Goal: Book appointment/travel/reservation

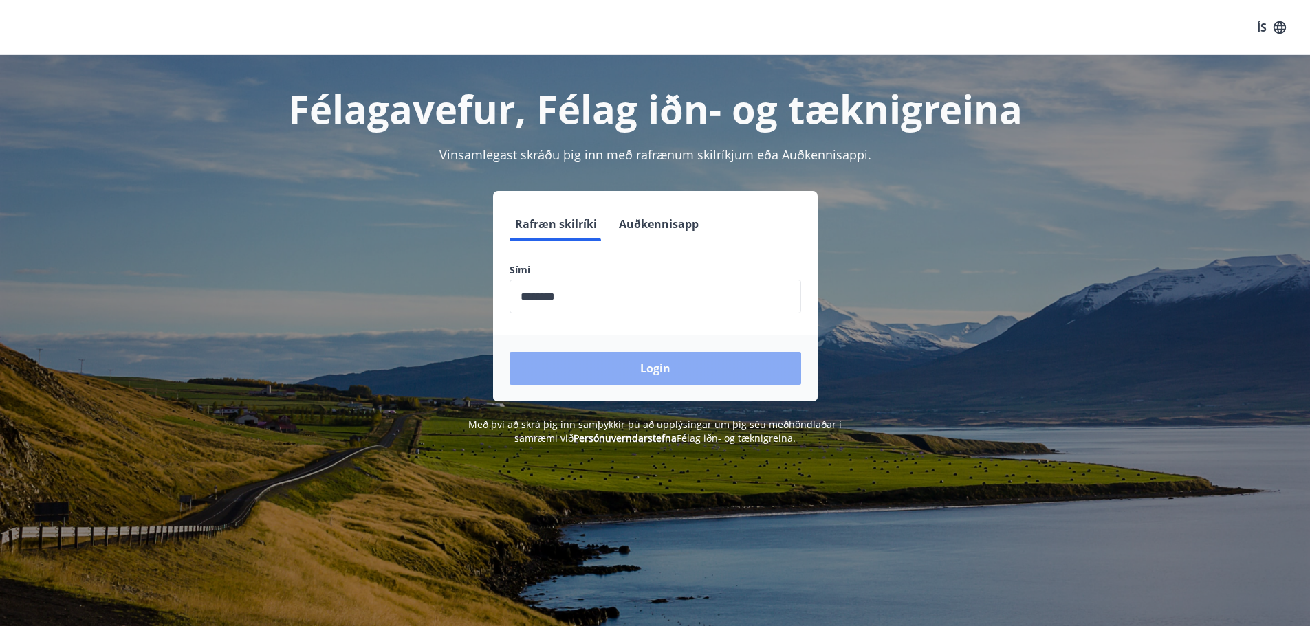
click at [648, 369] on button "Login" at bounding box center [656, 368] width 292 height 33
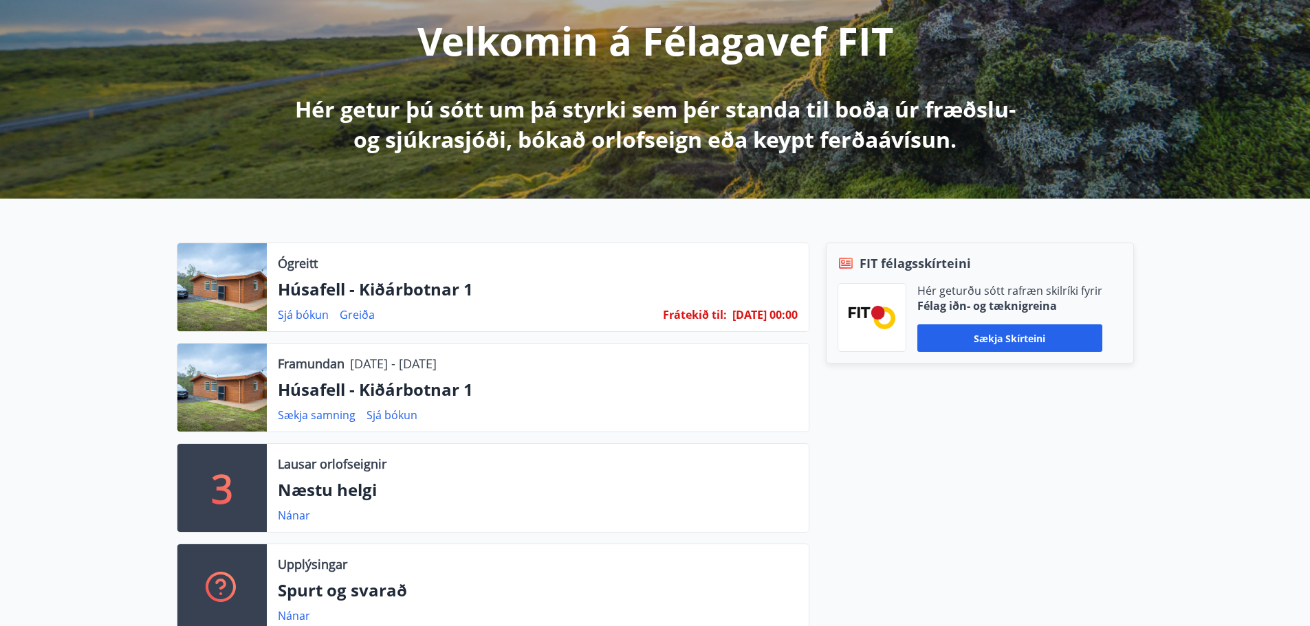
scroll to position [206, 0]
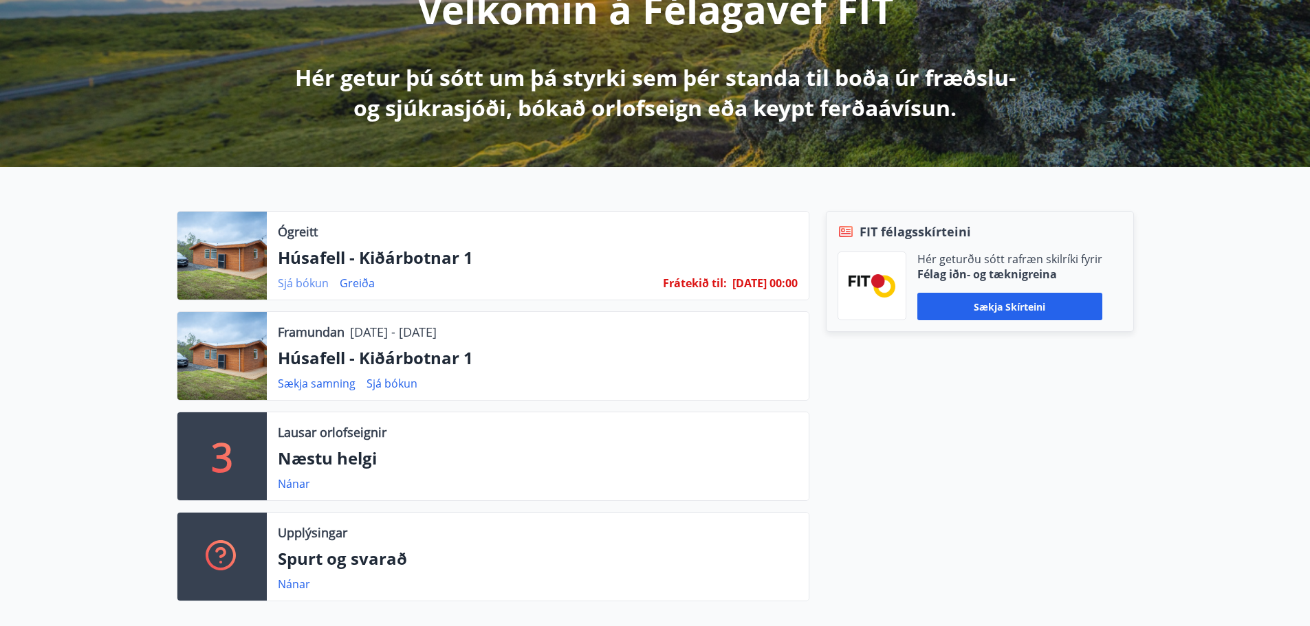
click at [294, 283] on link "Sjá bókun" at bounding box center [303, 283] width 51 height 15
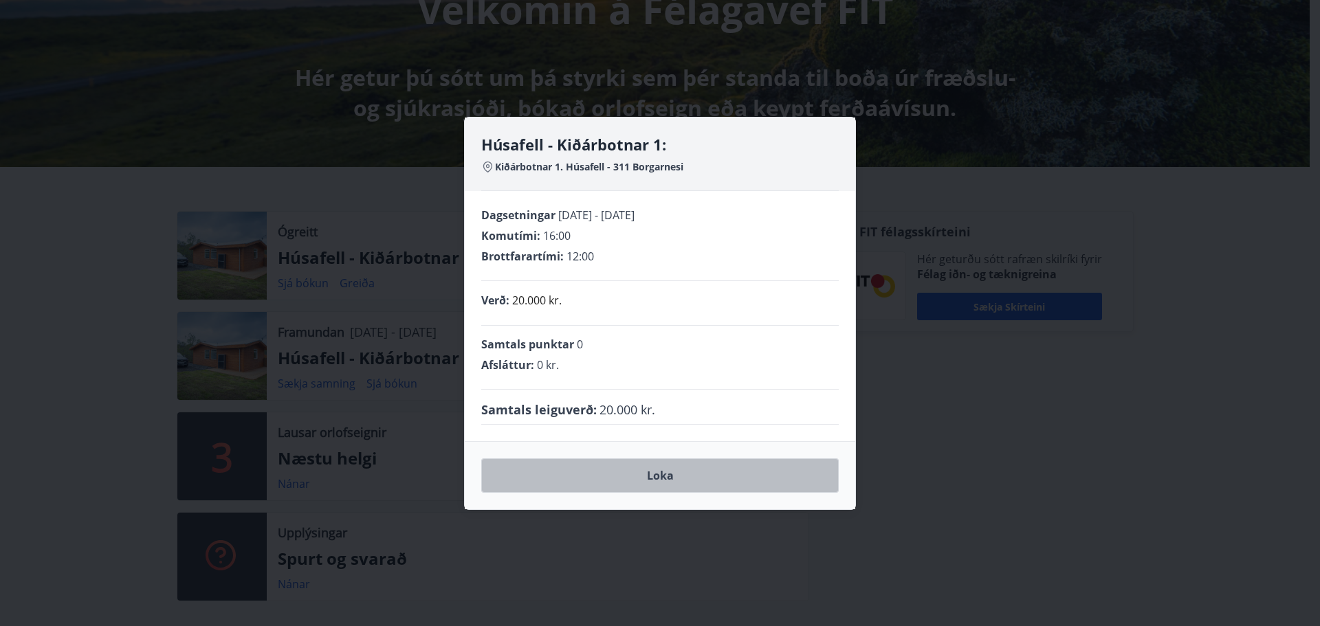
click at [656, 478] on button "Loka" at bounding box center [660, 476] width 358 height 34
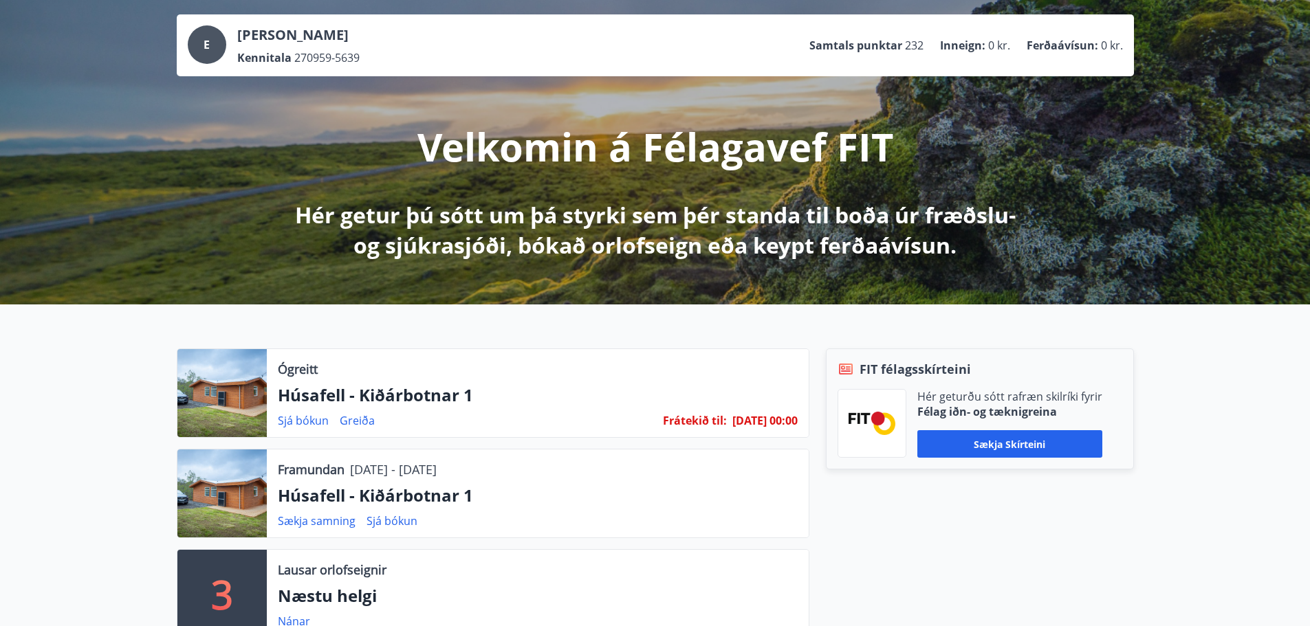
scroll to position [0, 0]
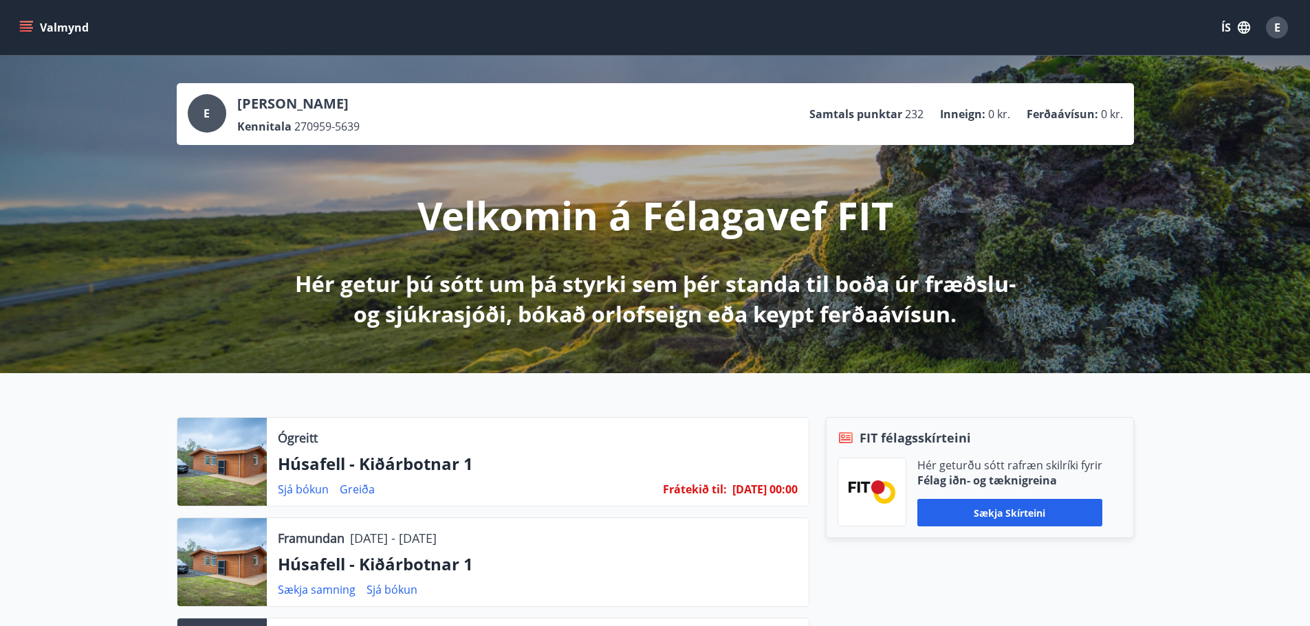
click at [22, 28] on icon "menu" at bounding box center [27, 27] width 15 height 1
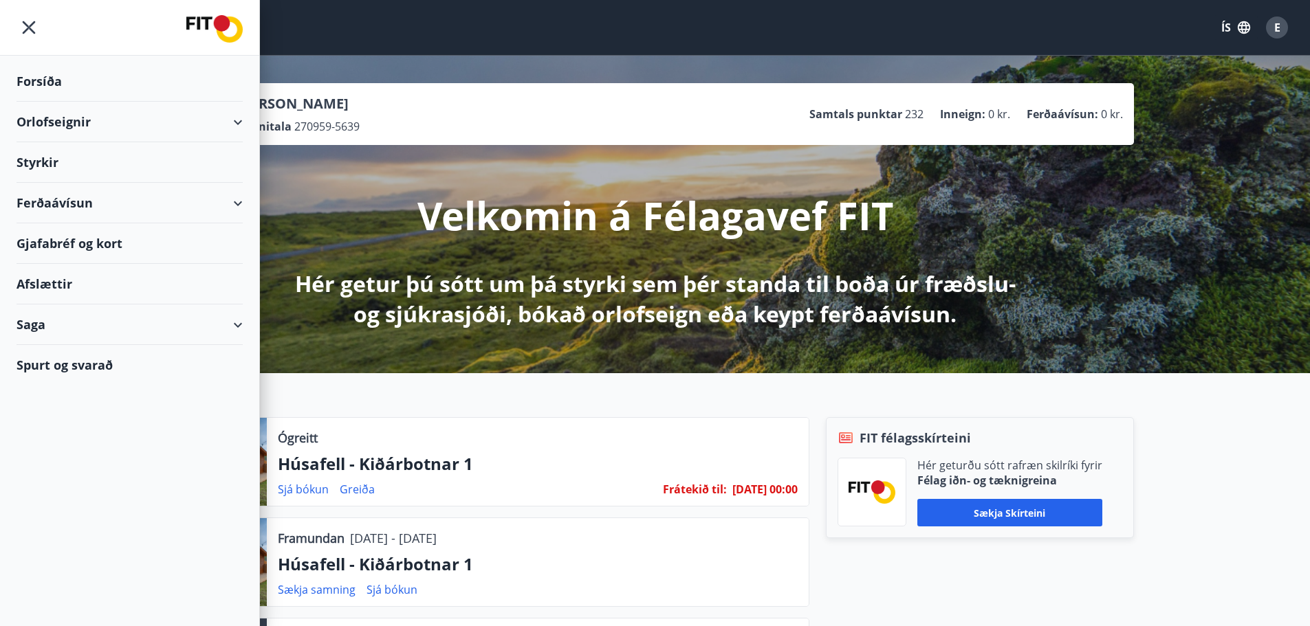
click at [243, 118] on icon at bounding box center [238, 122] width 17 height 17
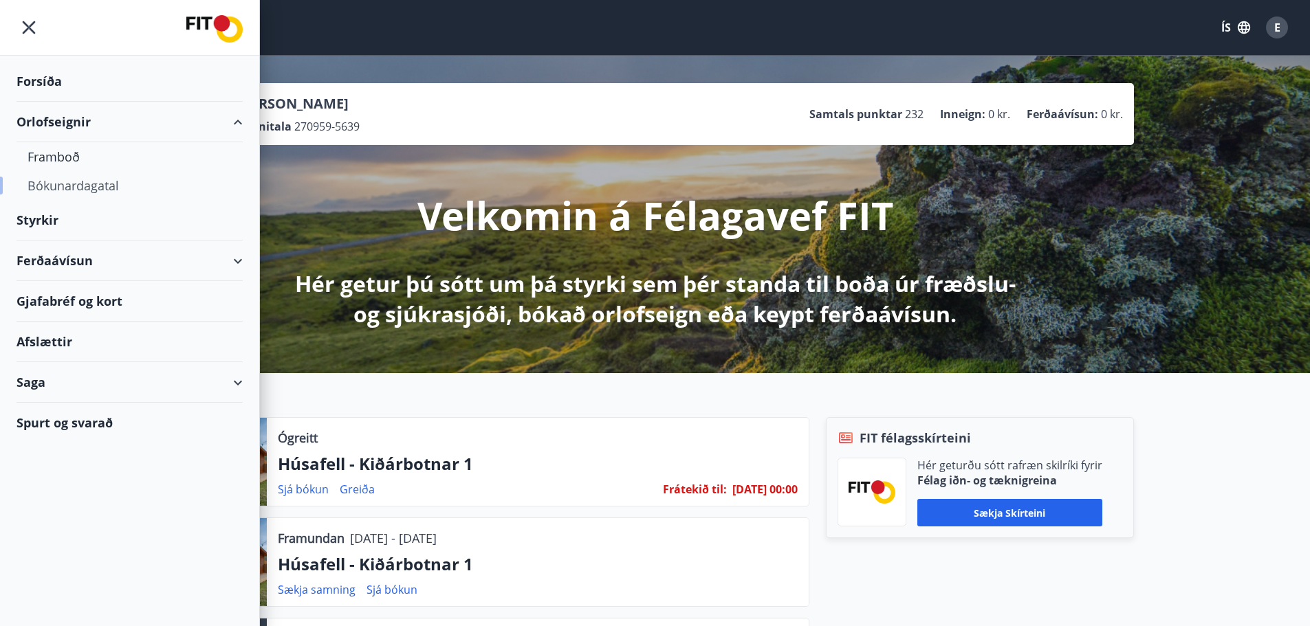
click at [67, 181] on div "Bókunardagatal" at bounding box center [130, 185] width 204 height 29
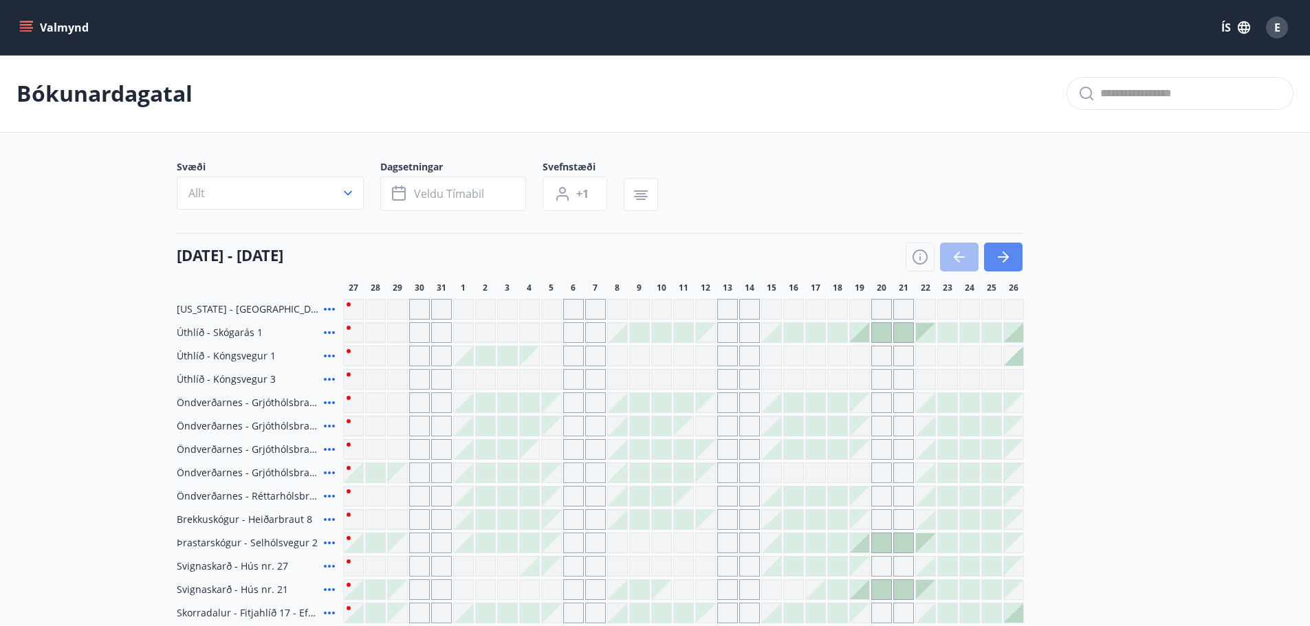
click at [1004, 256] on icon "button" at bounding box center [1003, 256] width 11 height 1
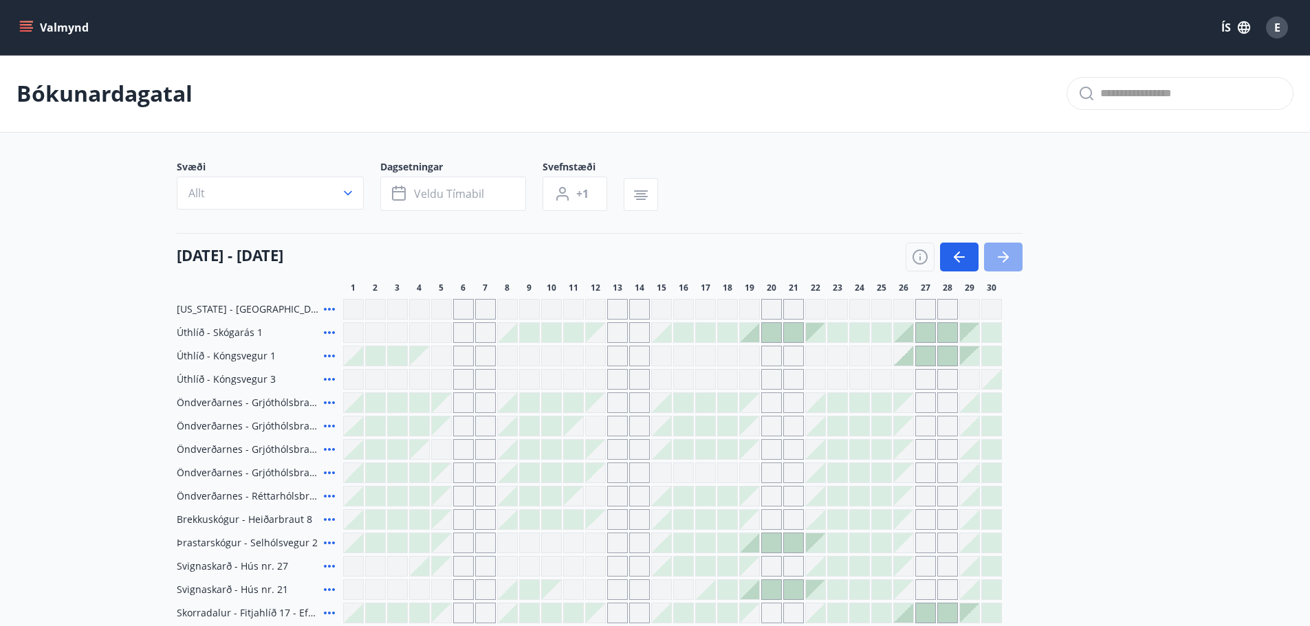
click at [1004, 256] on icon "button" at bounding box center [1003, 256] width 11 height 1
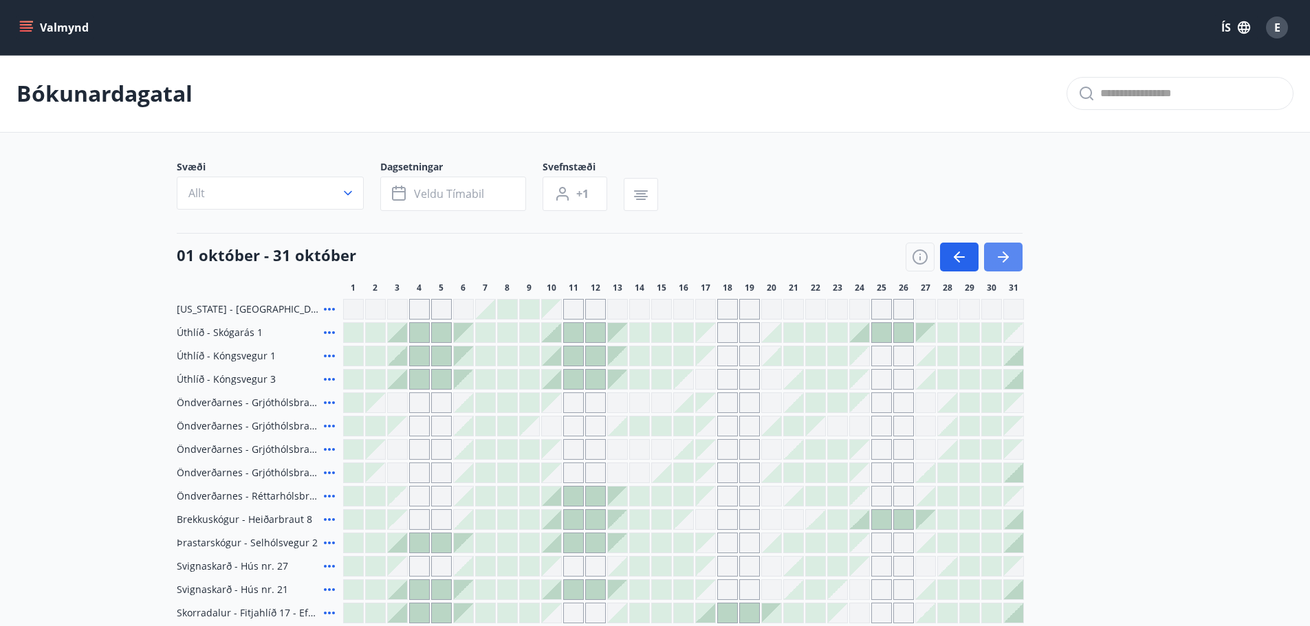
click at [1005, 254] on icon "button" at bounding box center [1006, 257] width 6 height 11
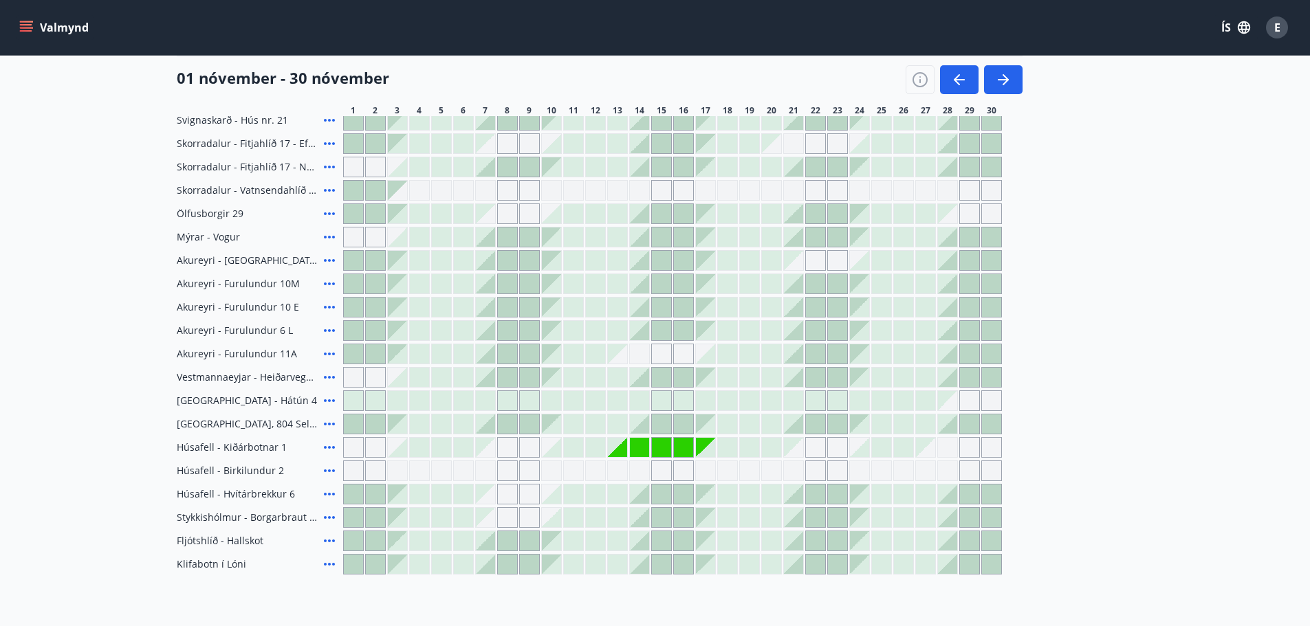
scroll to position [550, 0]
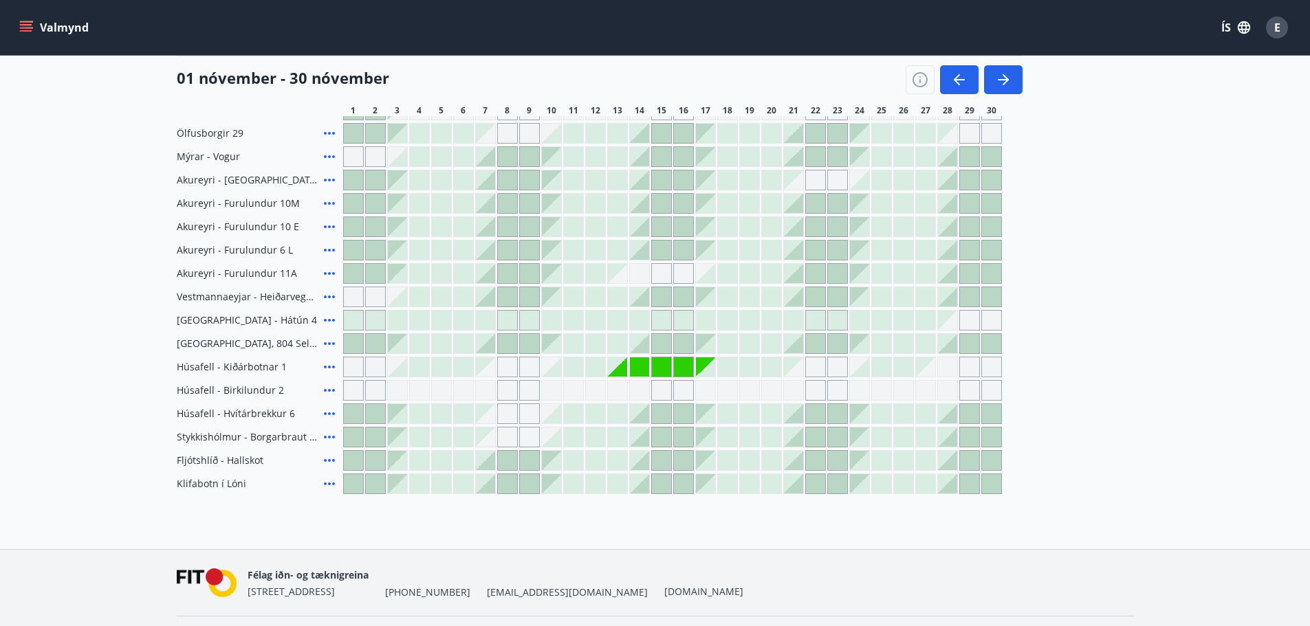
click at [785, 369] on div "Gráir dagar eru ekki bókanlegir" at bounding box center [793, 367] width 19 height 19
click at [791, 373] on div "Gráir dagar eru ekki bókanlegir" at bounding box center [793, 367] width 19 height 19
click at [807, 371] on div "Gráir dagar eru ekki bókanlegir" at bounding box center [815, 367] width 21 height 21
click at [832, 368] on div "Gráir dagar eru ekki bókanlegir" at bounding box center [837, 367] width 21 height 21
click at [855, 365] on div at bounding box center [859, 367] width 19 height 19
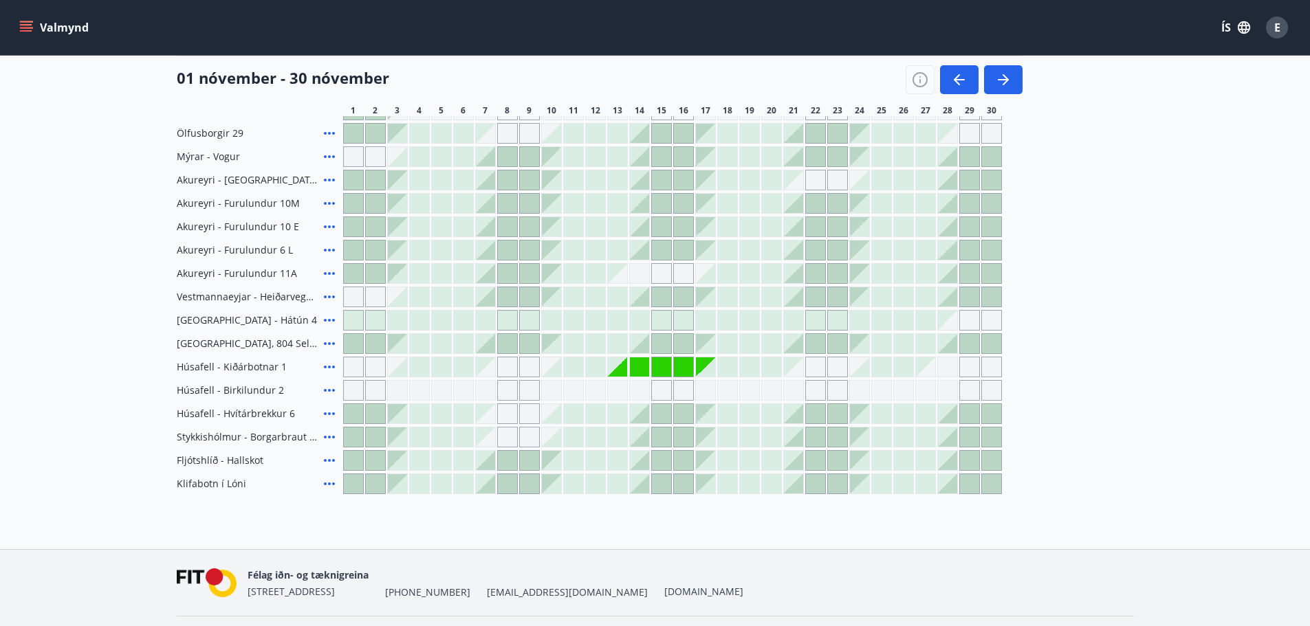
click at [882, 368] on div at bounding box center [881, 367] width 19 height 19
click at [1135, 400] on div "Svæði Allt Dagsetningar Veldu tímabil Svefnstæði +1 01 nóvember - 30 nóvember 1…" at bounding box center [655, 52] width 990 height 884
click at [735, 338] on div at bounding box center [727, 343] width 19 height 19
click at [1157, 380] on main "Bókunardagatal Svæði Allt Dagsetningar Veldu tímabil Svefnstæði +1 01 nóvember …" at bounding box center [655, 0] width 1310 height 990
click at [212, 431] on span "Stykkishólmur - Borgarbraut 38" at bounding box center [248, 437] width 142 height 14
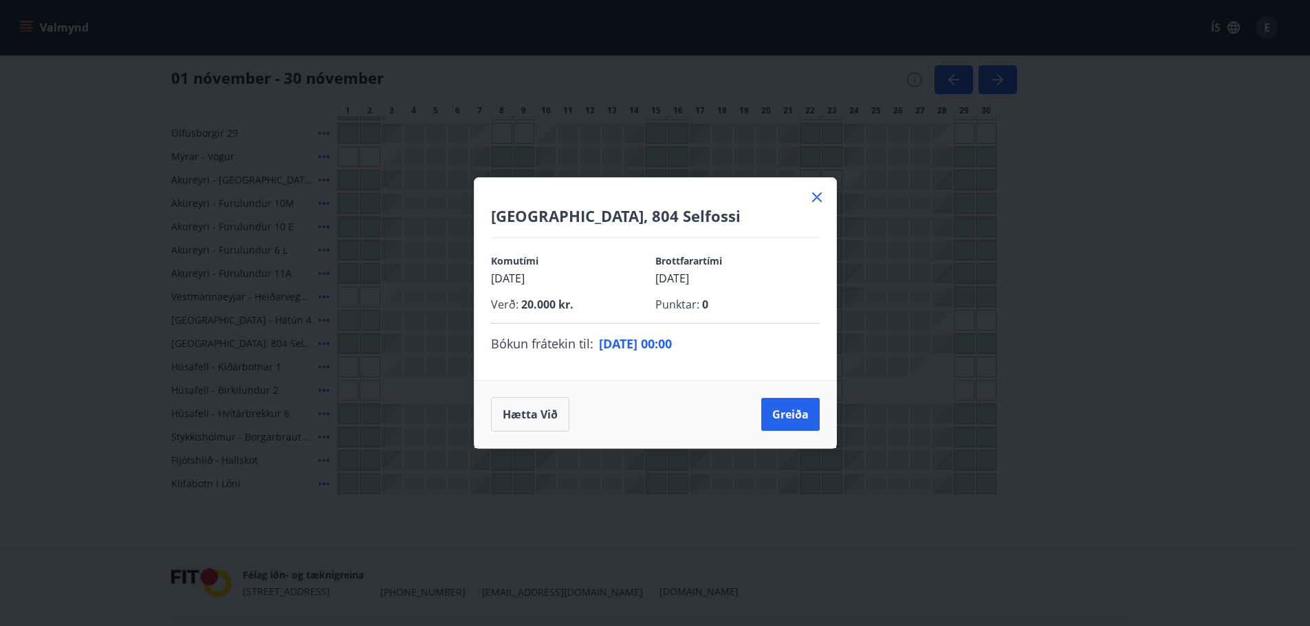
scroll to position [481, 0]
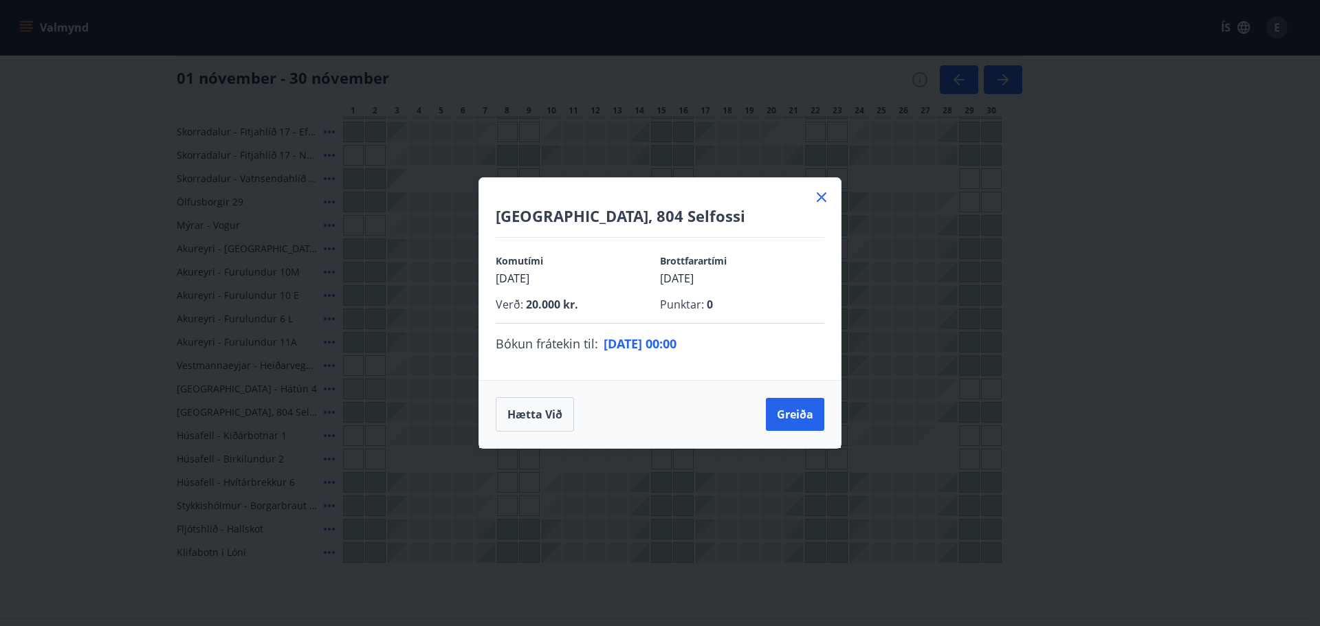
click at [669, 422] on div "Hætta við Greiða" at bounding box center [660, 414] width 329 height 34
click at [635, 347] on span "09.12.25 - 00:00" at bounding box center [640, 344] width 73 height 17
click at [532, 413] on button "Hætta við" at bounding box center [535, 414] width 78 height 34
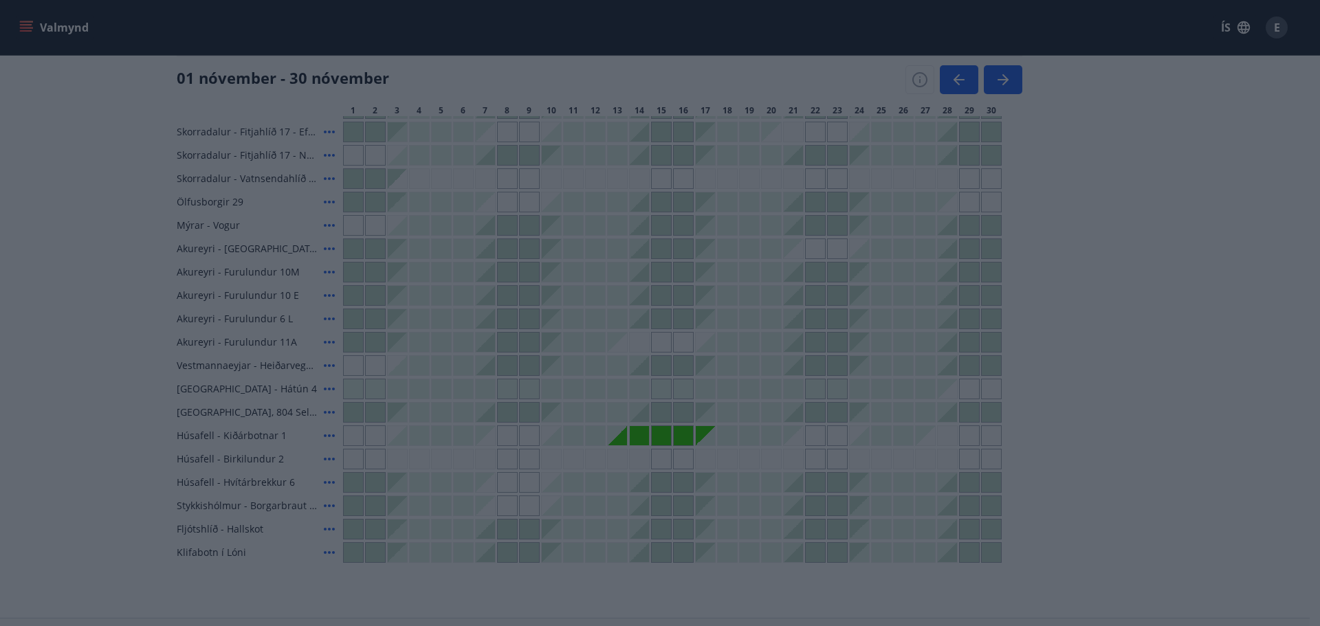
click at [1095, 359] on div "Greiða" at bounding box center [660, 313] width 1320 height 626
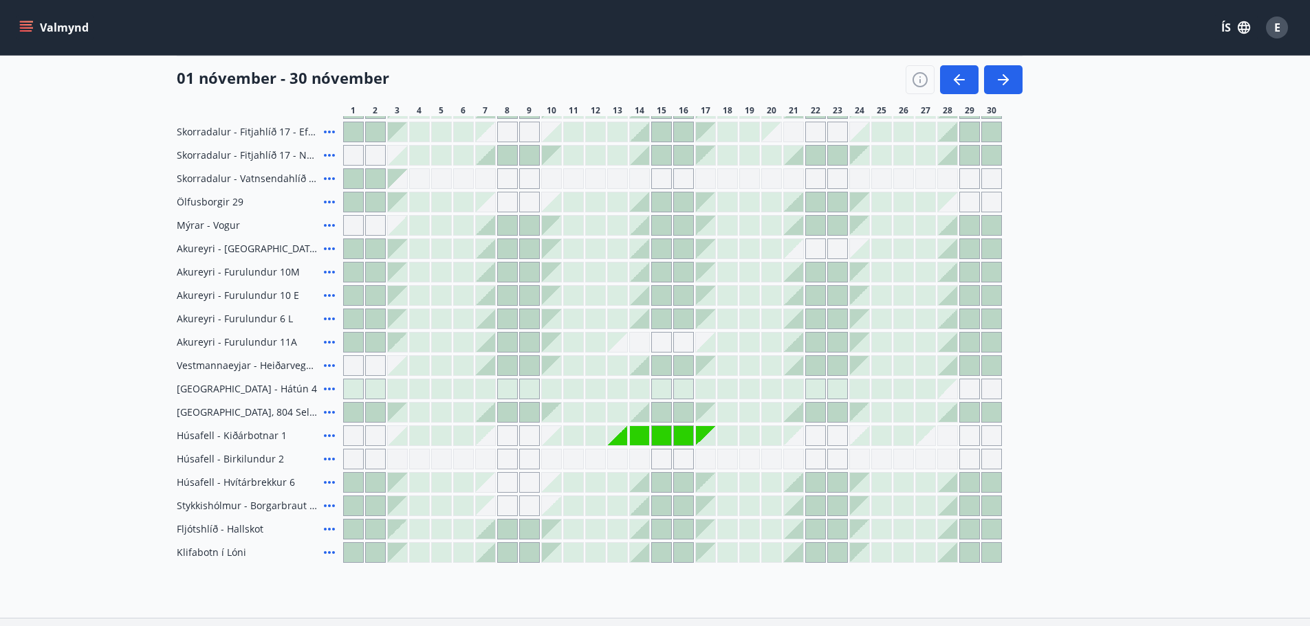
click at [618, 438] on div "Gráir dagar eru ekki bókanlegir" at bounding box center [617, 435] width 19 height 19
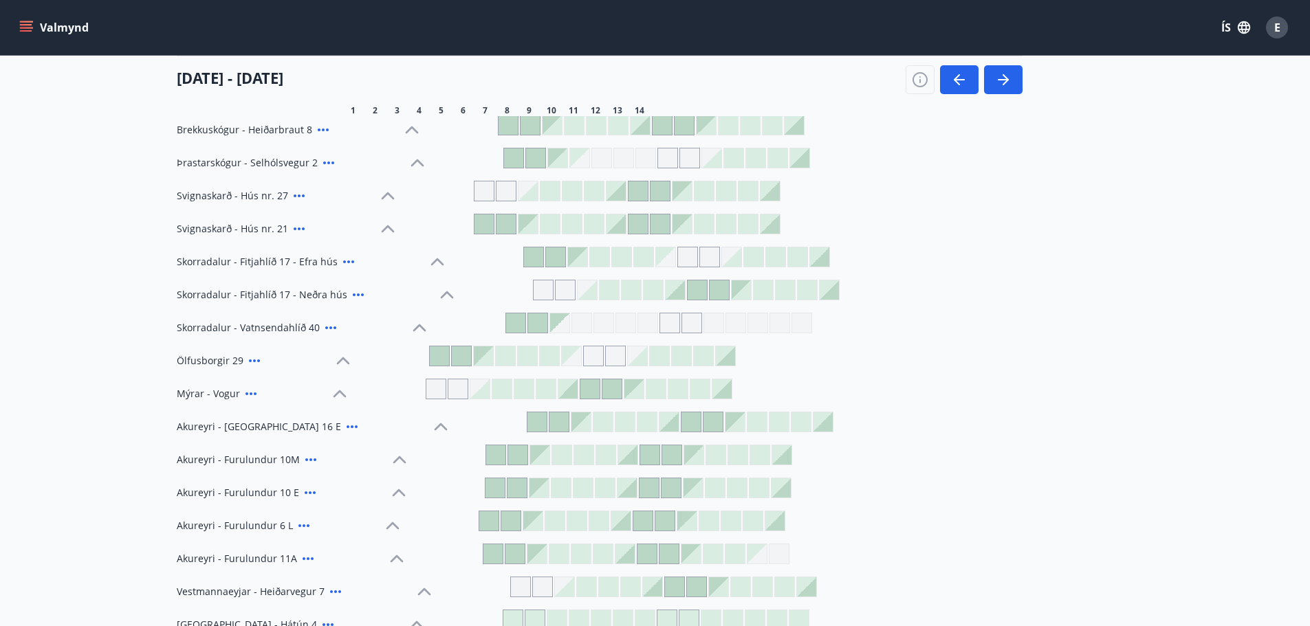
click at [1291, 402] on main "Bókunardagatal Svæði Allt Dagsetningar Veldu tímabil Svefnstæði +1 01 nóv - 14 …" at bounding box center [655, 223] width 1310 height 1298
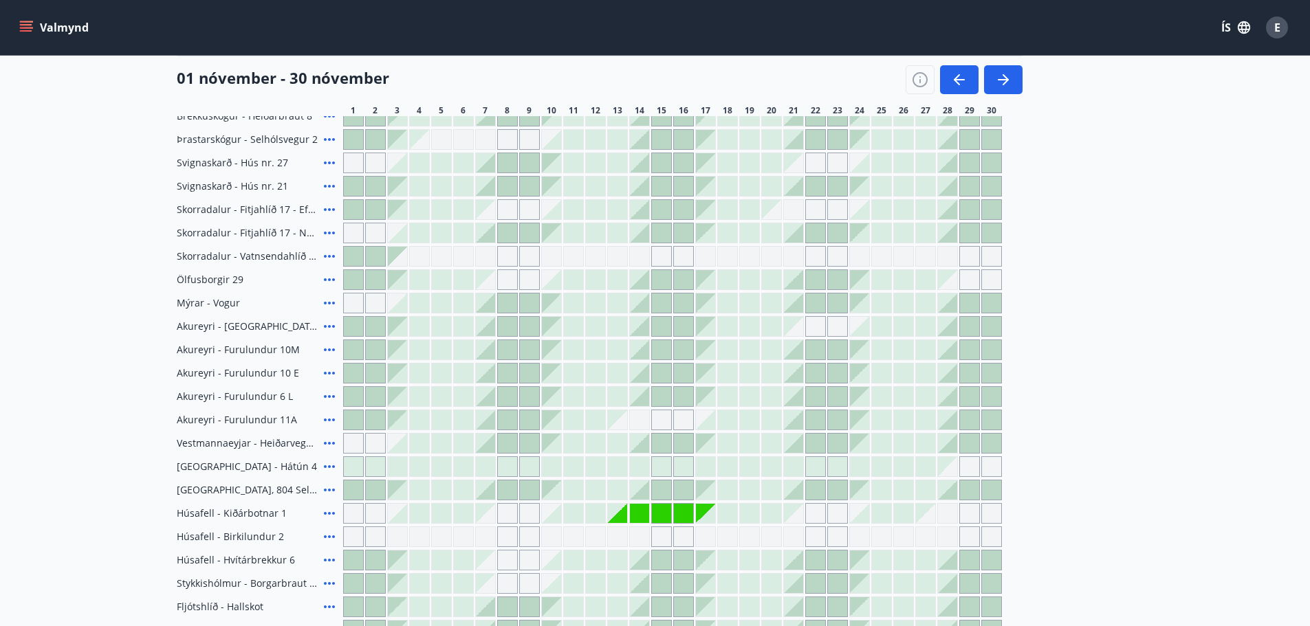
scroll to position [536, 0]
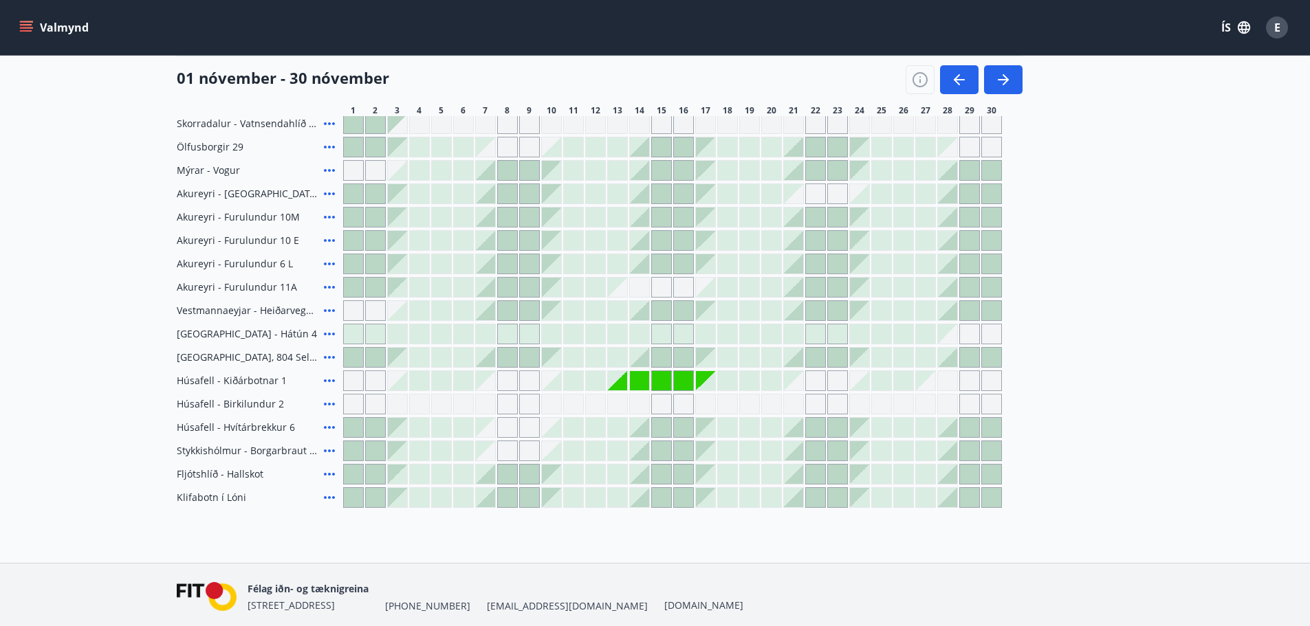
click at [928, 386] on div "Gráir dagar eru ekki bókanlegir" at bounding box center [925, 380] width 19 height 19
click at [1000, 381] on div "Gráir dagar eru ekki bókanlegir" at bounding box center [991, 381] width 21 height 21
click at [980, 382] on div at bounding box center [672, 381] width 659 height 21
click at [944, 382] on div "Gráir dagar eru ekki bókanlegir" at bounding box center [947, 381] width 21 height 21
click at [923, 389] on div "Gráir dagar eru ekki bókanlegir" at bounding box center [925, 380] width 19 height 19
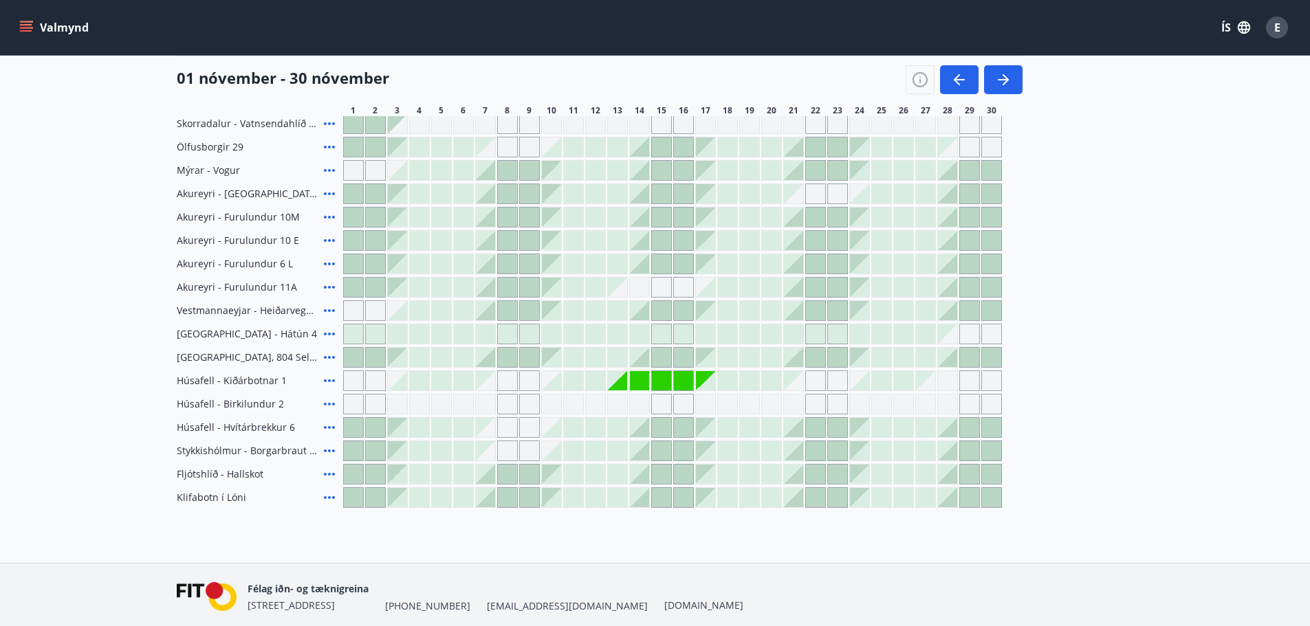
click at [1007, 72] on icon "button" at bounding box center [1003, 80] width 17 height 17
click at [1000, 78] on icon "button" at bounding box center [1003, 80] width 17 height 17
click at [92, 320] on main "Bókunardagatal Svæði Allt Dagsetningar Veldu tímabil Svefnstæði +1 01 nóvember …" at bounding box center [655, 14] width 1310 height 990
click at [998, 78] on icon "button" at bounding box center [1003, 80] width 17 height 17
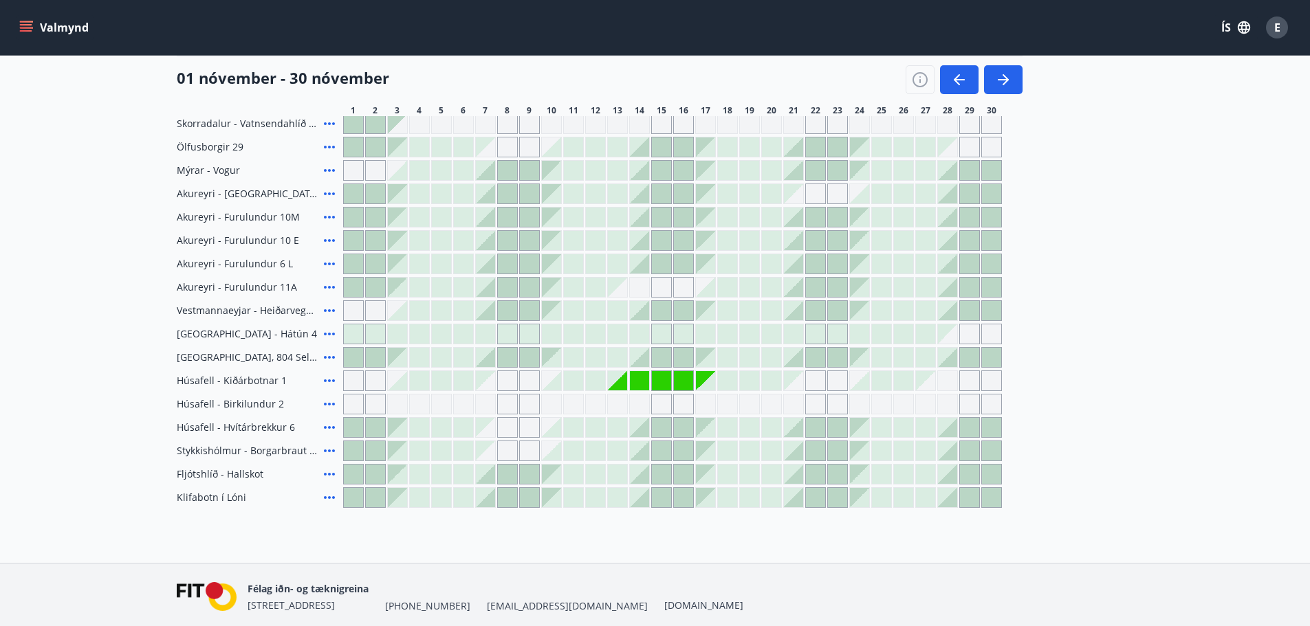
click at [1206, 316] on main "Bókunardagatal Svæði Allt Dagsetningar Veldu tímabil Svefnstæði +1 01 nóvember …" at bounding box center [655, 14] width 1310 height 990
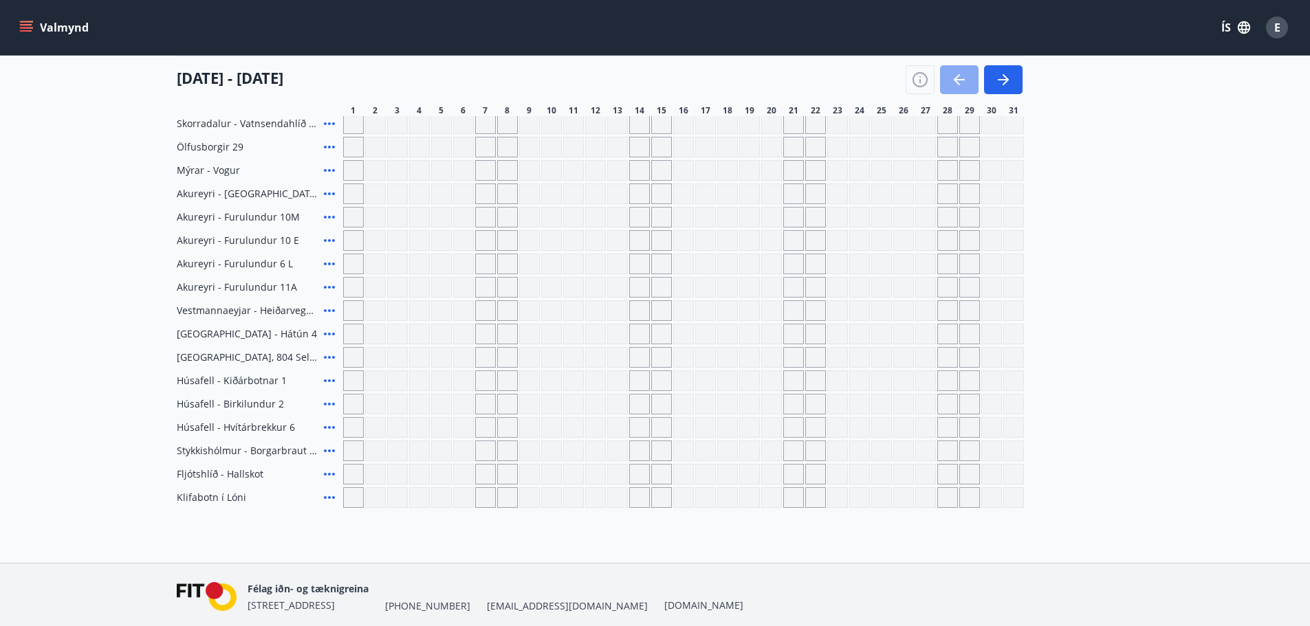
click at [951, 72] on icon "button" at bounding box center [959, 80] width 17 height 17
click at [959, 77] on icon "button" at bounding box center [959, 80] width 17 height 17
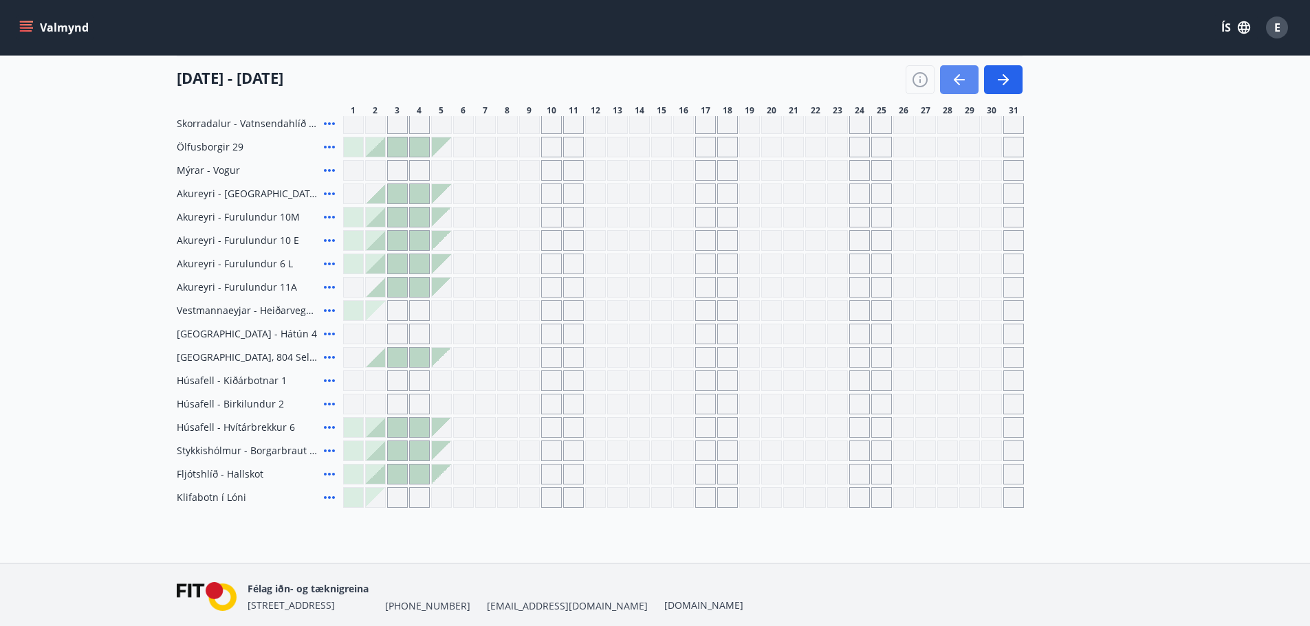
click at [957, 76] on icon "button" at bounding box center [959, 80] width 17 height 17
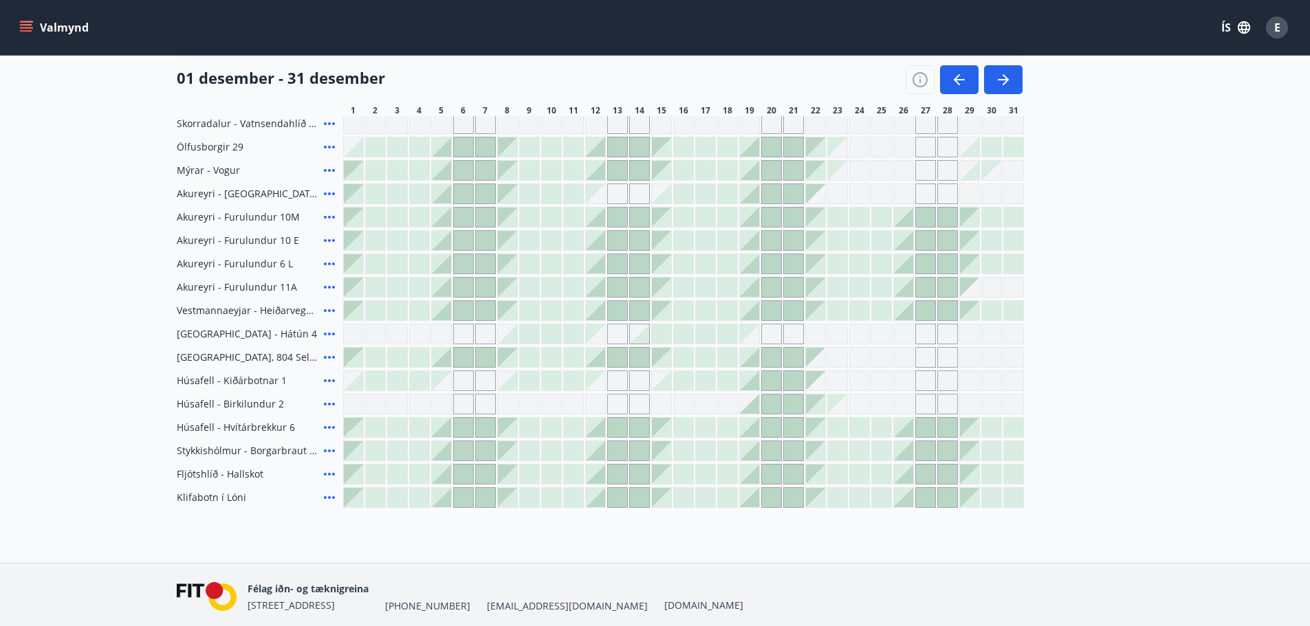
click at [447, 384] on div "Gráir dagar eru ekki bókanlegir" at bounding box center [441, 380] width 19 height 19
drag, startPoint x: 447, startPoint y: 384, endPoint x: 875, endPoint y: 228, distance: 455.7
click at [447, 384] on div "Gráir dagar eru ekki bókanlegir" at bounding box center [441, 380] width 19 height 19
click at [1170, 458] on main "Bókunardagatal Svæði Allt Dagsetningar Veldu tímabil Svefnstæði +1 01 desember …" at bounding box center [655, 14] width 1310 height 990
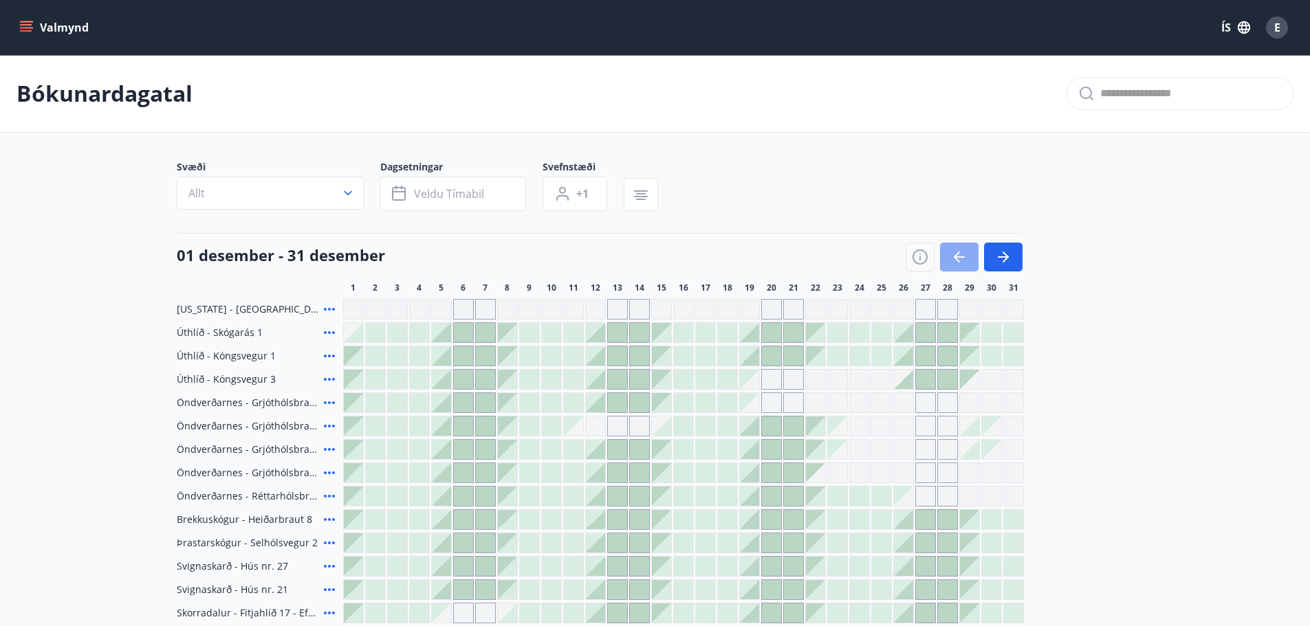
click at [957, 252] on icon "button" at bounding box center [959, 257] width 17 height 17
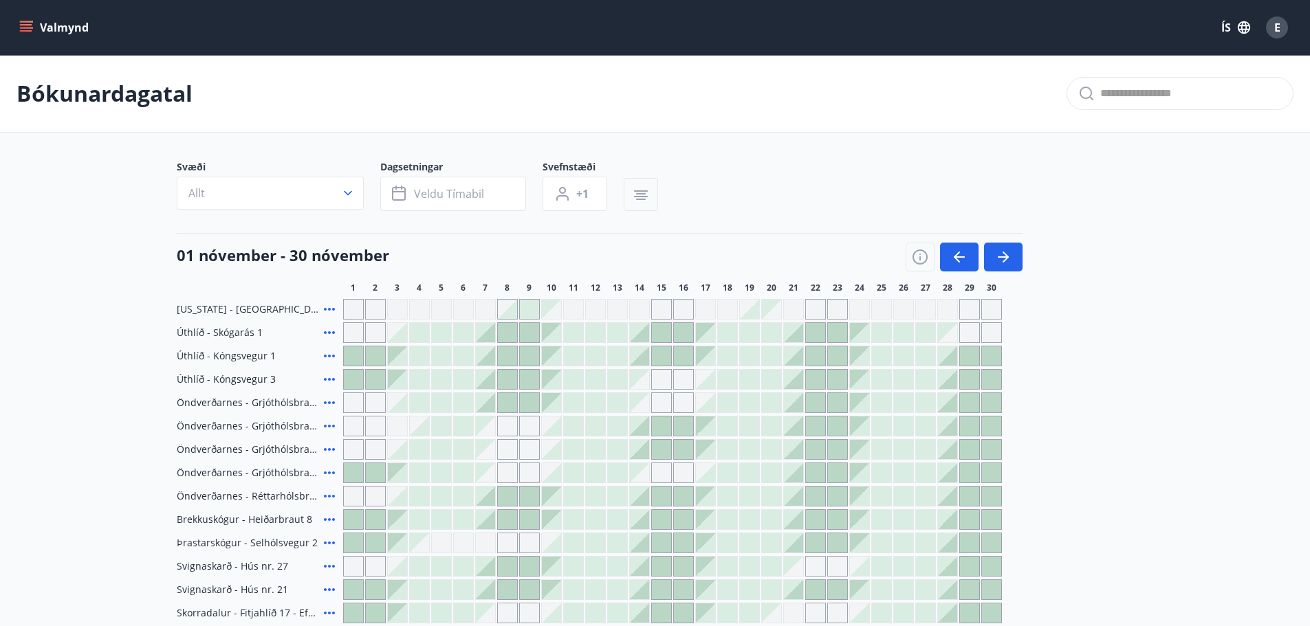
click at [638, 199] on icon "button" at bounding box center [641, 199] width 10 height 1
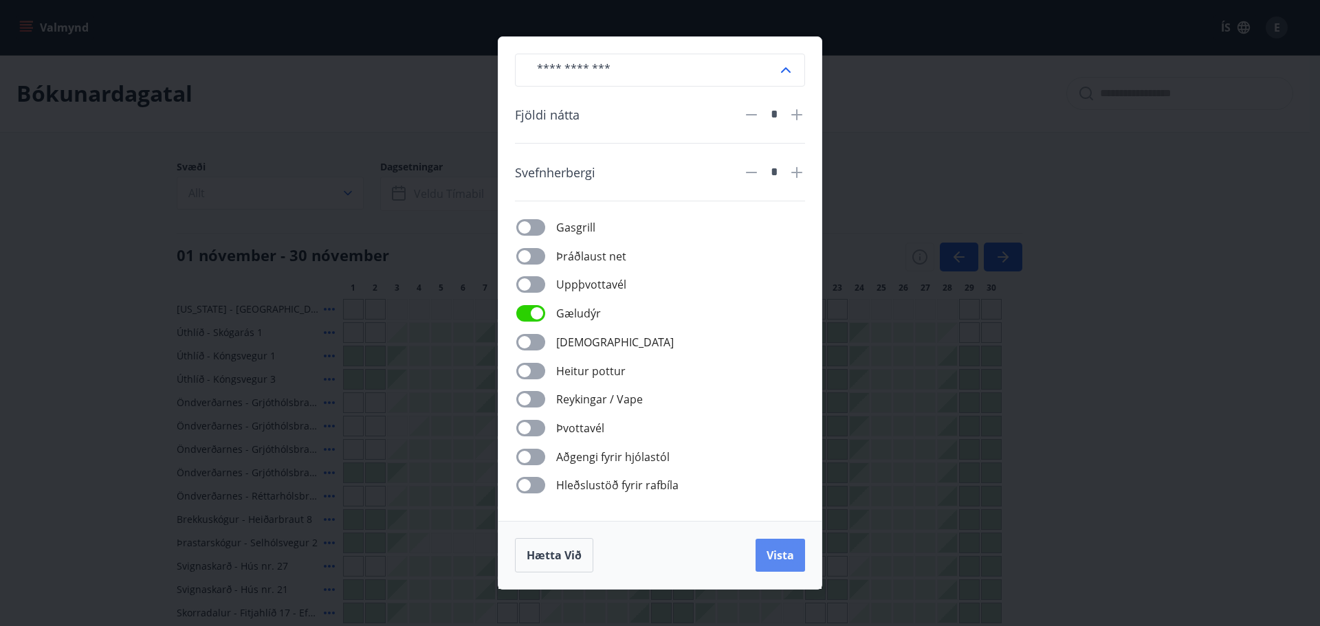
click at [786, 554] on span "Vista" at bounding box center [781, 555] width 28 height 15
click at [1230, 472] on div "​ Fjöldi nátta * Svefnherbergi * Gasgrill Þráðlaust net Uppþvottavél Gæludýr Þu…" at bounding box center [660, 313] width 1320 height 626
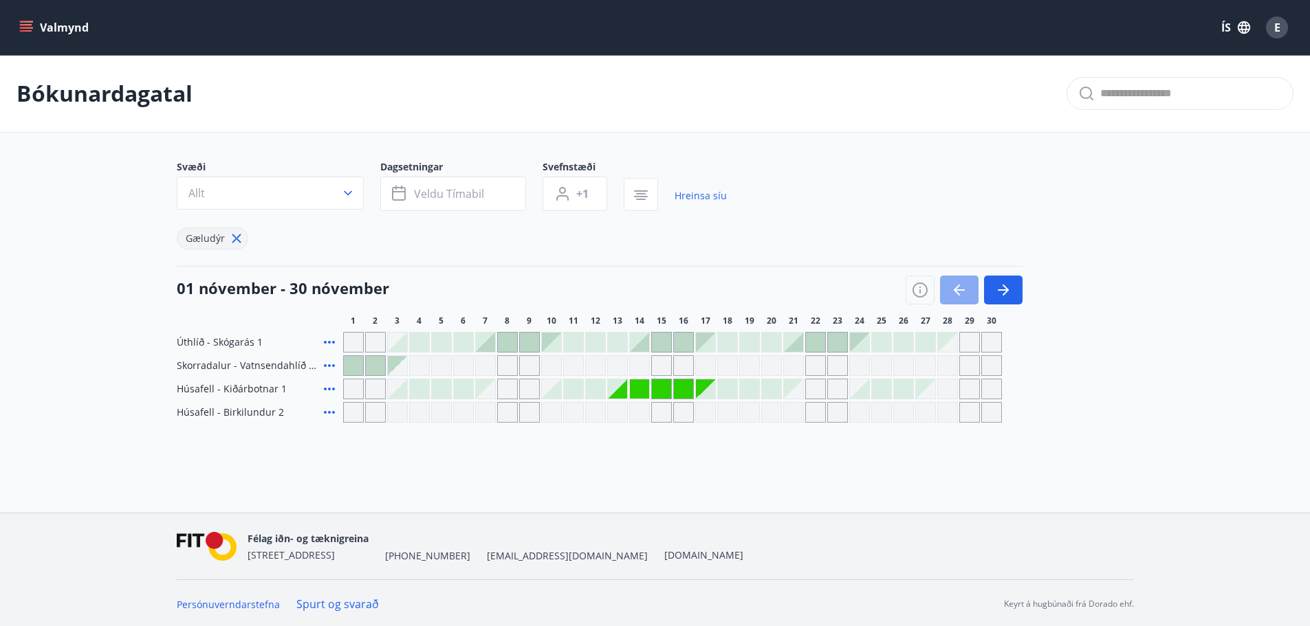
click at [962, 287] on icon "button" at bounding box center [959, 290] width 17 height 17
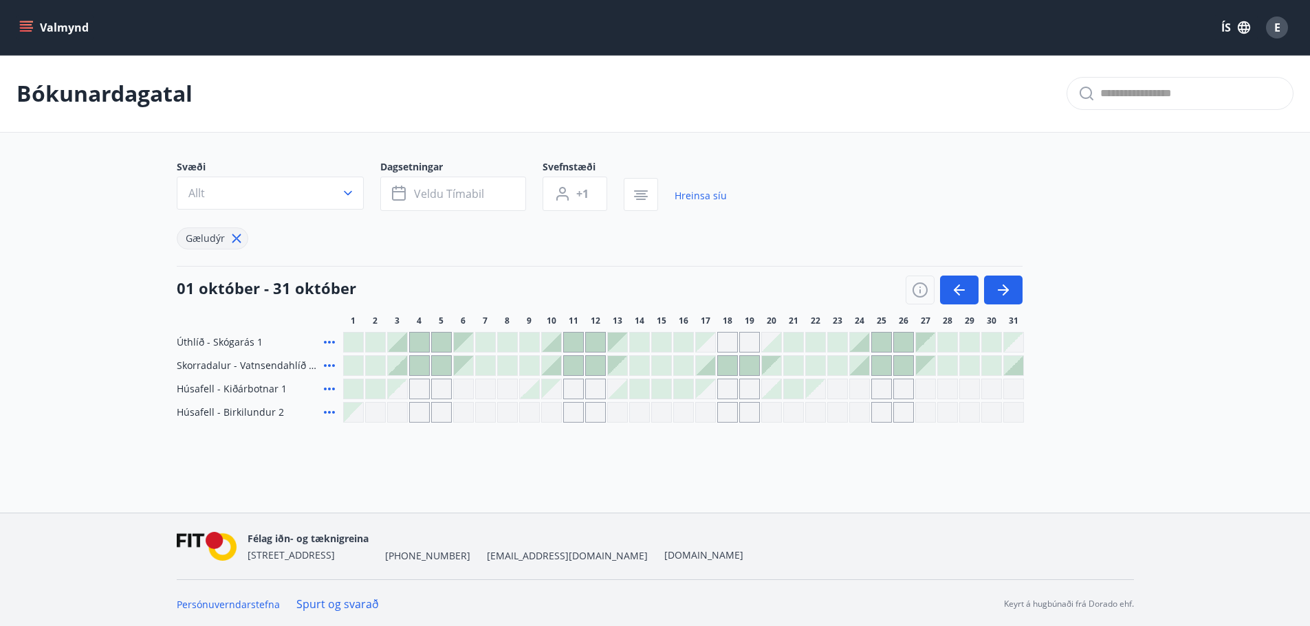
click at [1060, 488] on div "Valmynd ÍS E Bókunardagatal Svæði Allt Dagsetningar Veldu tímabil Svefnstæði +1…" at bounding box center [655, 256] width 1310 height 513
click at [988, 367] on div at bounding box center [991, 365] width 19 height 19
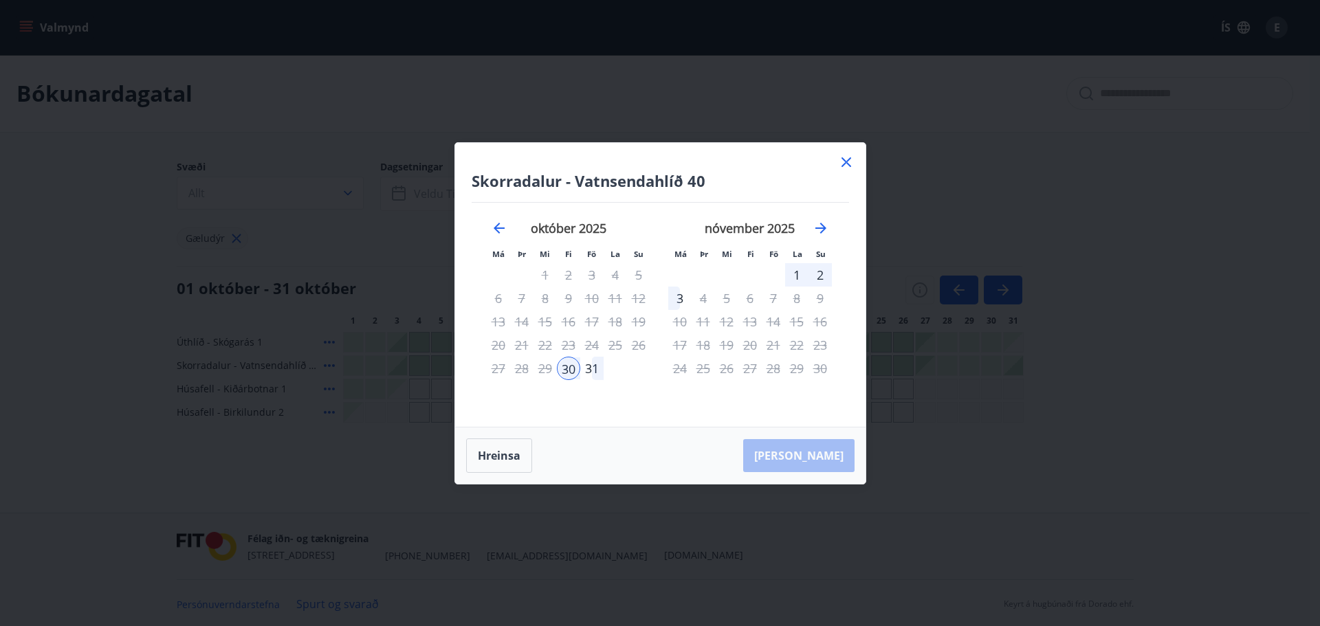
click at [823, 276] on div "2" at bounding box center [820, 274] width 23 height 23
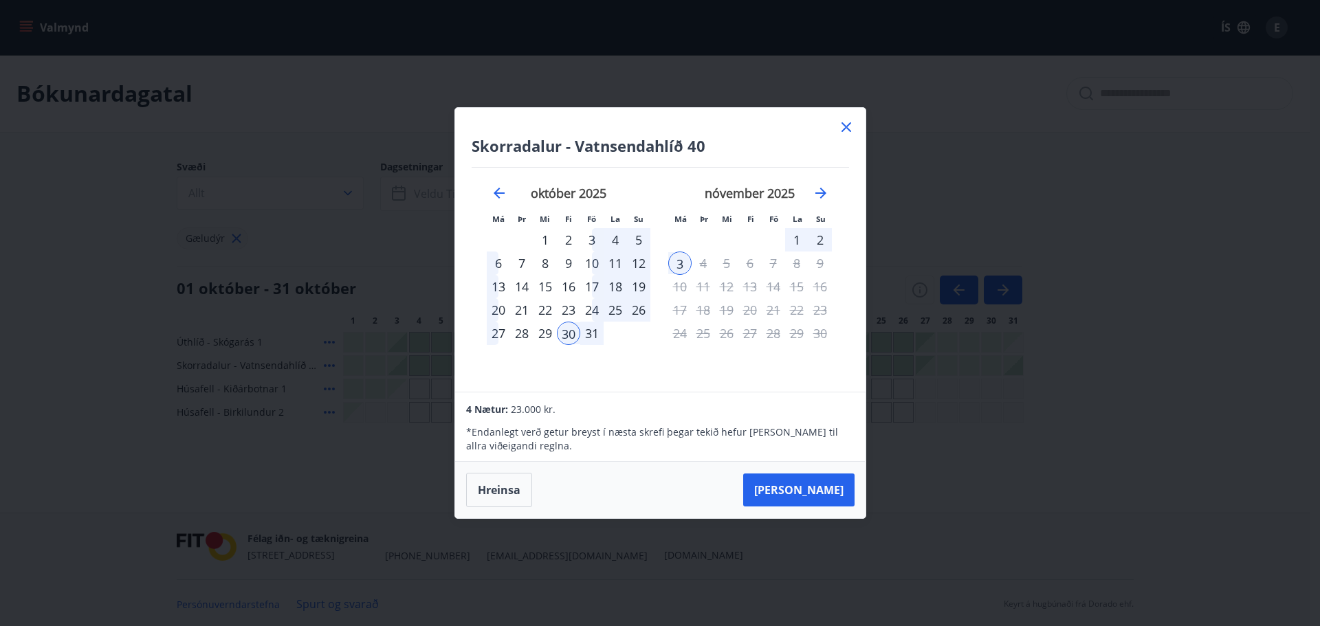
click at [844, 127] on icon at bounding box center [846, 127] width 17 height 17
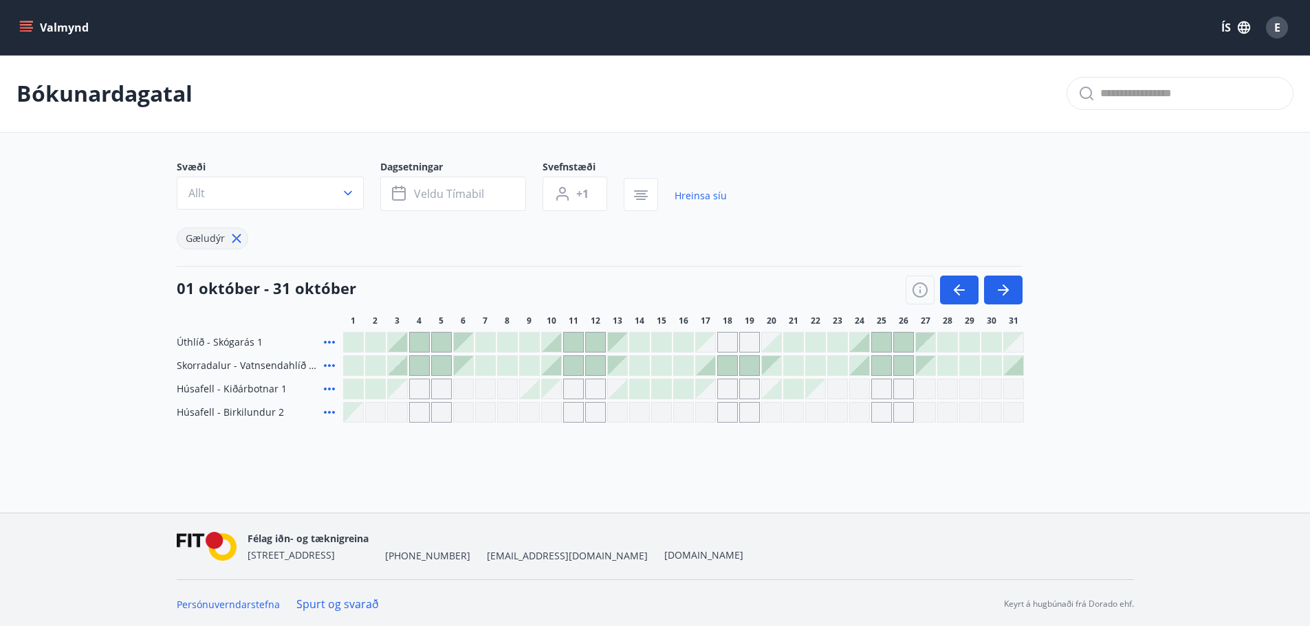
click at [1092, 492] on div "Valmynd ÍS E Bókunardagatal Svæði Allt Dagsetningar Veldu tímabil Svefnstæði +1…" at bounding box center [655, 256] width 1310 height 513
click at [998, 287] on icon "button" at bounding box center [1003, 290] width 17 height 17
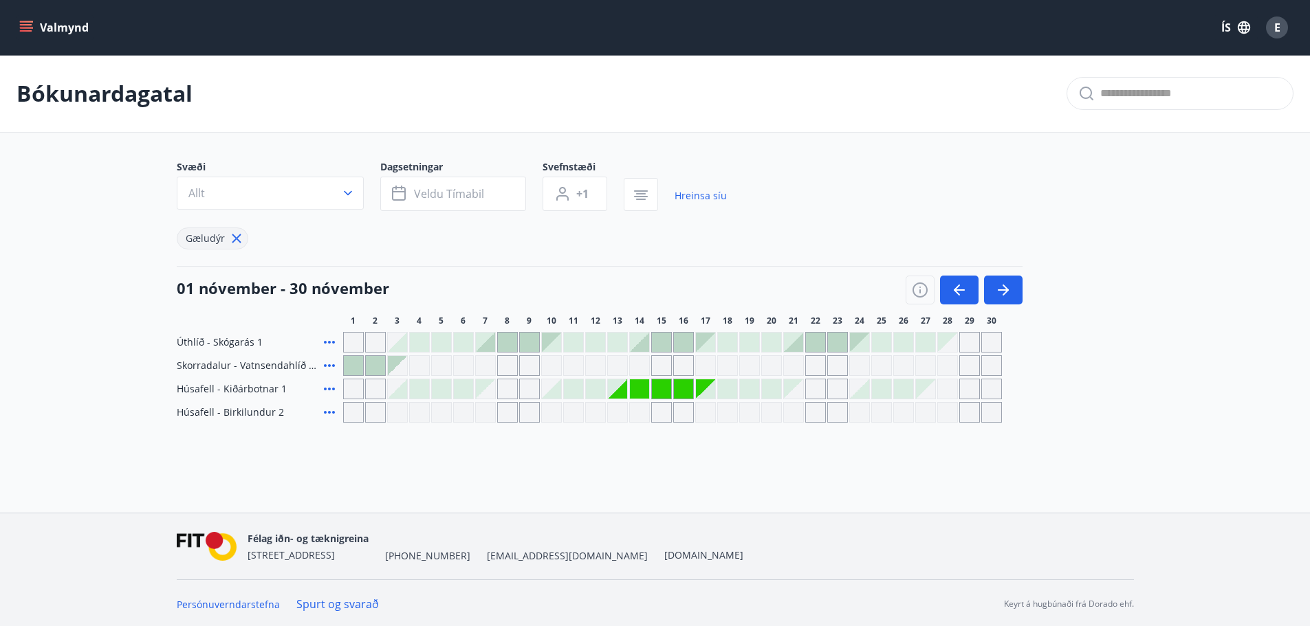
click at [212, 364] on span "Skorradalur - Vatnsendahlíð 40" at bounding box center [248, 366] width 142 height 14
click at [351, 190] on icon "button" at bounding box center [348, 193] width 14 height 14
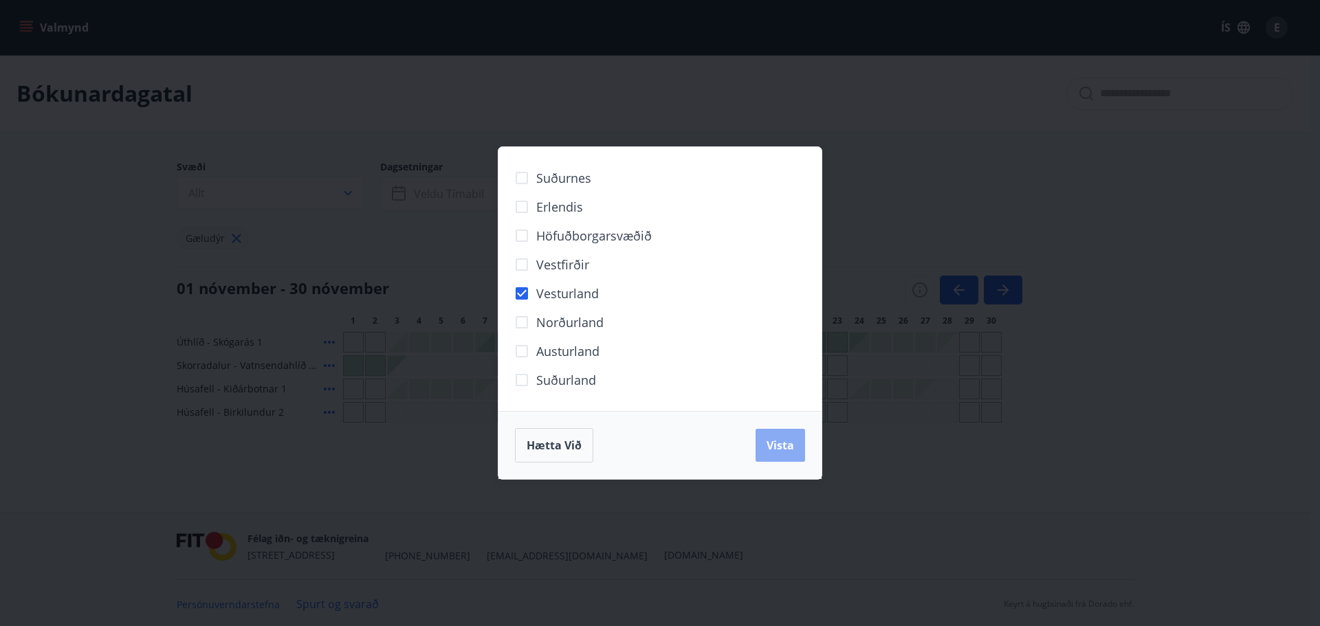
click at [769, 454] on button "Vista" at bounding box center [781, 445] width 50 height 33
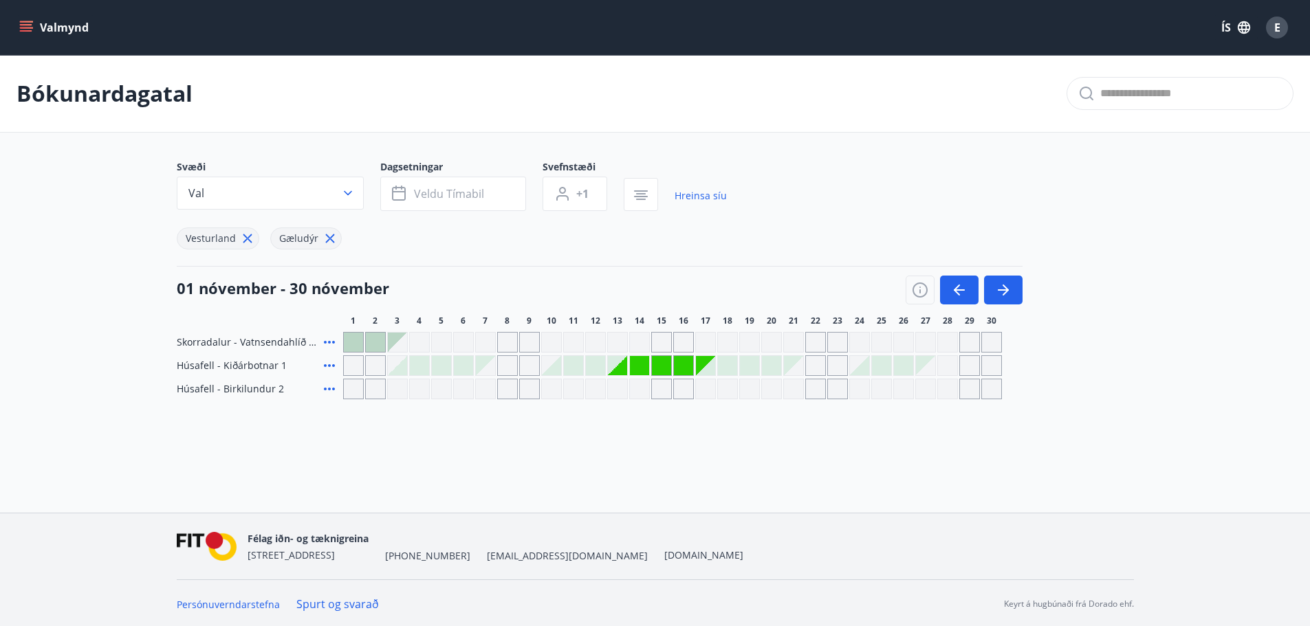
click at [201, 345] on span "Skorradalur - Vatnsendahlíð 40" at bounding box center [248, 343] width 142 height 14
drag, startPoint x: 893, startPoint y: 510, endPoint x: 891, endPoint y: 503, distance: 7.2
click at [891, 503] on div "Valmynd ÍS E Bókunardagatal Svæði Val Dagsetningar Veldu tímabil Svefnstæði +1 …" at bounding box center [655, 256] width 1310 height 513
click at [618, 369] on div "Gráir dagar eru ekki bókanlegir" at bounding box center [617, 365] width 19 height 19
click at [699, 366] on div at bounding box center [705, 365] width 19 height 19
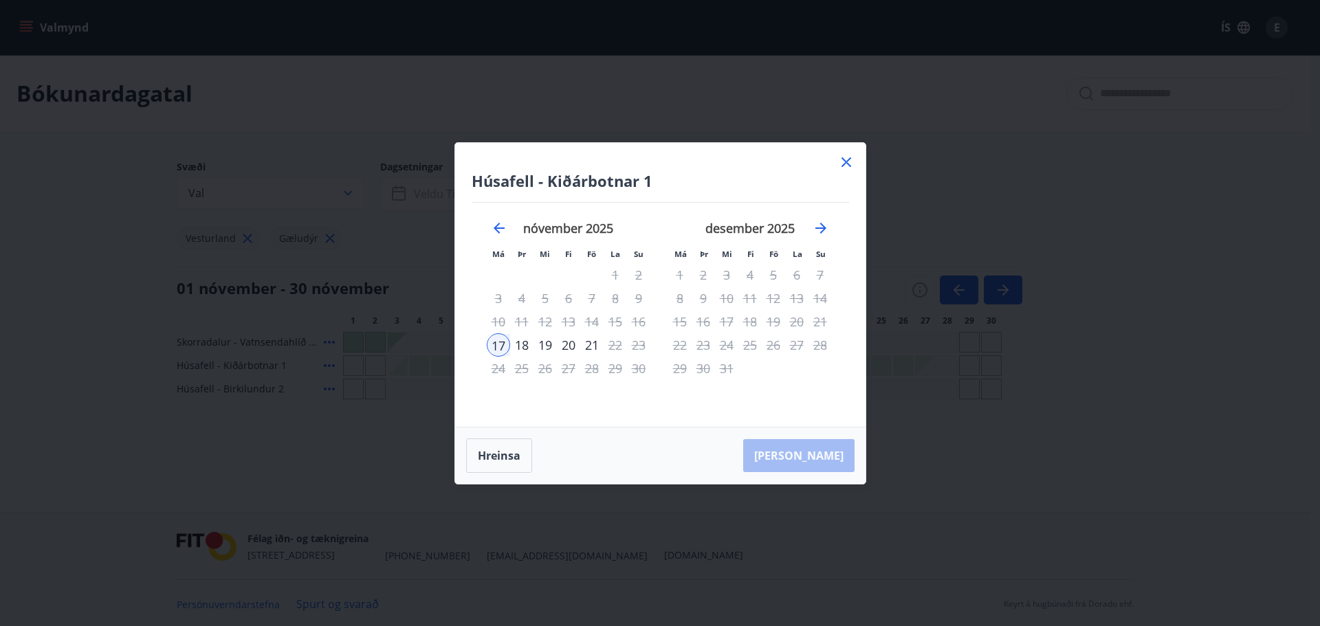
click at [611, 341] on div "22" at bounding box center [615, 345] width 23 height 23
click at [843, 157] on icon at bounding box center [846, 162] width 17 height 17
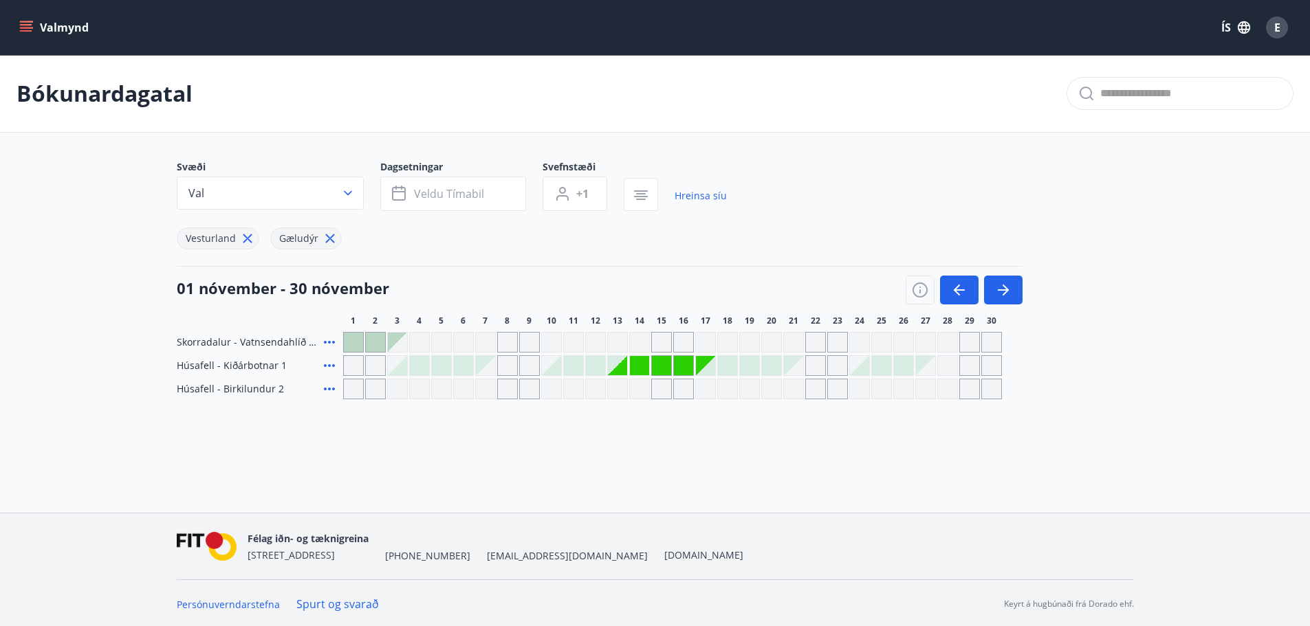
click at [769, 474] on div "Valmynd ÍS E Bókunardagatal Svæði Val Dagsetningar Veldu tímabil Svefnstæði +1 …" at bounding box center [655, 256] width 1310 height 513
click at [617, 368] on div "Gráir dagar eru ekki bókanlegir" at bounding box center [617, 365] width 19 height 19
click at [331, 367] on icon at bounding box center [329, 366] width 17 height 17
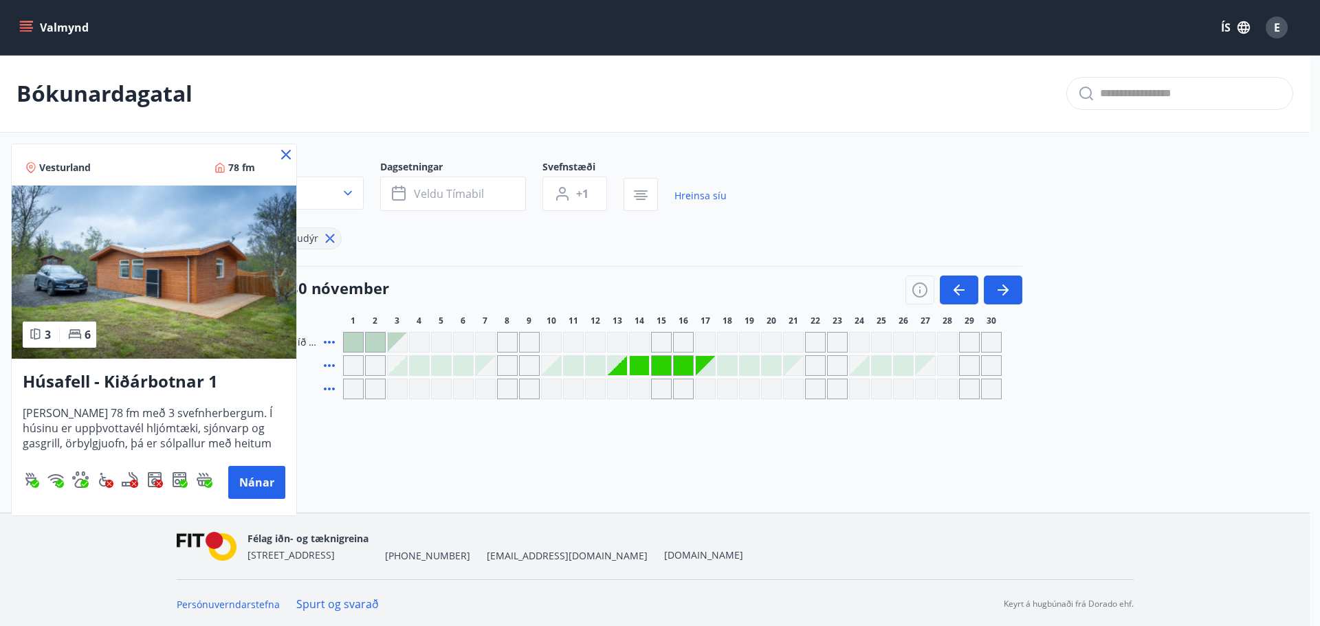
click at [195, 278] on img at bounding box center [154, 272] width 285 height 173
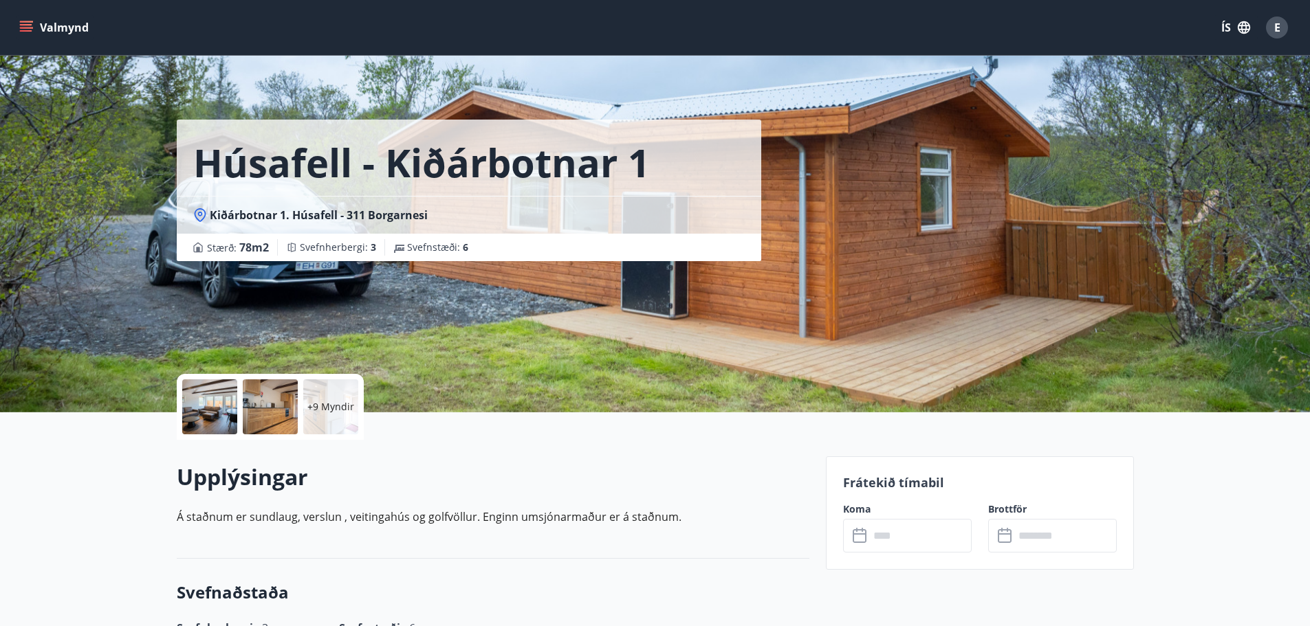
click at [258, 217] on span "Kiðárbotnar 1. Húsafell - 311 Borgarnesi" at bounding box center [319, 215] width 218 height 15
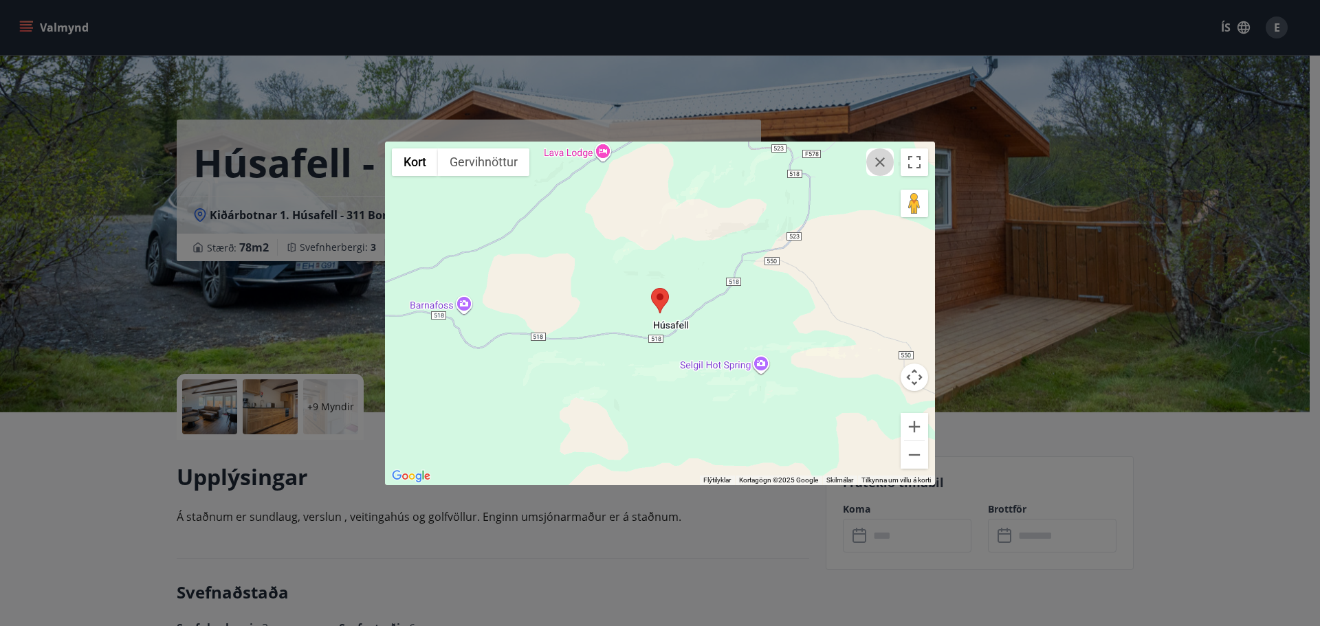
click at [884, 163] on icon "button" at bounding box center [880, 162] width 17 height 17
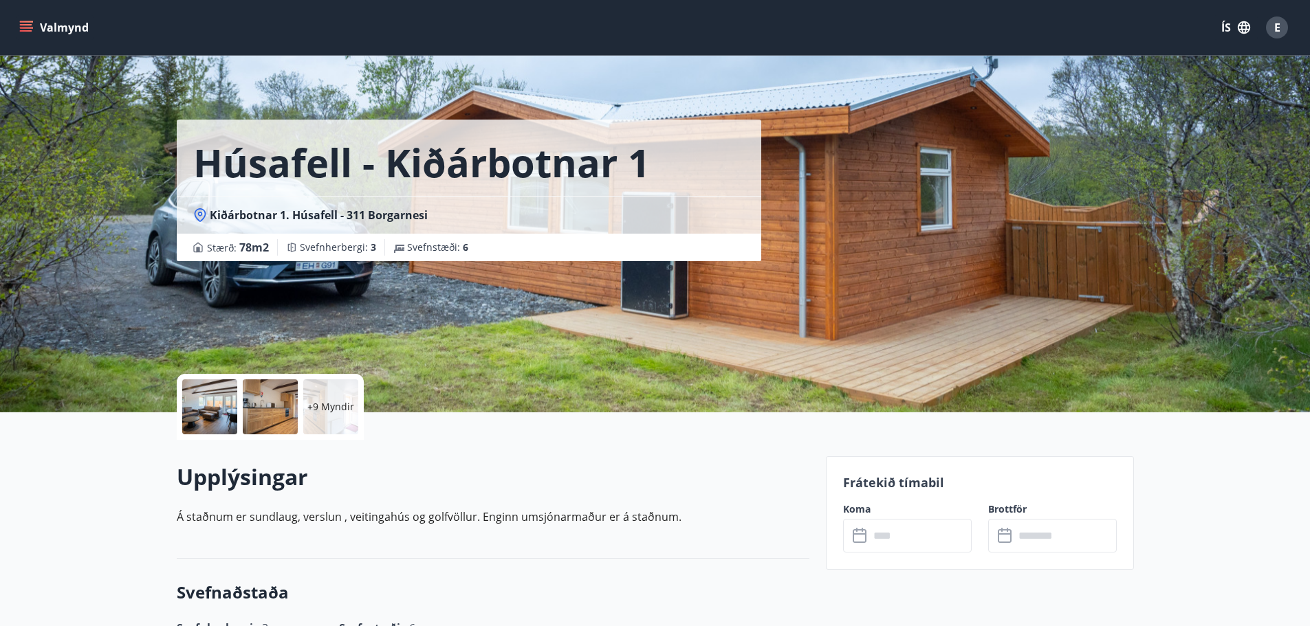
click at [24, 21] on icon "menu" at bounding box center [27, 21] width 15 height 1
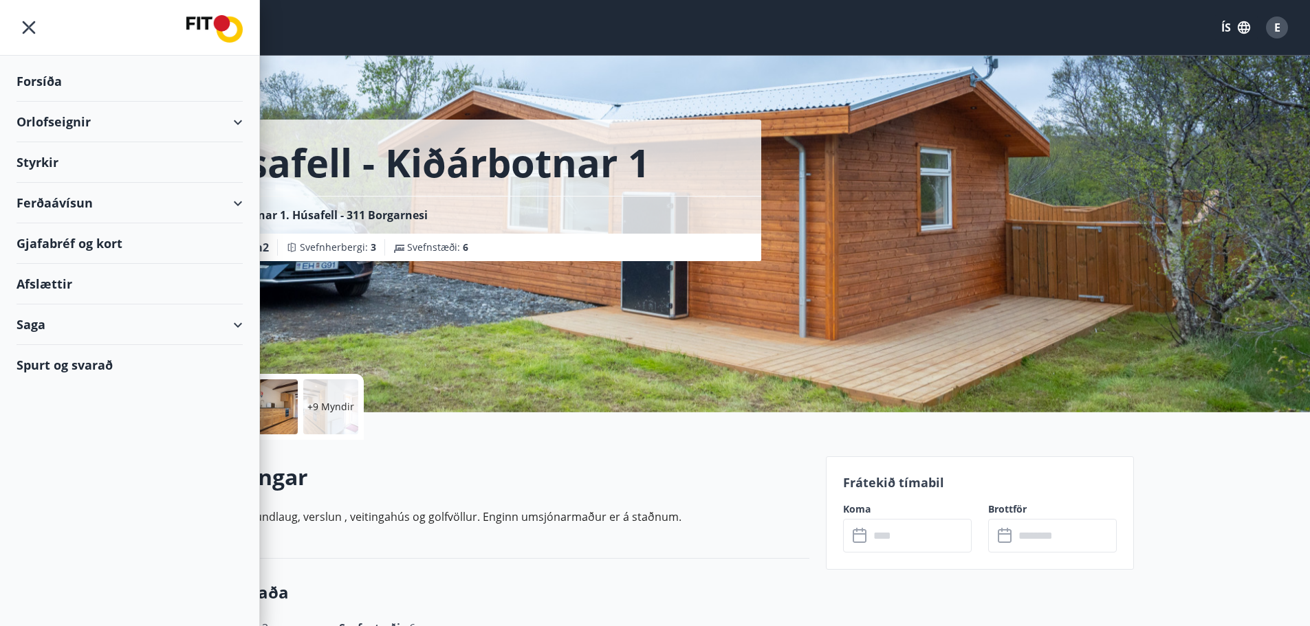
click at [53, 124] on div "Orlofseignir" at bounding box center [130, 122] width 226 height 41
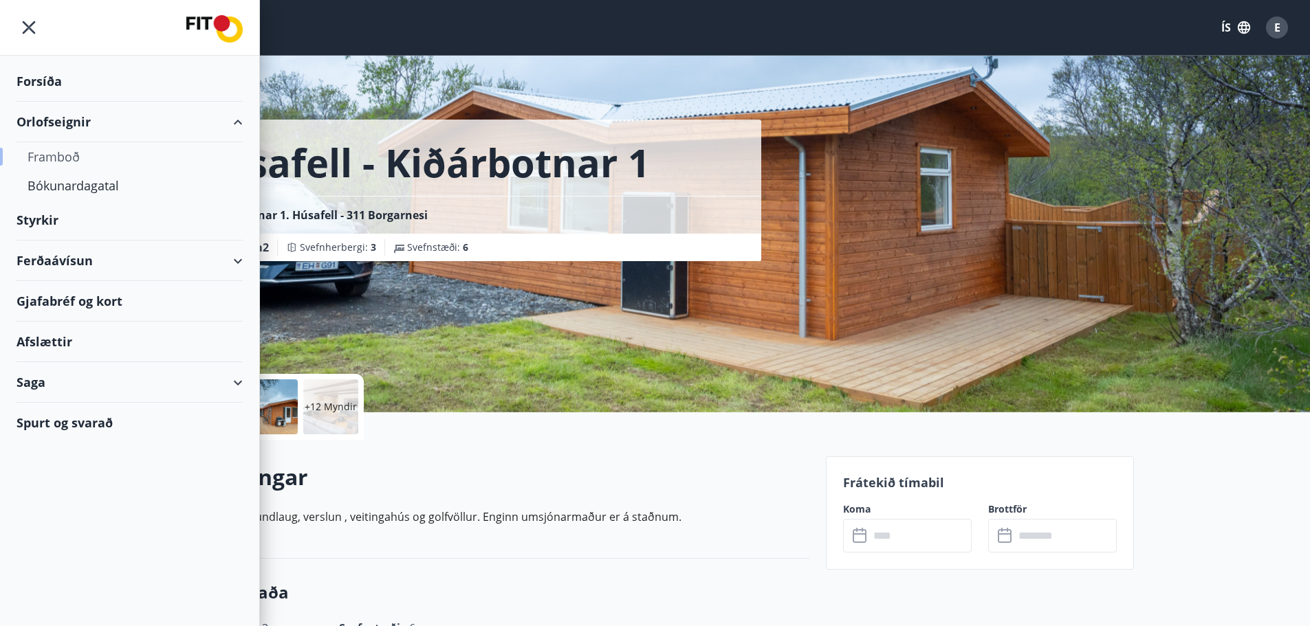
click at [57, 158] on div "Framboð" at bounding box center [130, 156] width 204 height 29
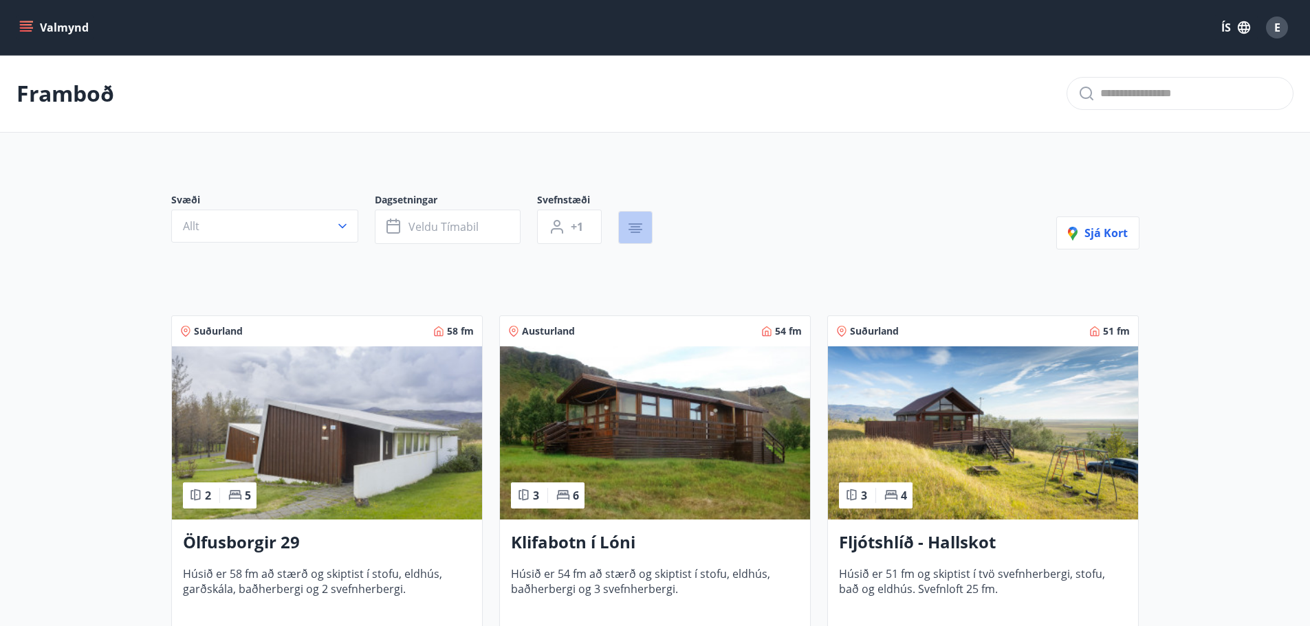
click at [647, 225] on button "button" at bounding box center [635, 227] width 34 height 33
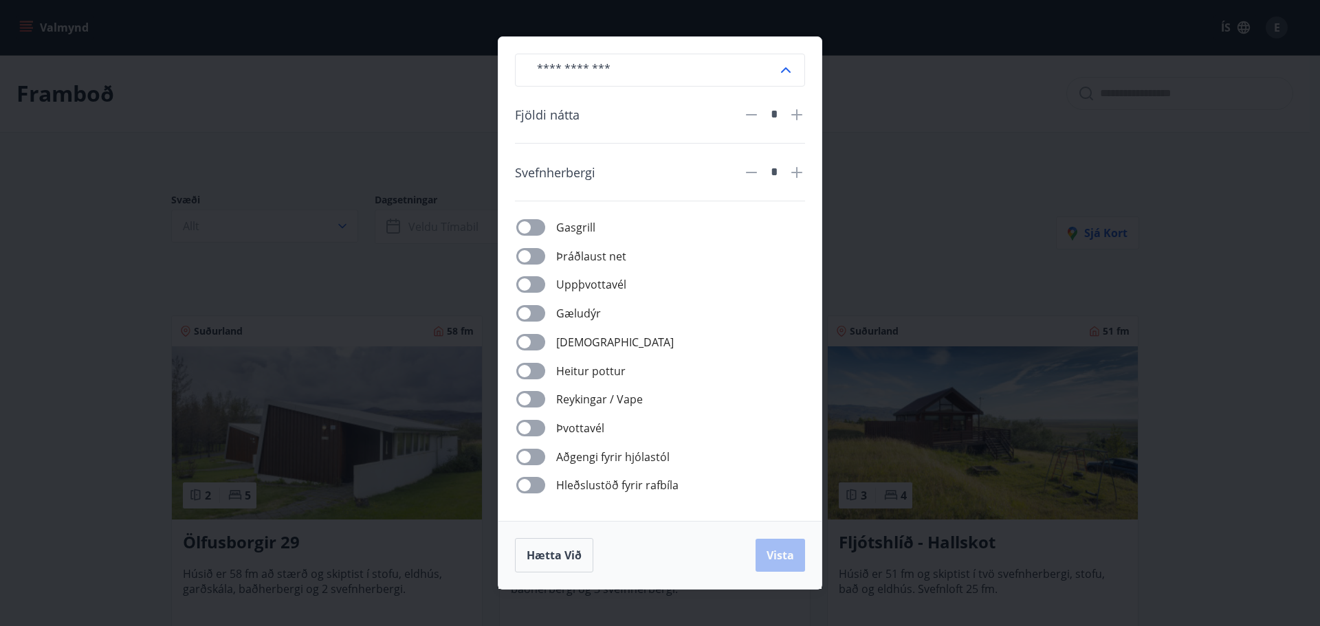
click at [228, 50] on div "​ Fjöldi nátta * Svefnherbergi * Gasgrill Þráðlaust net Uppþvottavél Gæludýr Þu…" at bounding box center [660, 313] width 1320 height 626
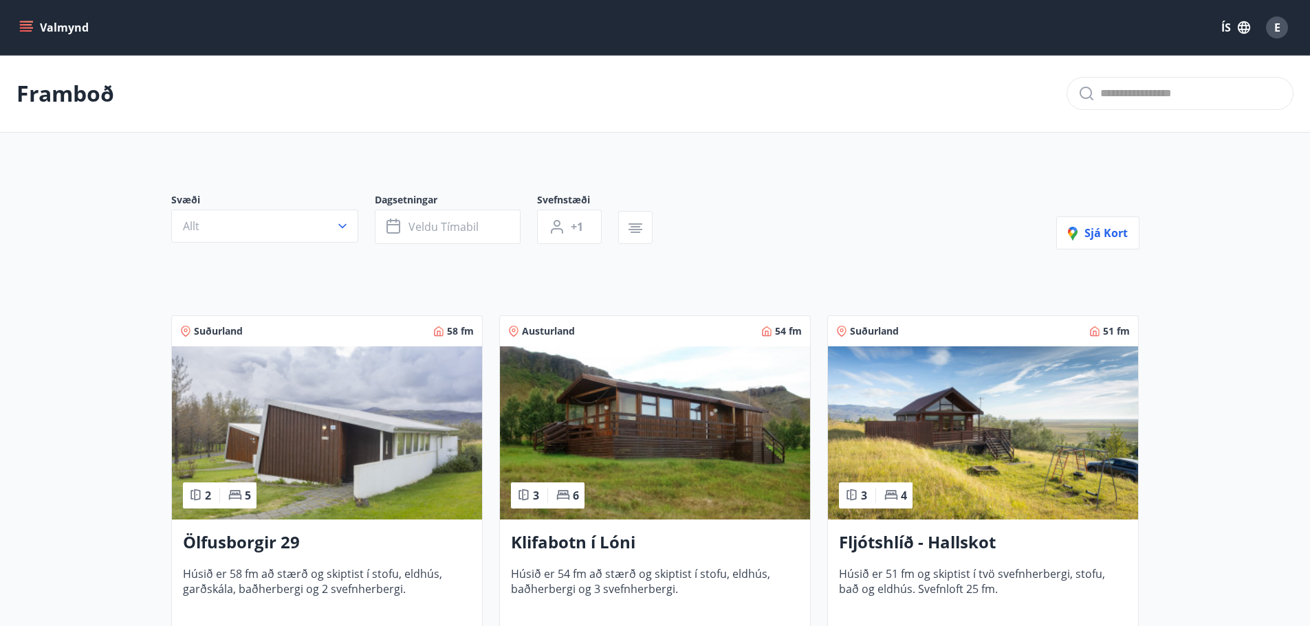
click at [24, 25] on icon "menu" at bounding box center [26, 24] width 12 height 1
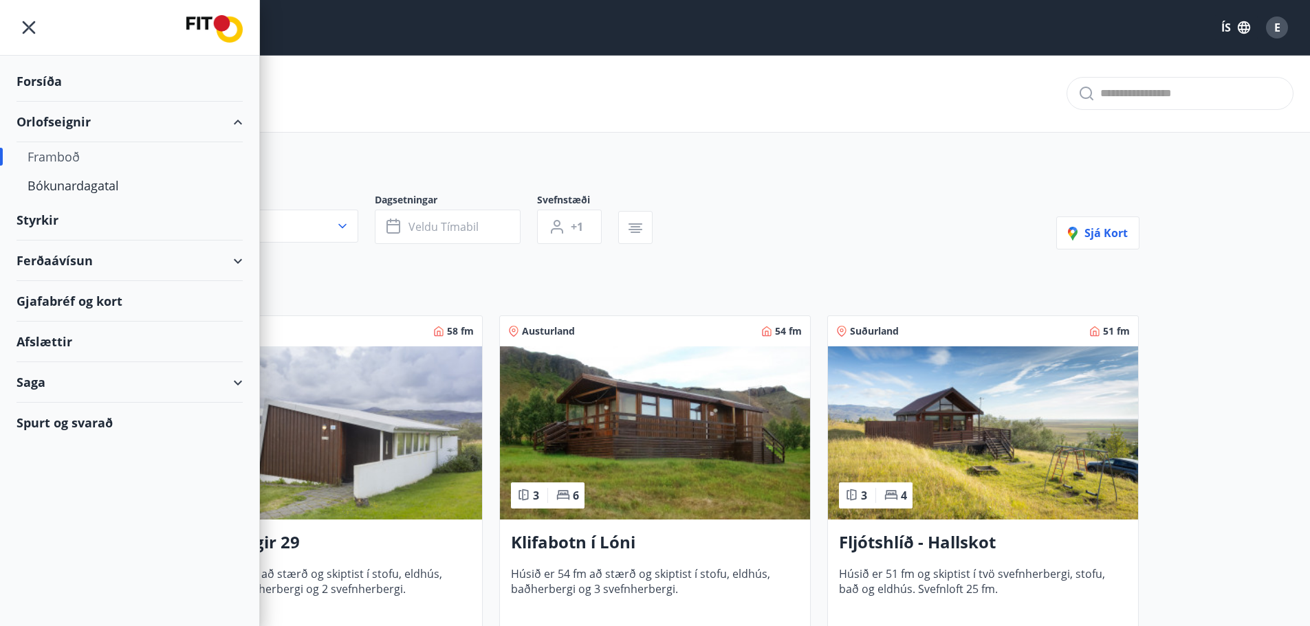
click at [54, 119] on div "Orlofseignir" at bounding box center [130, 122] width 226 height 41
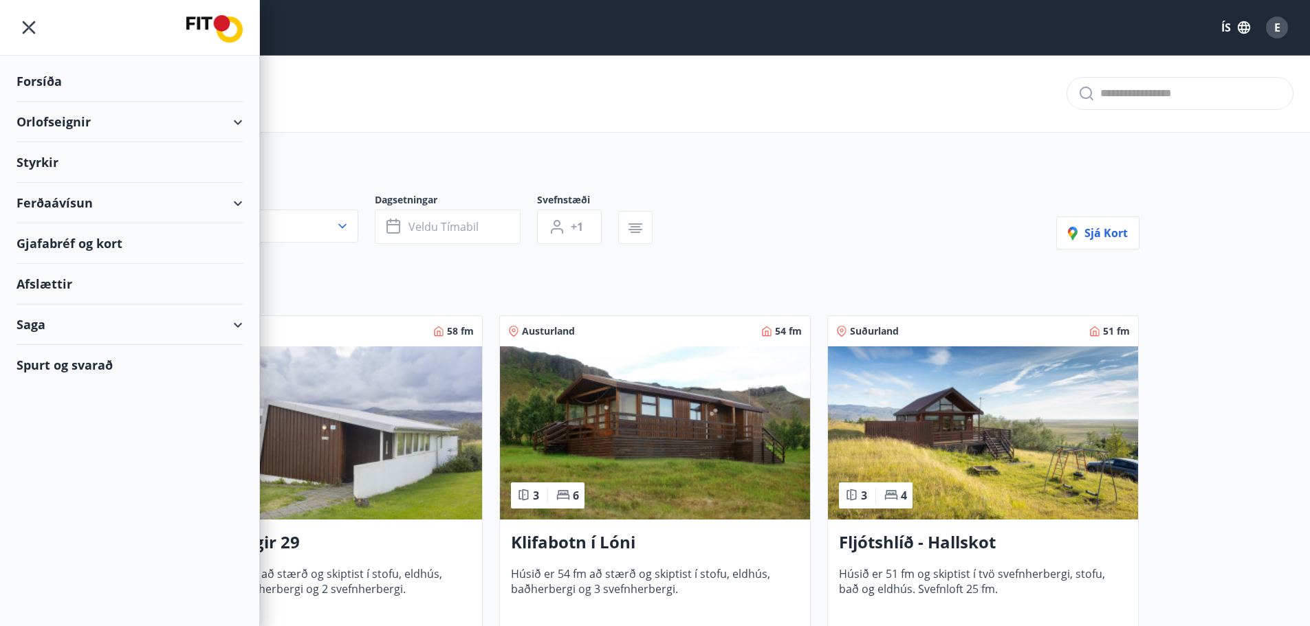
click at [54, 119] on div "Orlofseignir" at bounding box center [130, 122] width 226 height 41
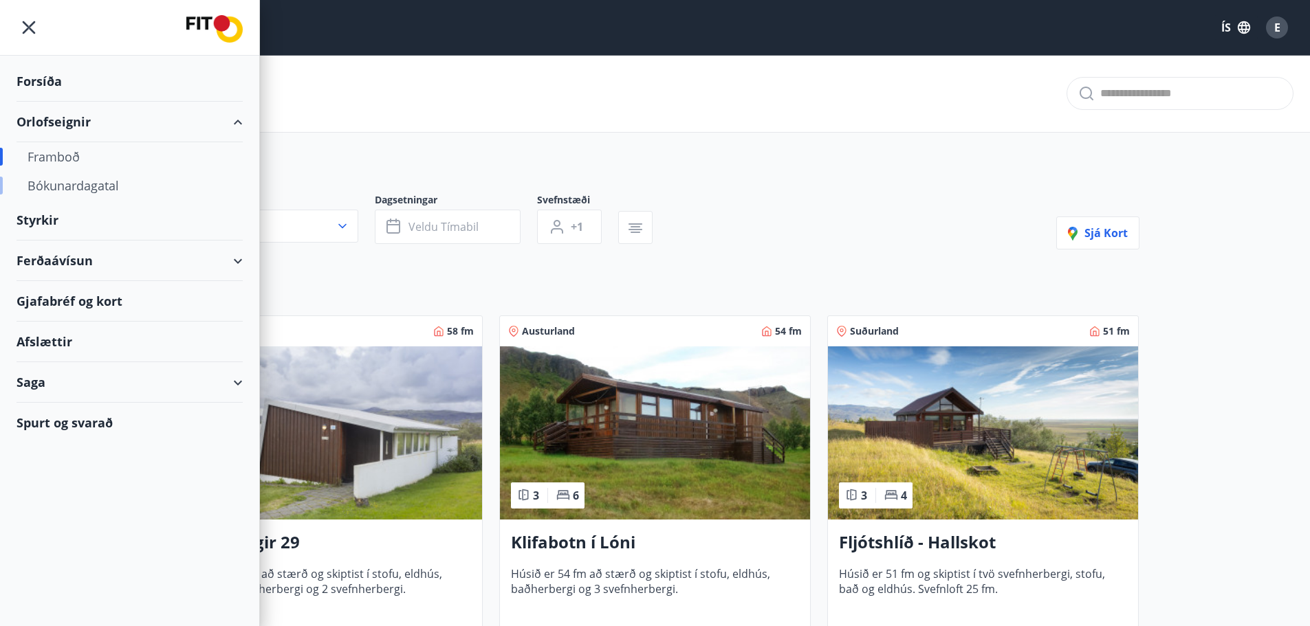
click at [73, 183] on div "Bókunardagatal" at bounding box center [130, 185] width 204 height 29
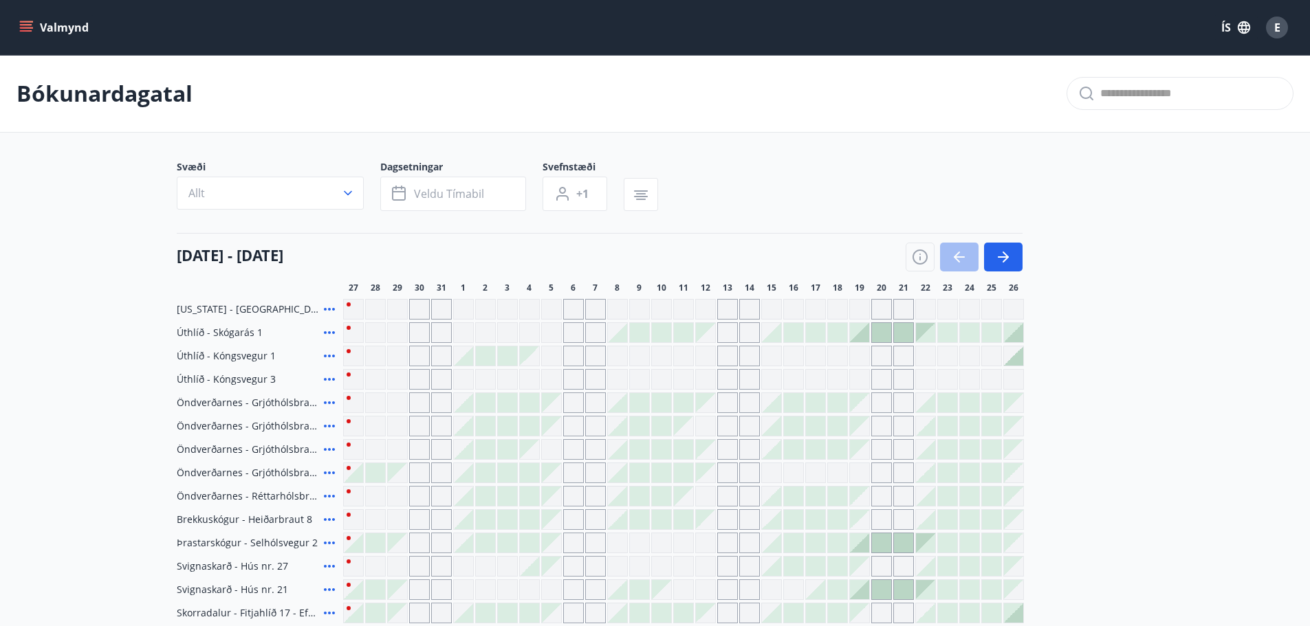
click at [30, 25] on icon "menu" at bounding box center [26, 24] width 12 height 1
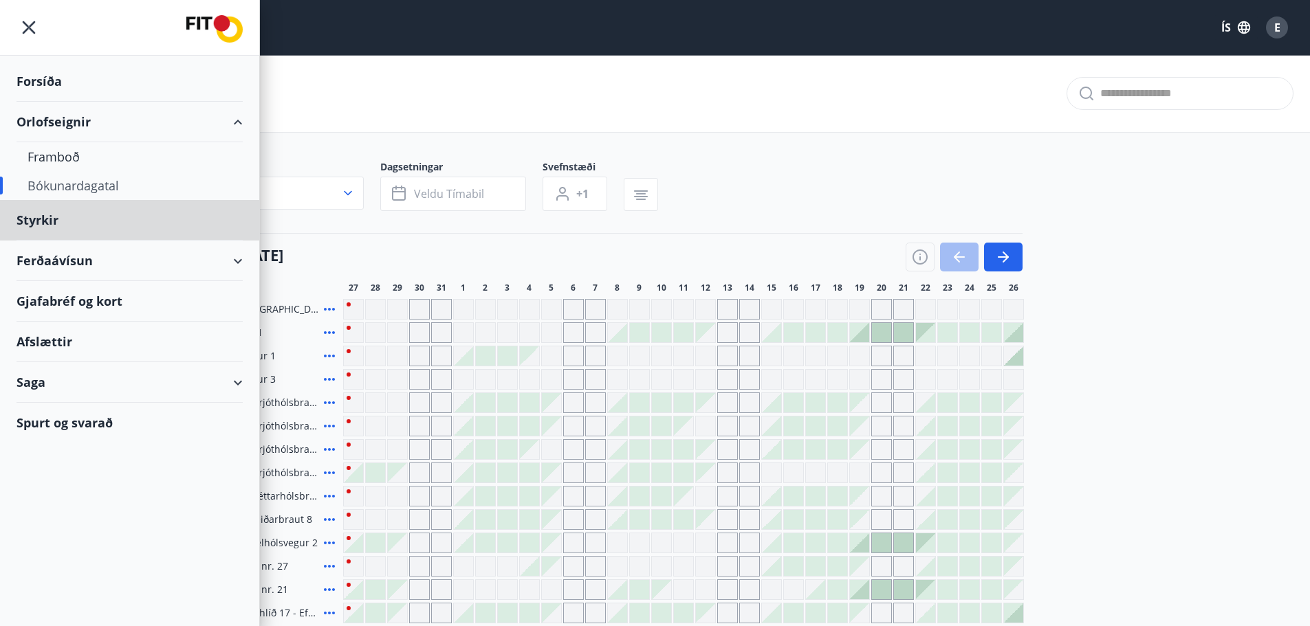
click at [49, 83] on div "Forsíða" at bounding box center [130, 81] width 226 height 41
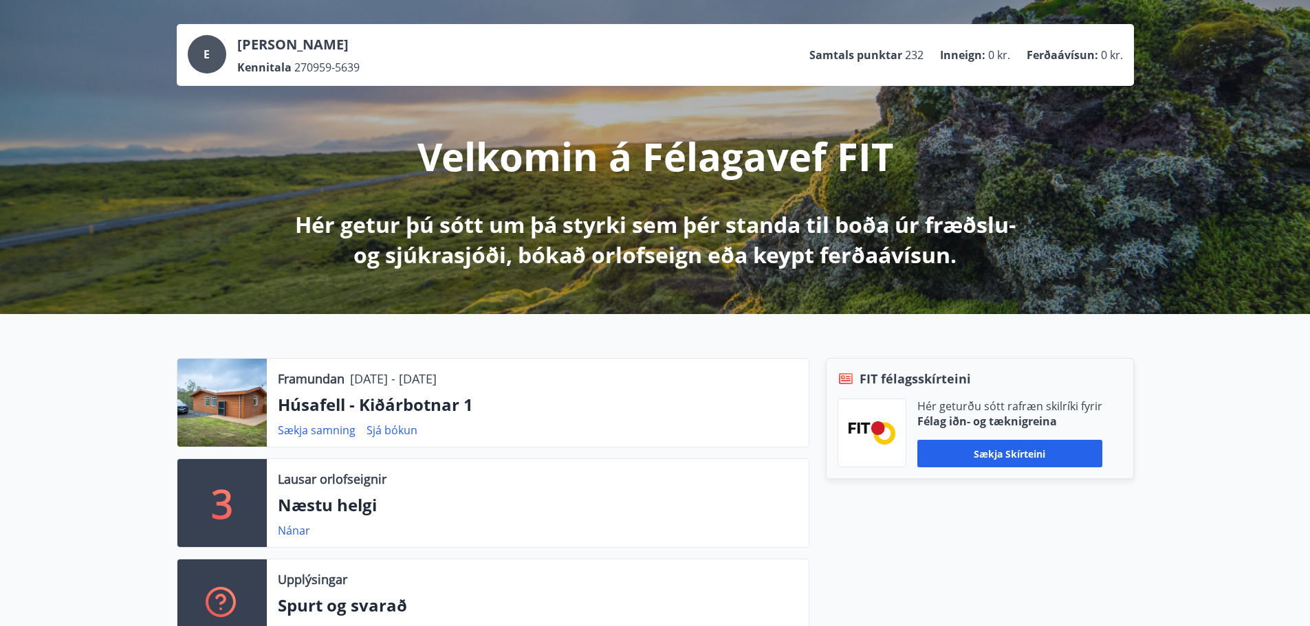
scroll to position [275, 0]
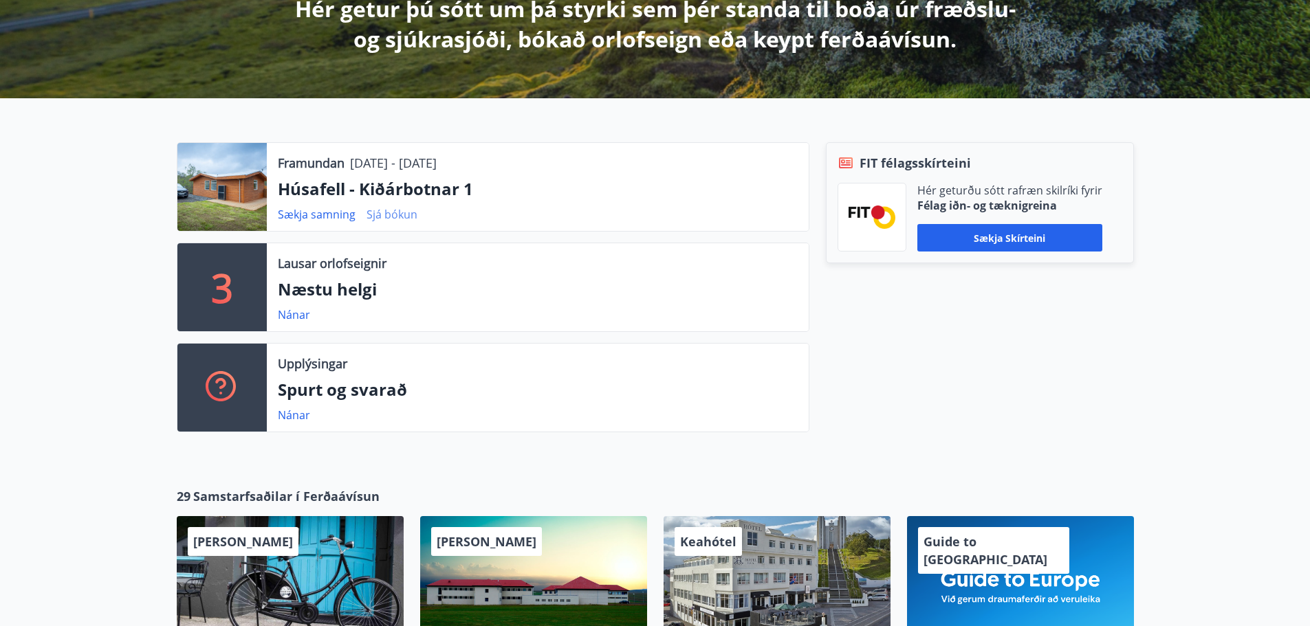
click at [386, 214] on link "Sjá bókun" at bounding box center [392, 214] width 51 height 15
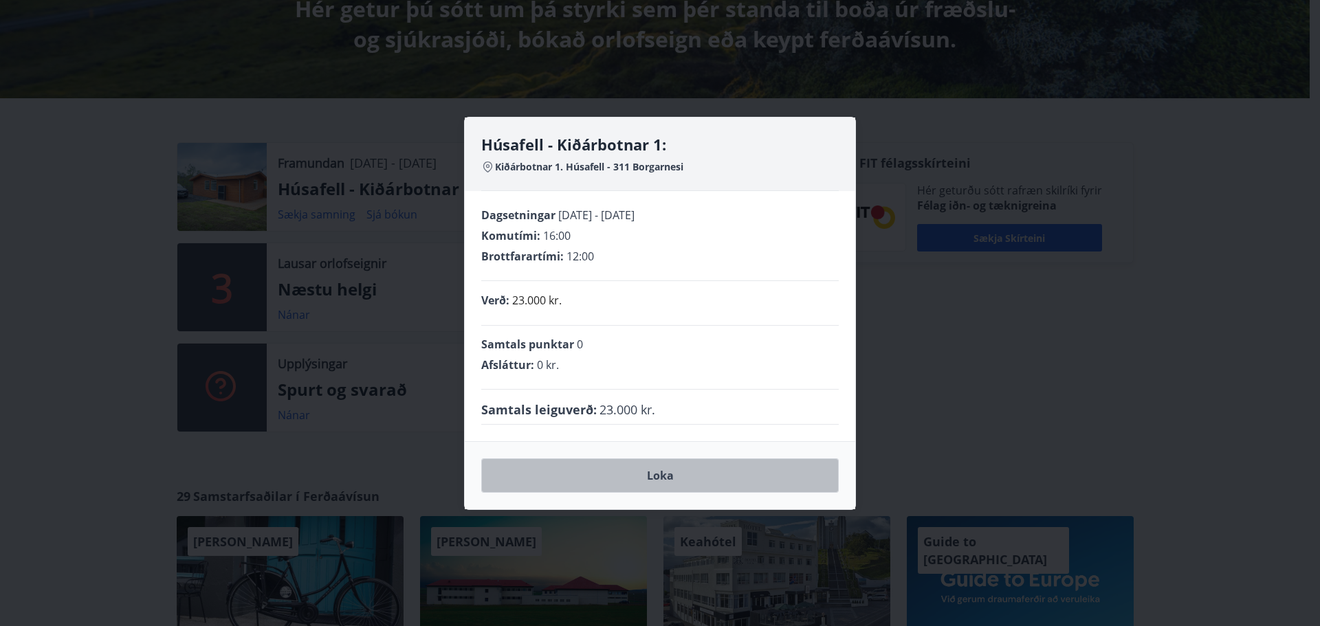
click at [643, 479] on button "Loka" at bounding box center [660, 476] width 358 height 34
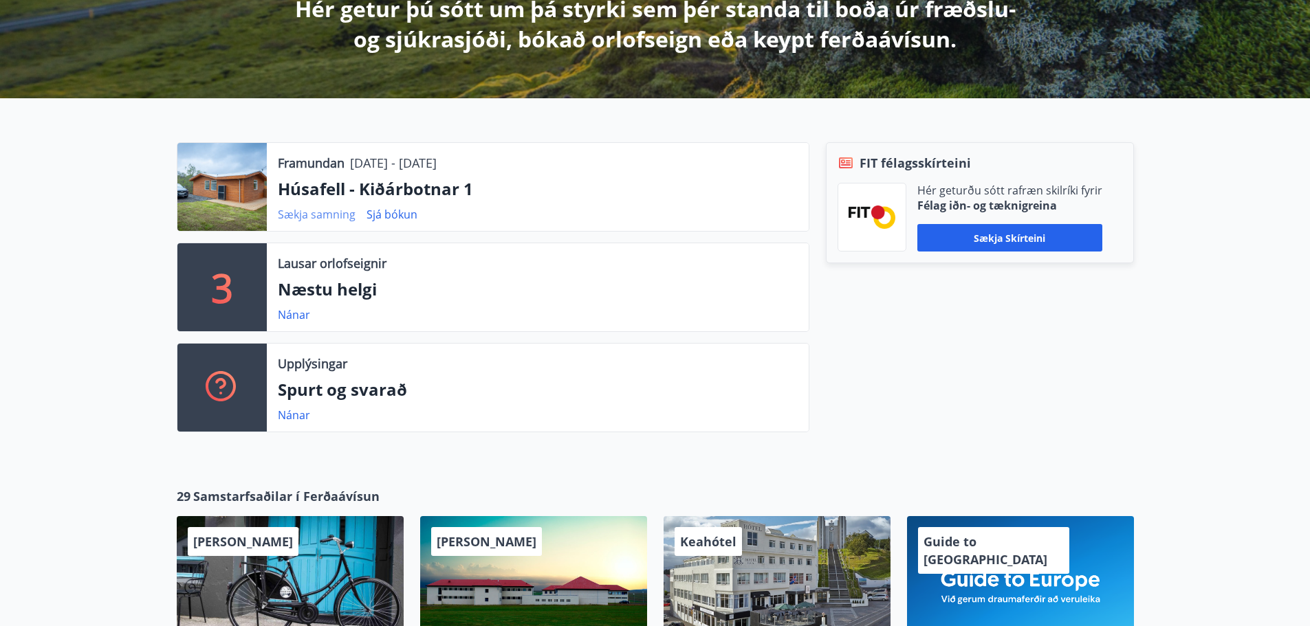
click at [306, 211] on link "Sækja samning" at bounding box center [317, 214] width 78 height 15
click at [1164, 364] on div "Framundan 13.11.2025 - 17.11.2025 Húsafell - Kiðárbotnar 1 Sækja samning Sjá bó…" at bounding box center [655, 281] width 1310 height 367
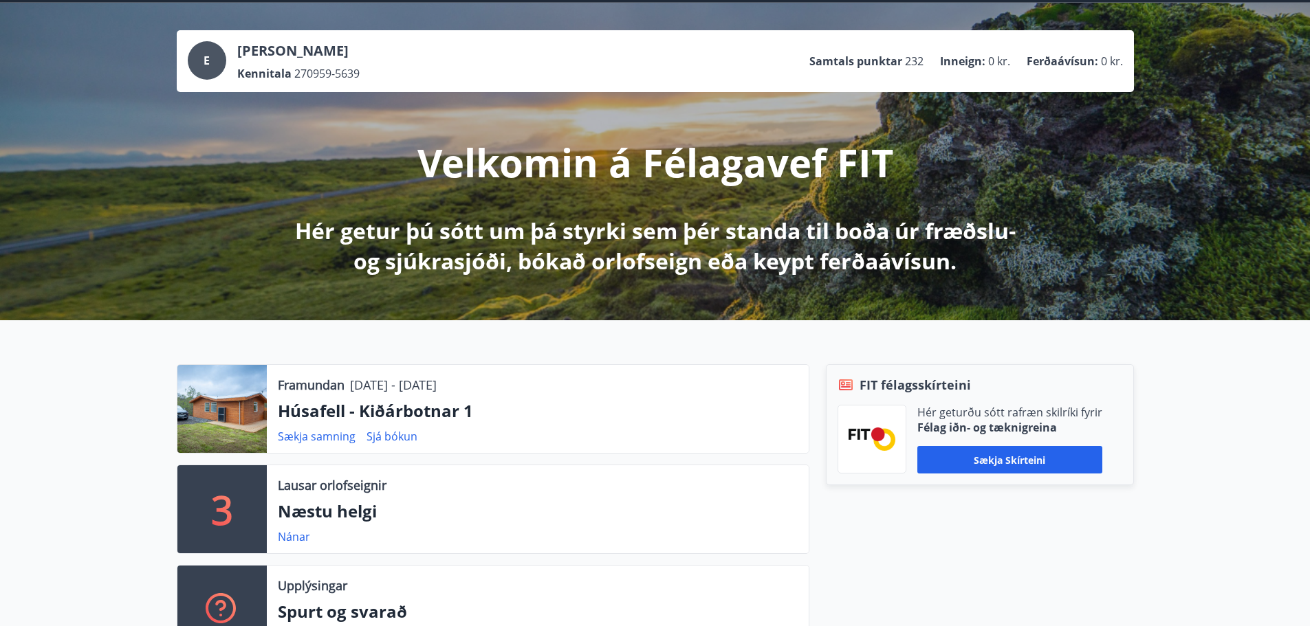
scroll to position [0, 0]
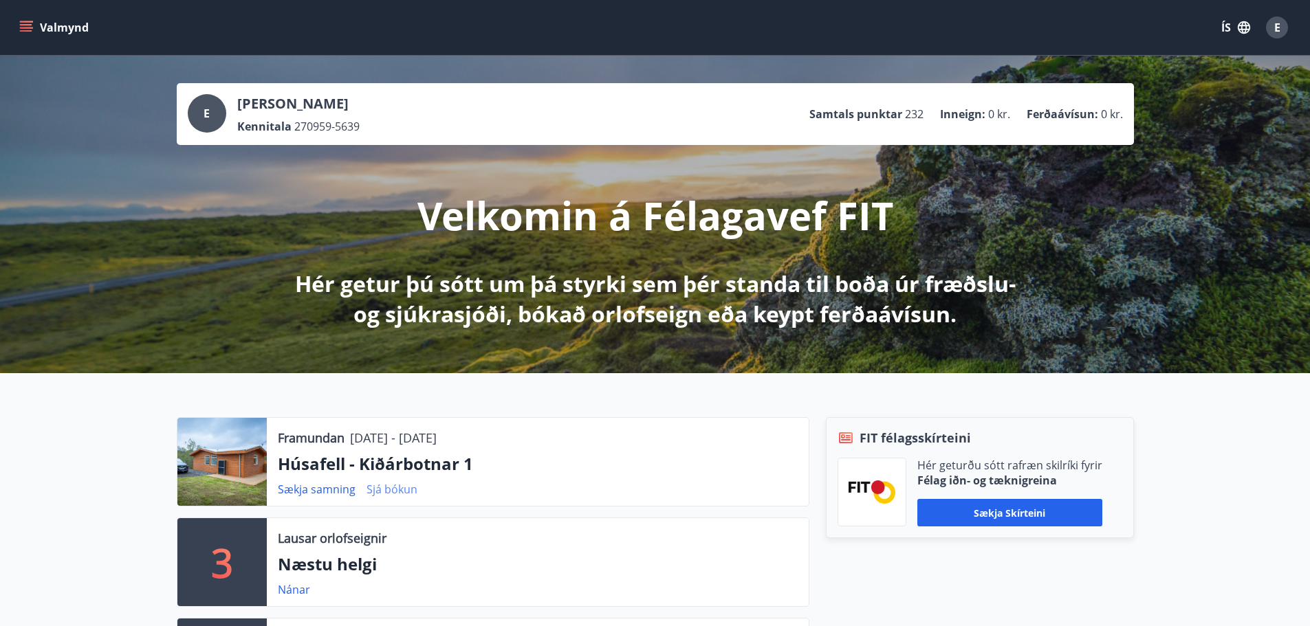
click at [397, 490] on link "Sjá bókun" at bounding box center [392, 489] width 51 height 15
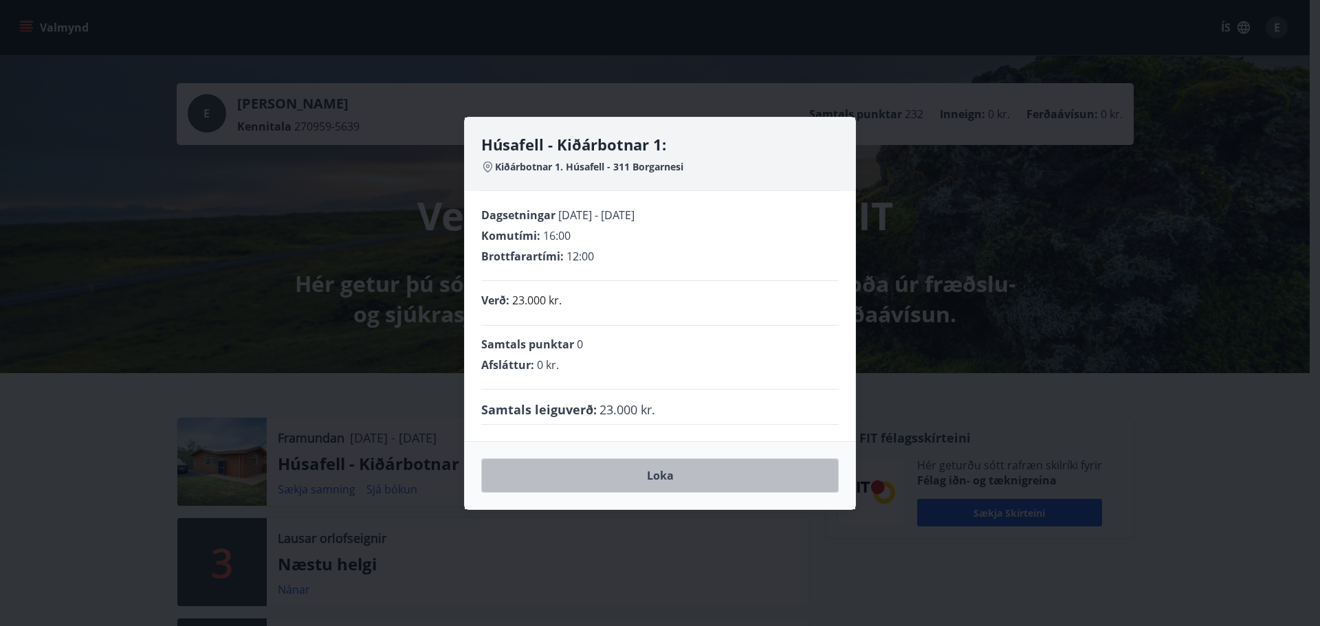
click at [677, 473] on button "Loka" at bounding box center [660, 476] width 358 height 34
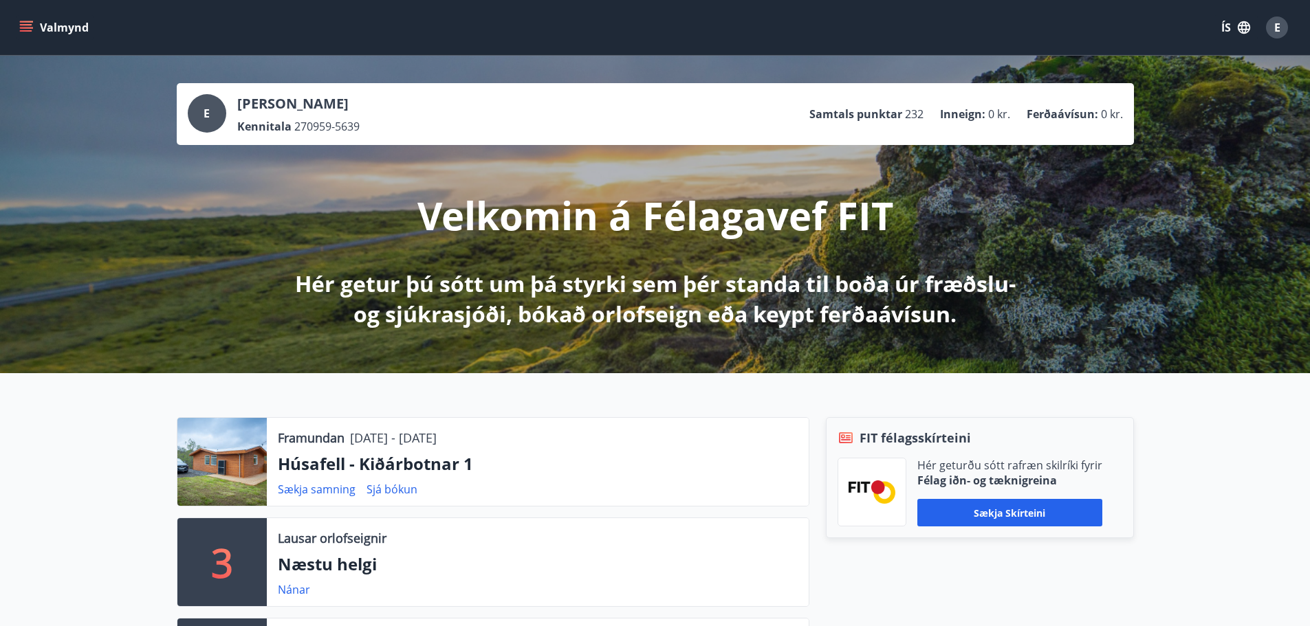
click at [235, 472] on div at bounding box center [221, 462] width 89 height 88
click at [1214, 523] on div "Framundan 13.11.2025 - 17.11.2025 Húsafell - Kiðárbotnar 1 Sækja samning Sjá bó…" at bounding box center [655, 556] width 1310 height 367
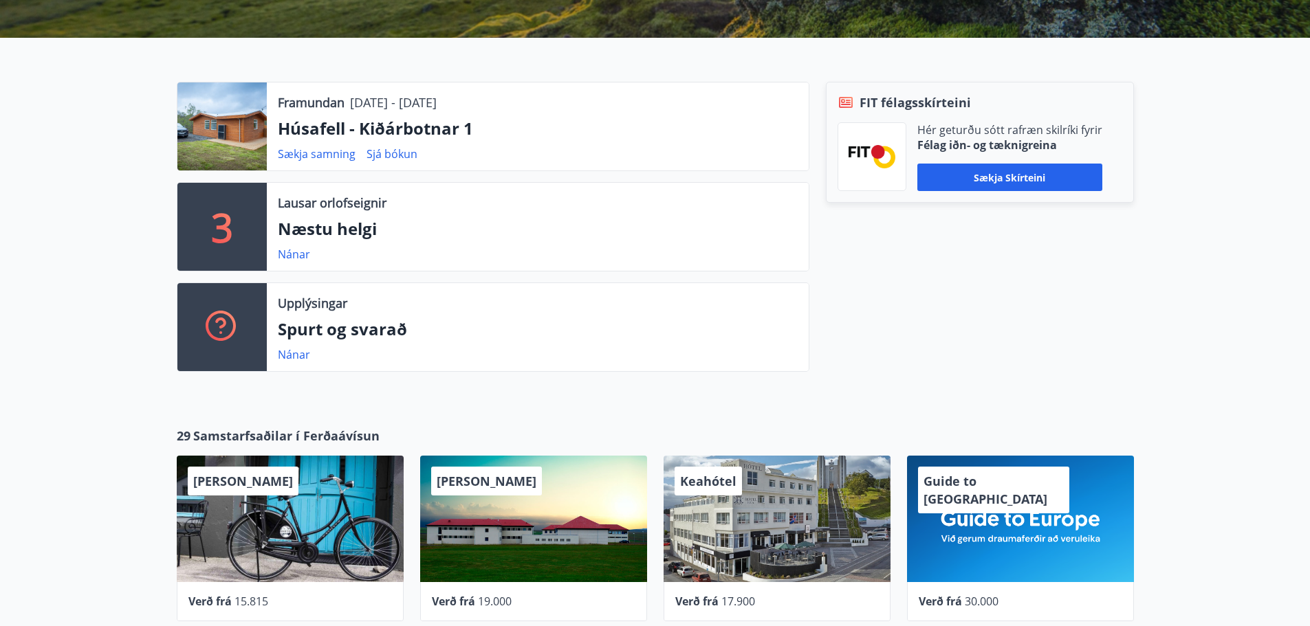
scroll to position [413, 0]
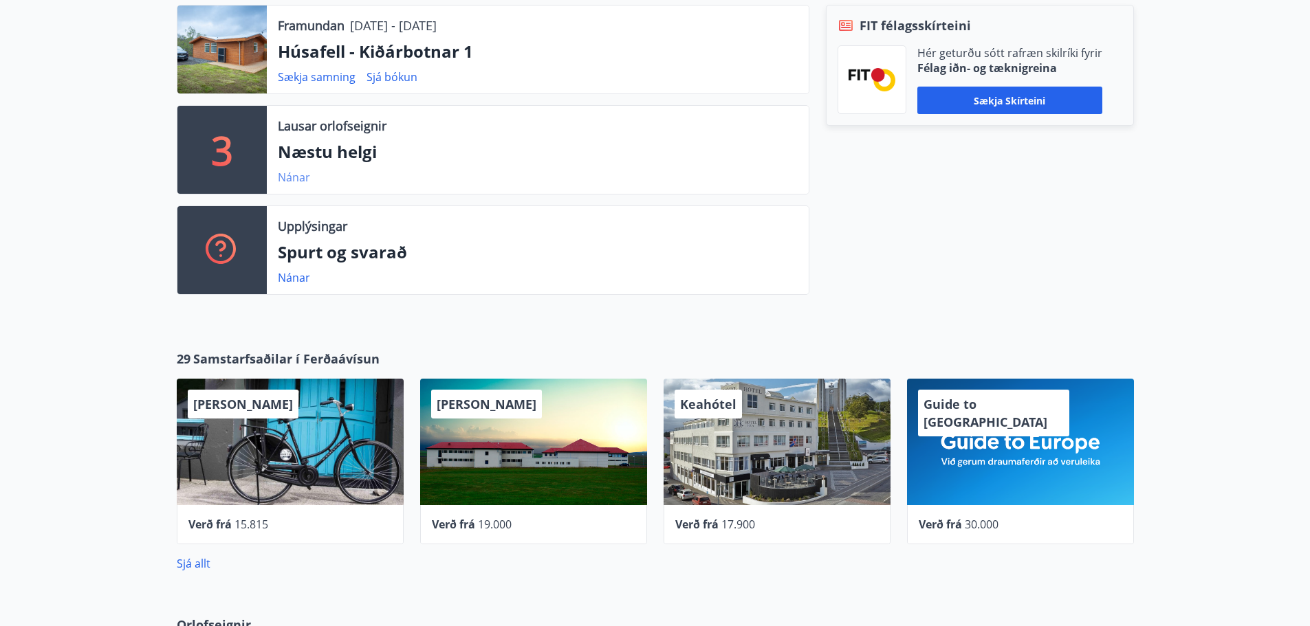
click at [293, 176] on link "Nánar" at bounding box center [294, 177] width 32 height 15
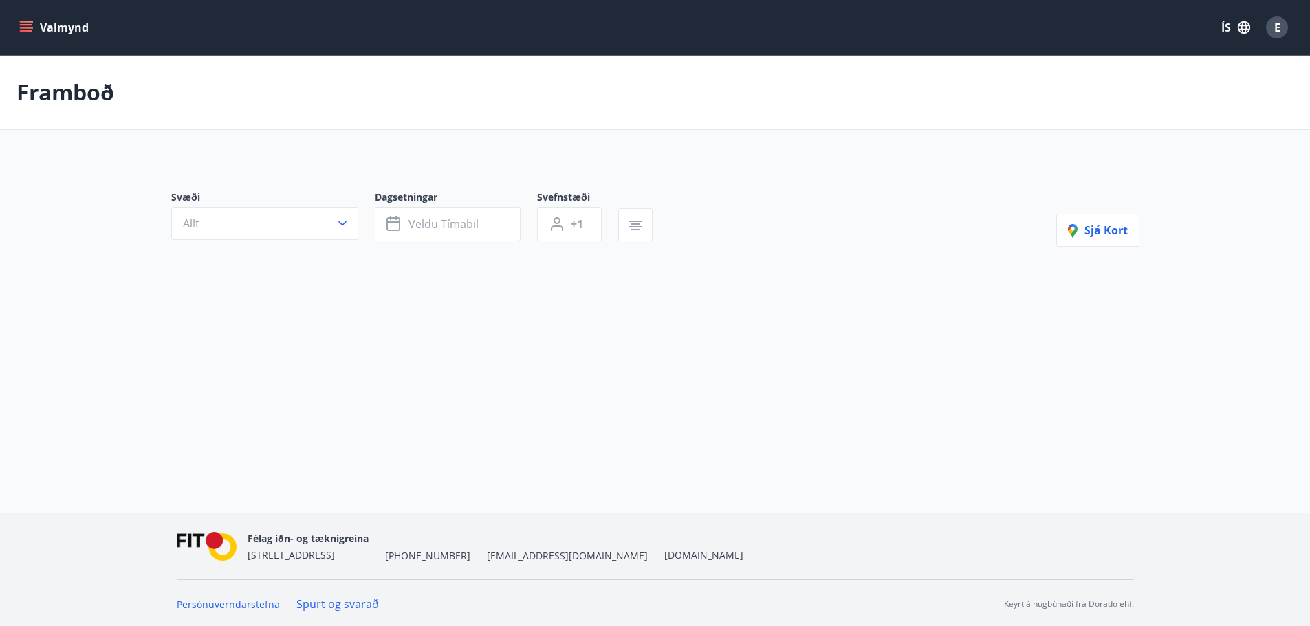
type input "*"
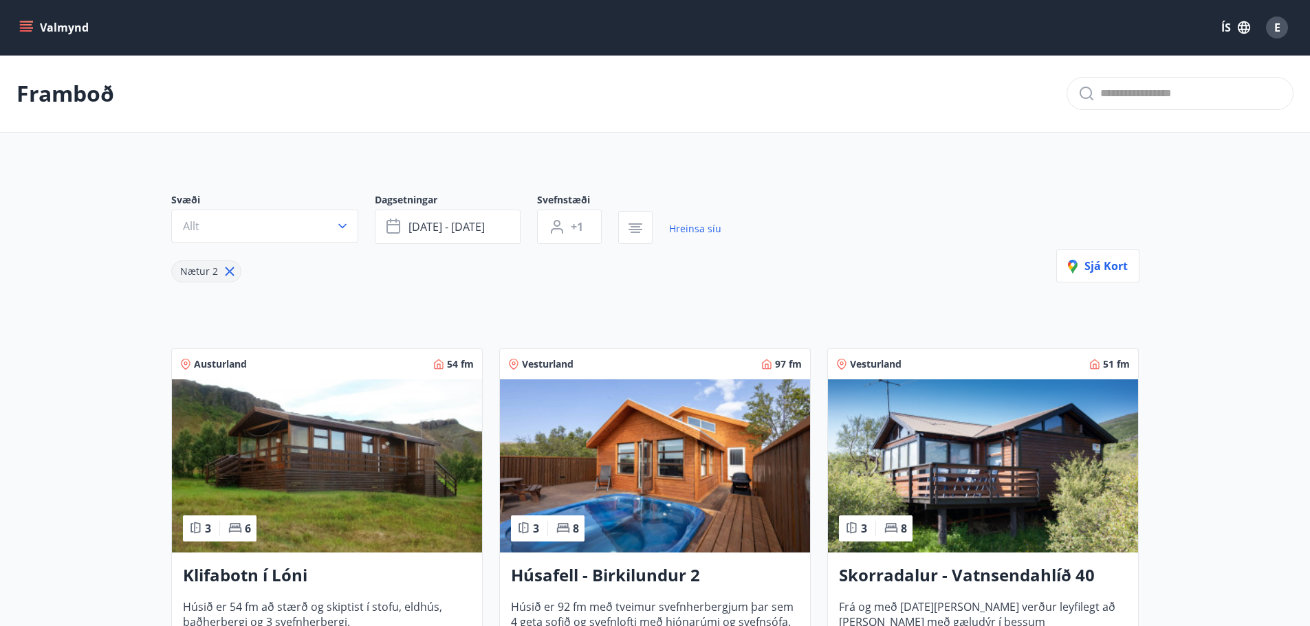
click at [32, 23] on icon "menu" at bounding box center [26, 28] width 14 height 14
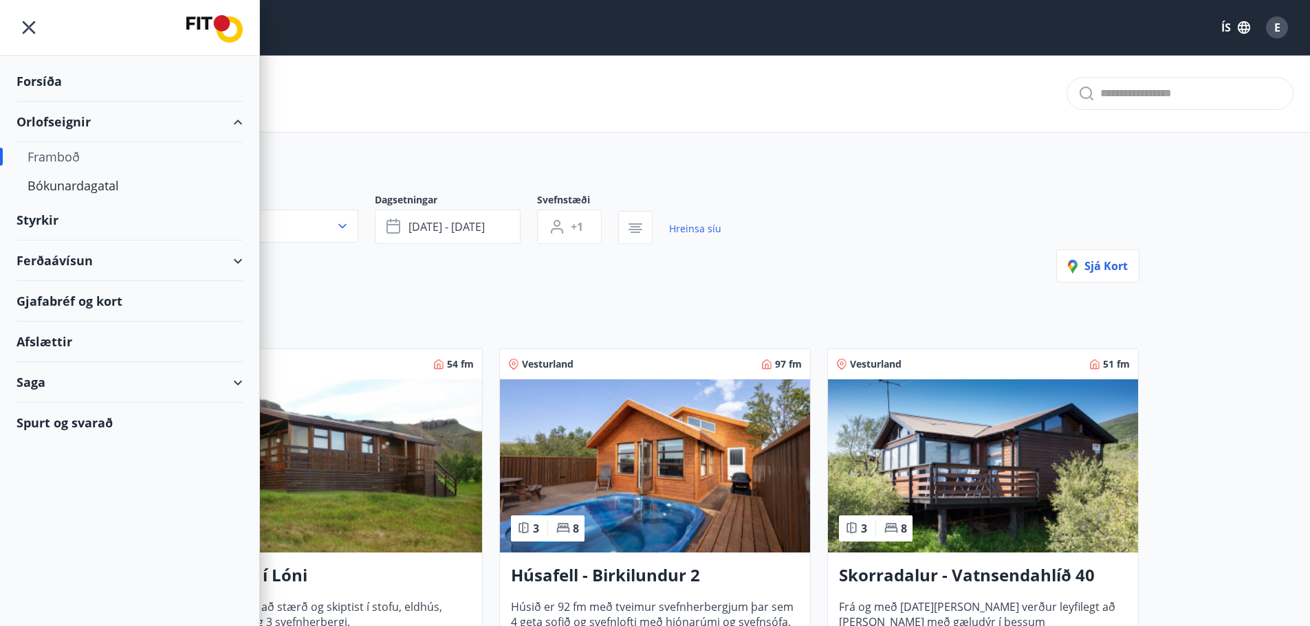
click at [50, 294] on div "Gjafabréf og kort" at bounding box center [130, 301] width 226 height 41
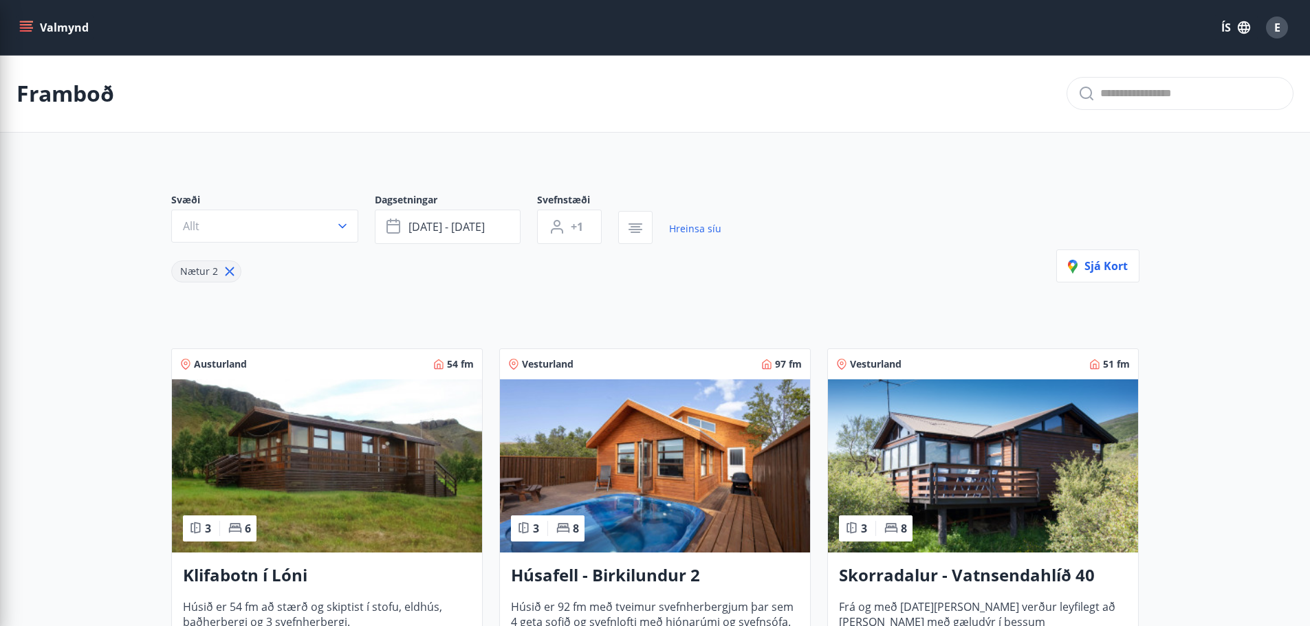
click at [943, 228] on div "Svæði Allt Dagsetningar ágú 29 - sep 01 Svefnstæði +1 Hreinsa síu Nætur 2 Sjá k…" at bounding box center [655, 237] width 968 height 89
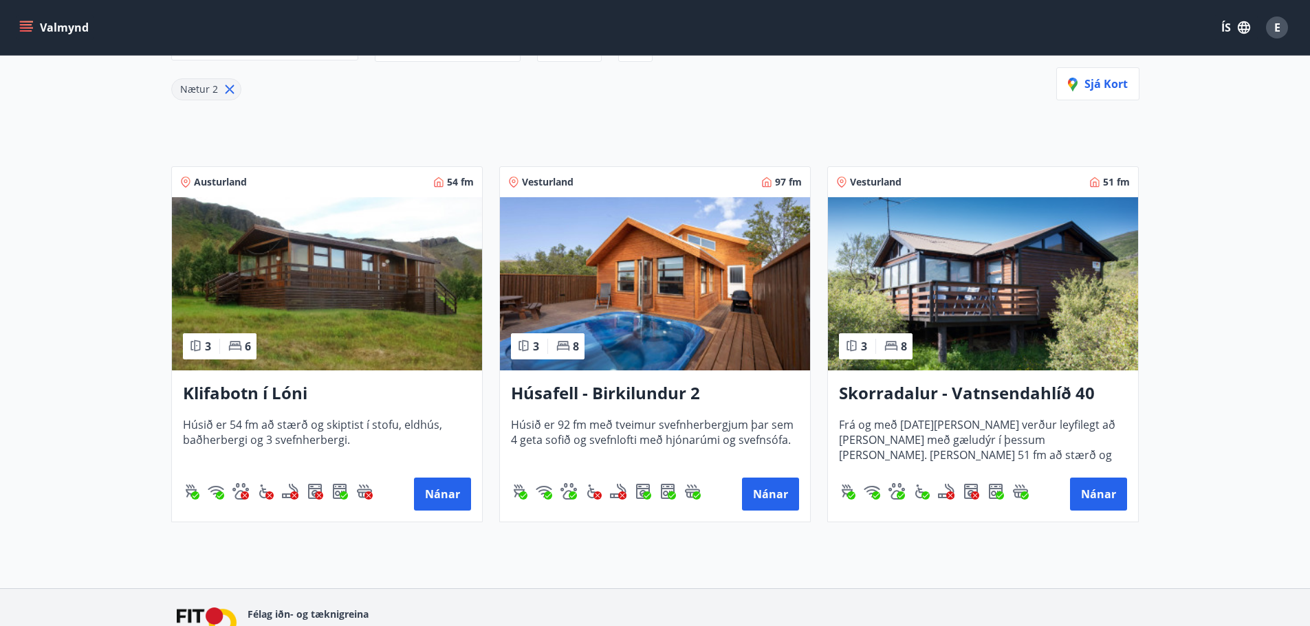
scroll to position [206, 0]
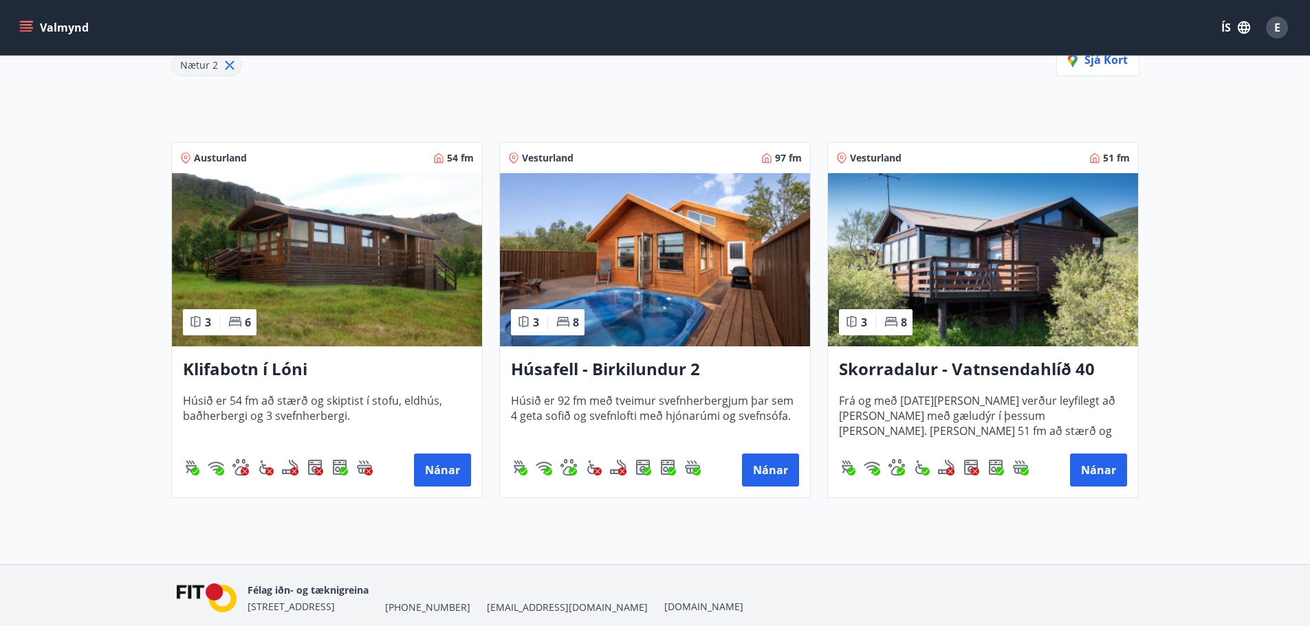
click at [915, 369] on h3 "Skorradalur - Vatnsendahlíð 40" at bounding box center [983, 370] width 288 height 25
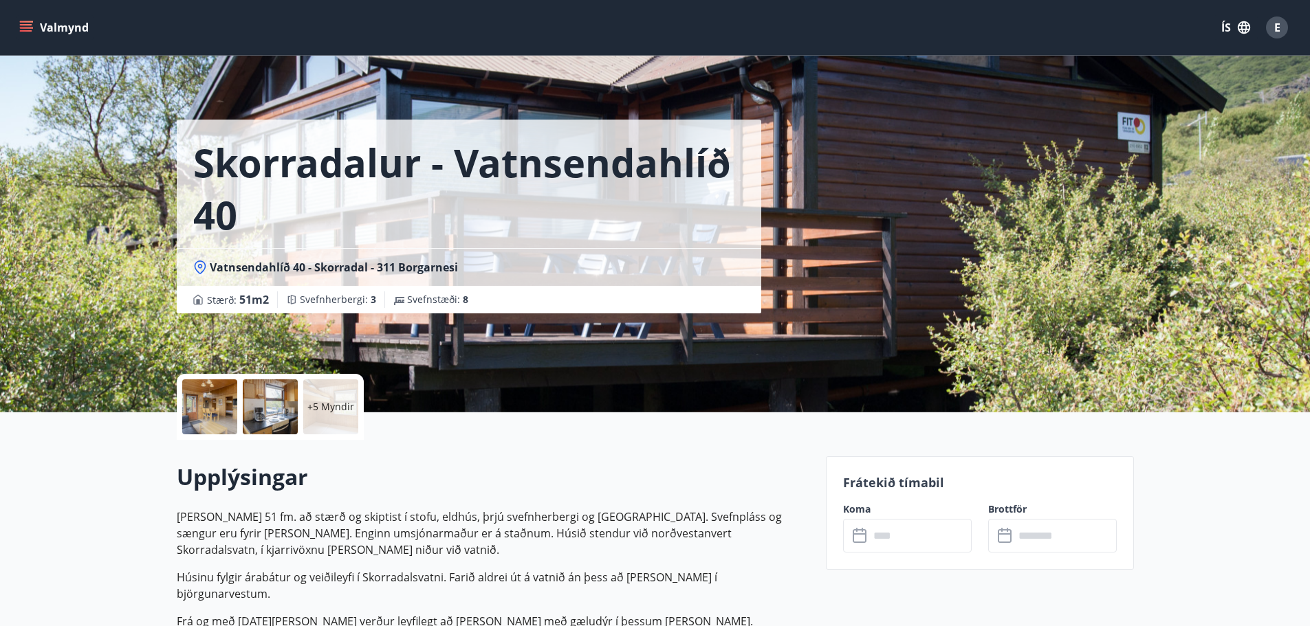
click at [199, 397] on div at bounding box center [209, 407] width 55 height 55
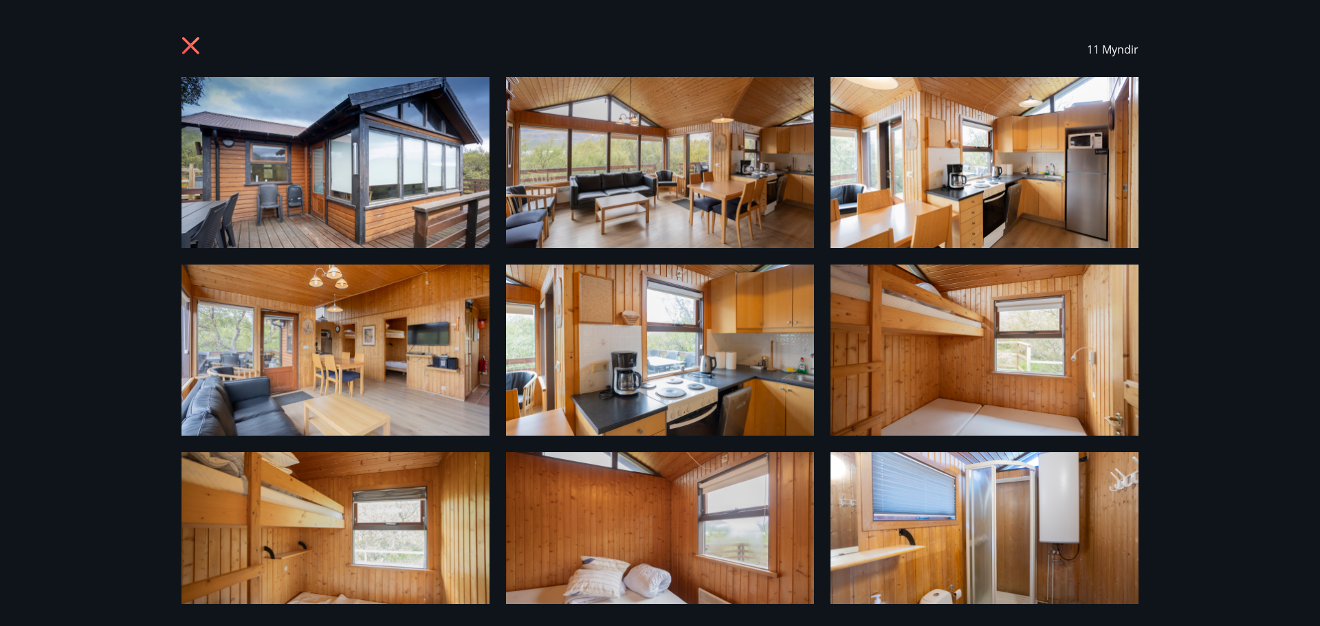
click at [267, 188] on img at bounding box center [336, 162] width 308 height 171
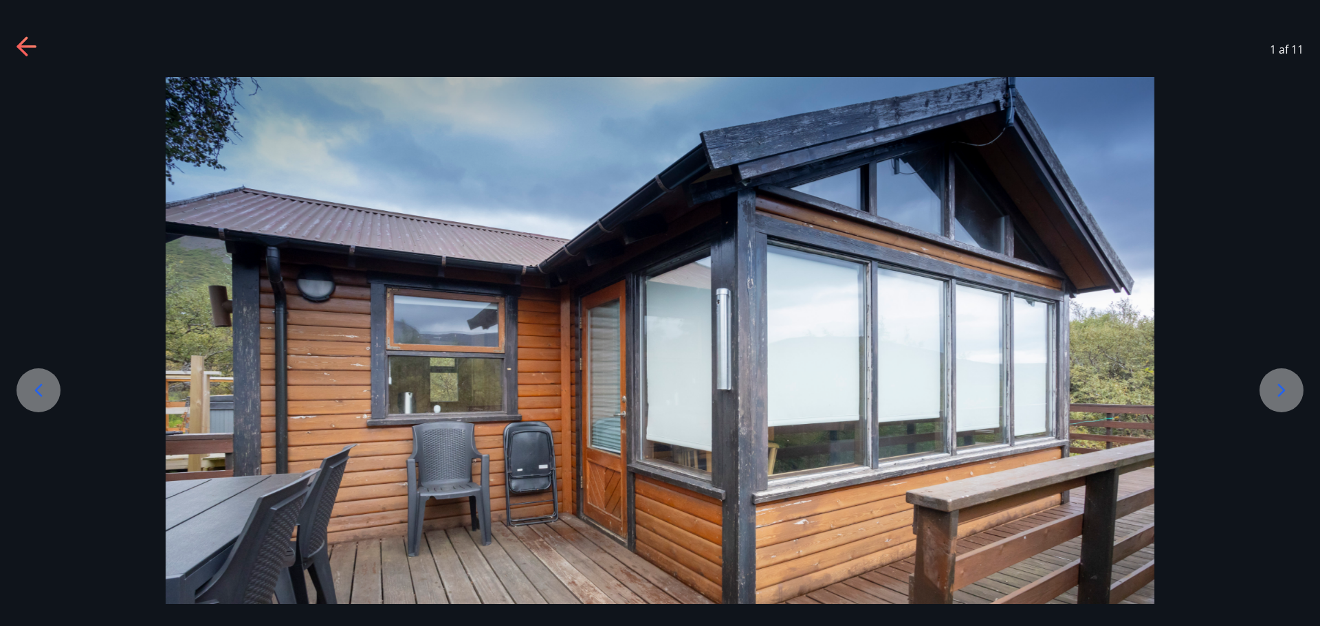
click at [1279, 386] on icon at bounding box center [1282, 391] width 22 height 22
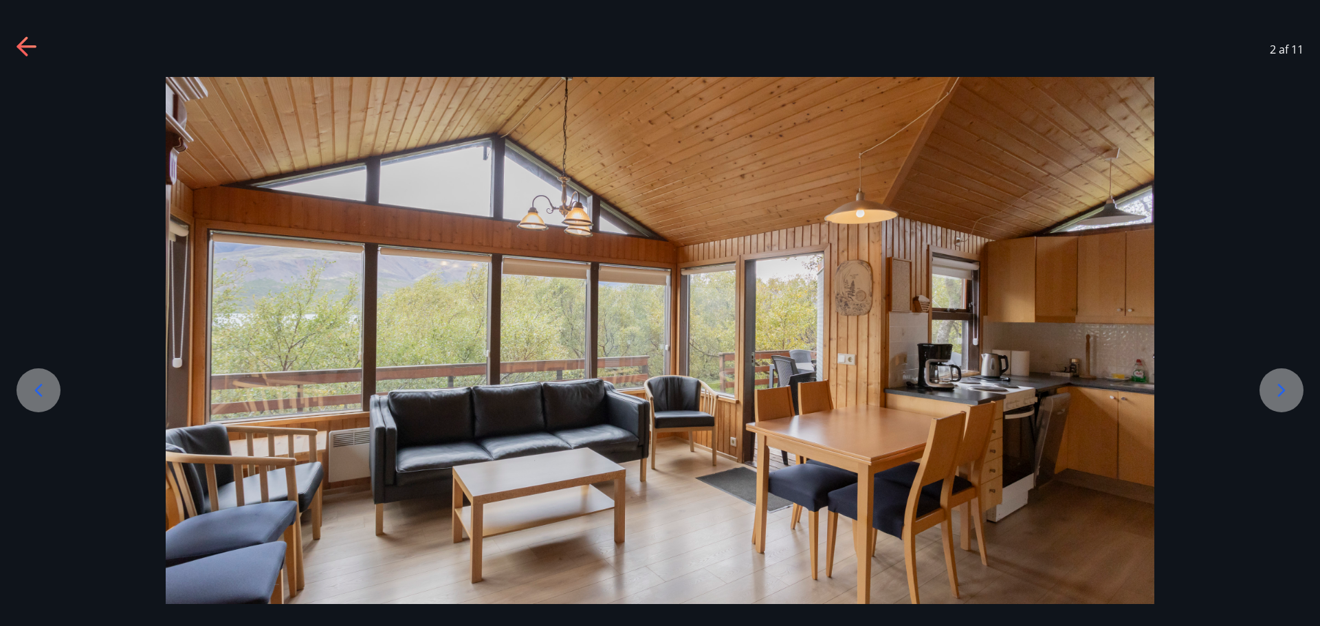
click at [1279, 386] on icon at bounding box center [1282, 391] width 22 height 22
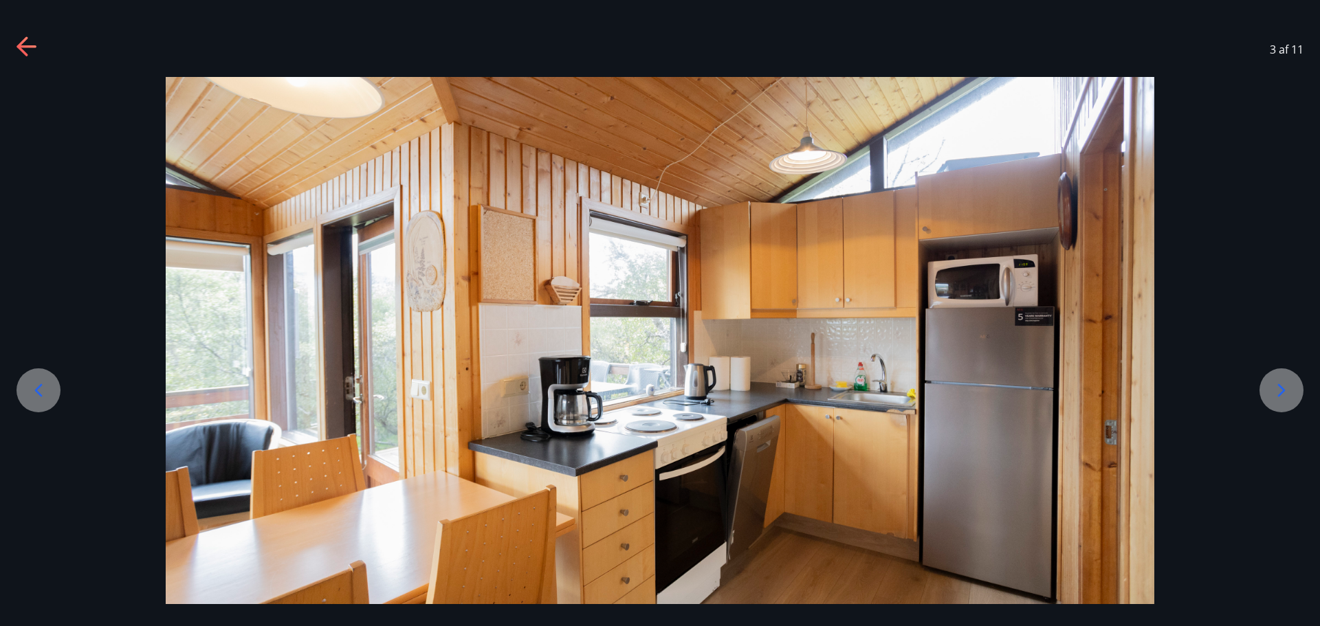
click at [1279, 386] on icon at bounding box center [1282, 391] width 22 height 22
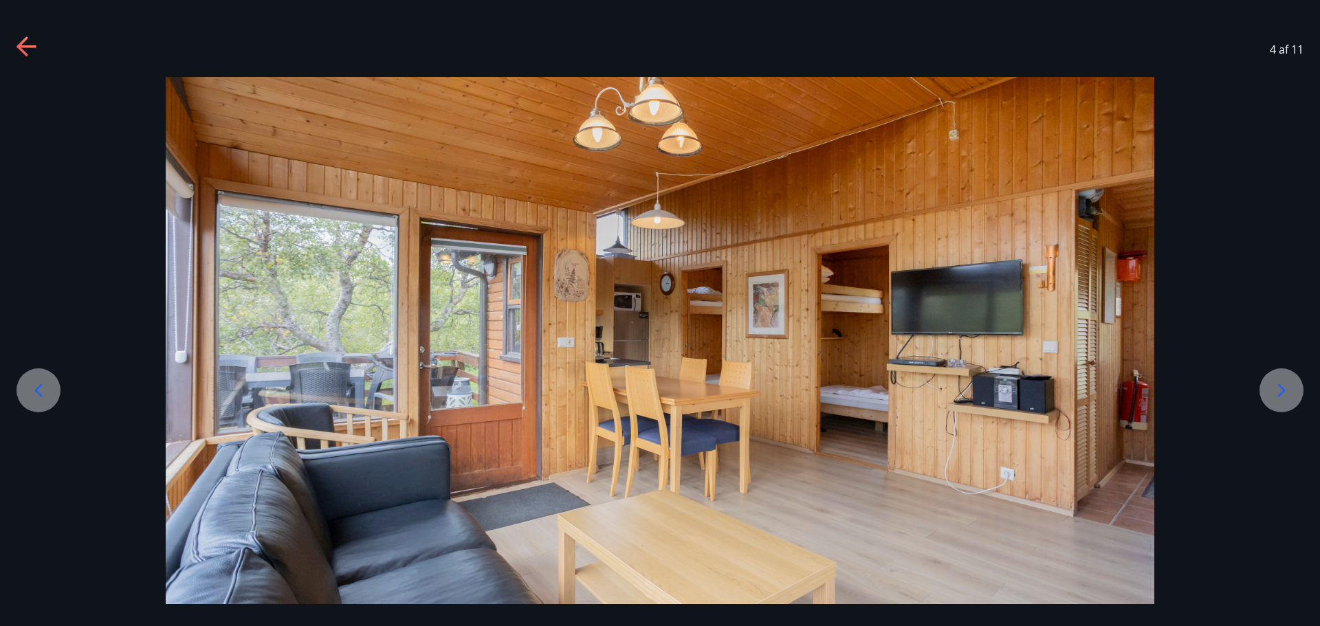
click at [1279, 386] on icon at bounding box center [1282, 391] width 22 height 22
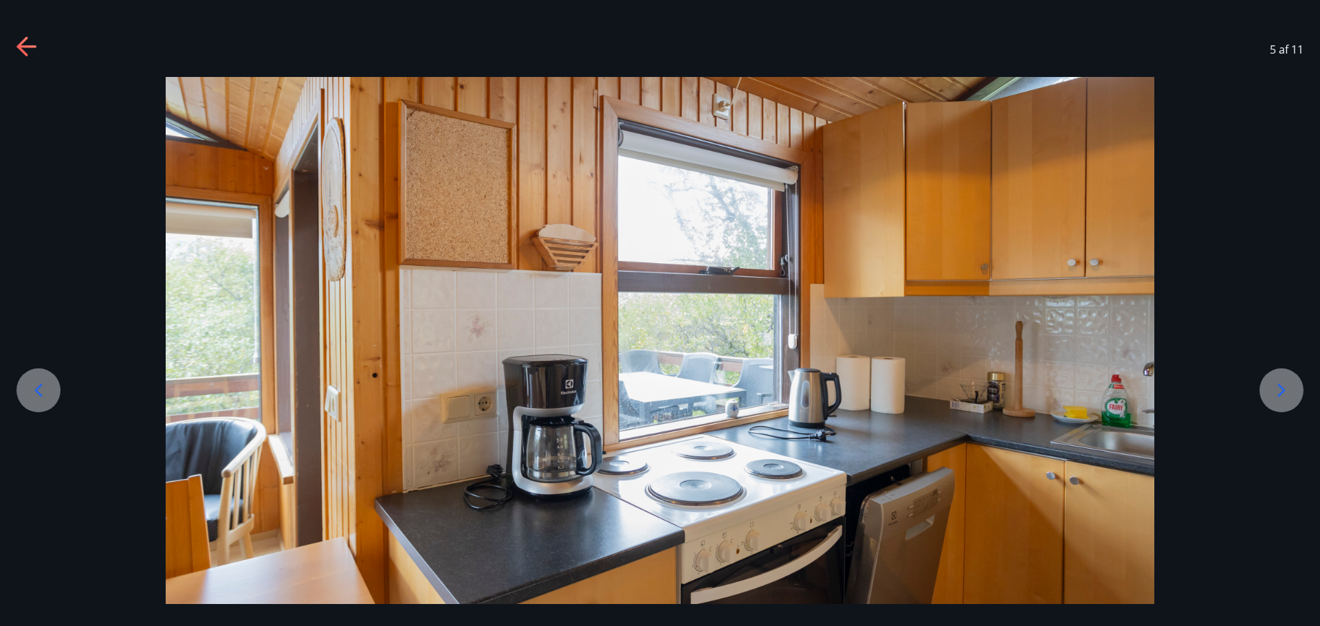
click at [1279, 386] on icon at bounding box center [1282, 391] width 22 height 22
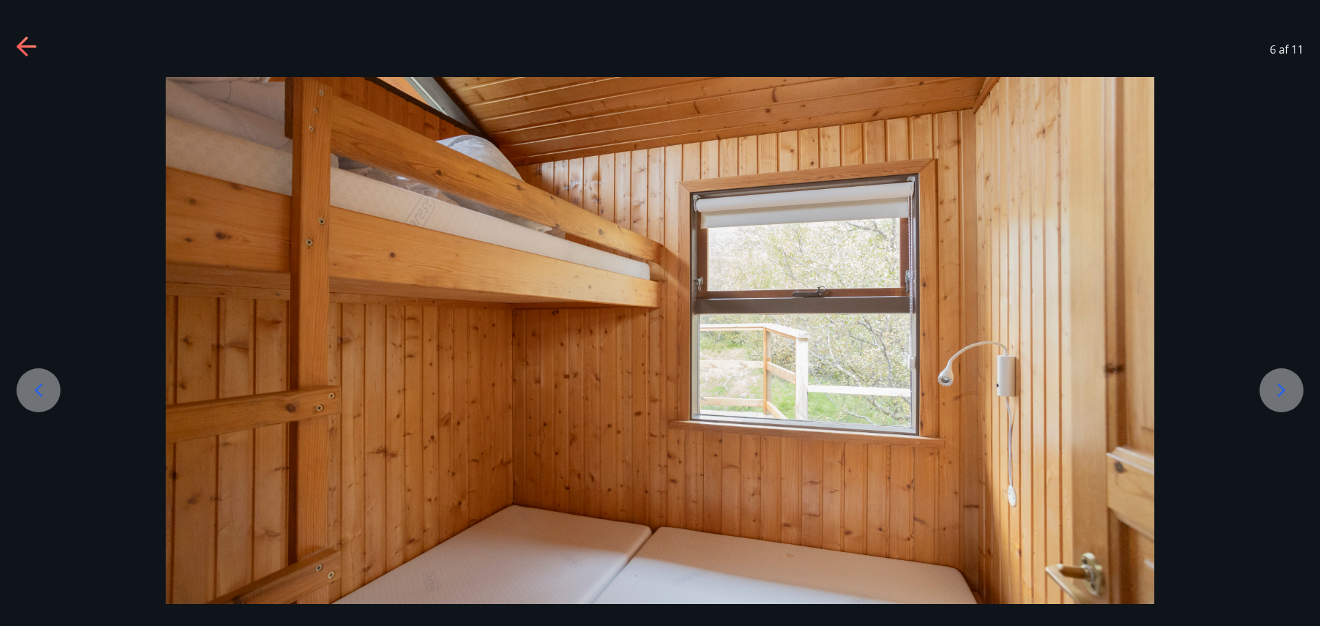
click at [1278, 386] on icon at bounding box center [1282, 391] width 22 height 22
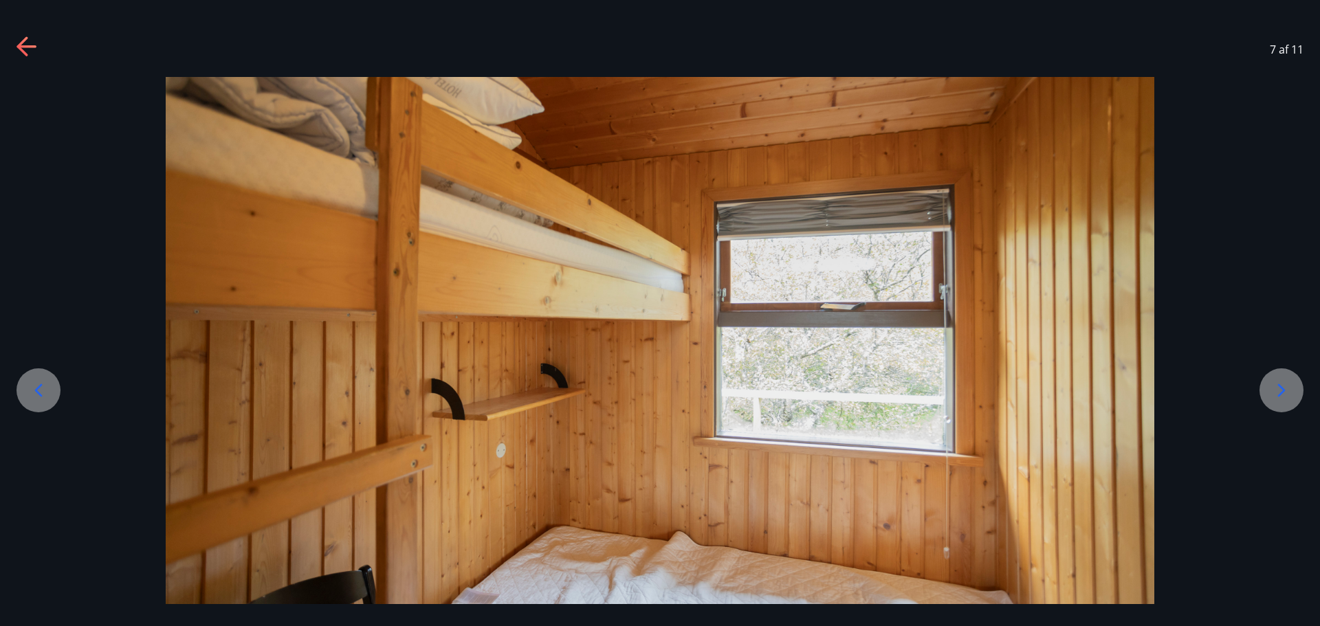
click at [21, 35] on div "7 af 11" at bounding box center [660, 49] width 1320 height 55
click at [24, 39] on icon at bounding box center [28, 47] width 22 height 22
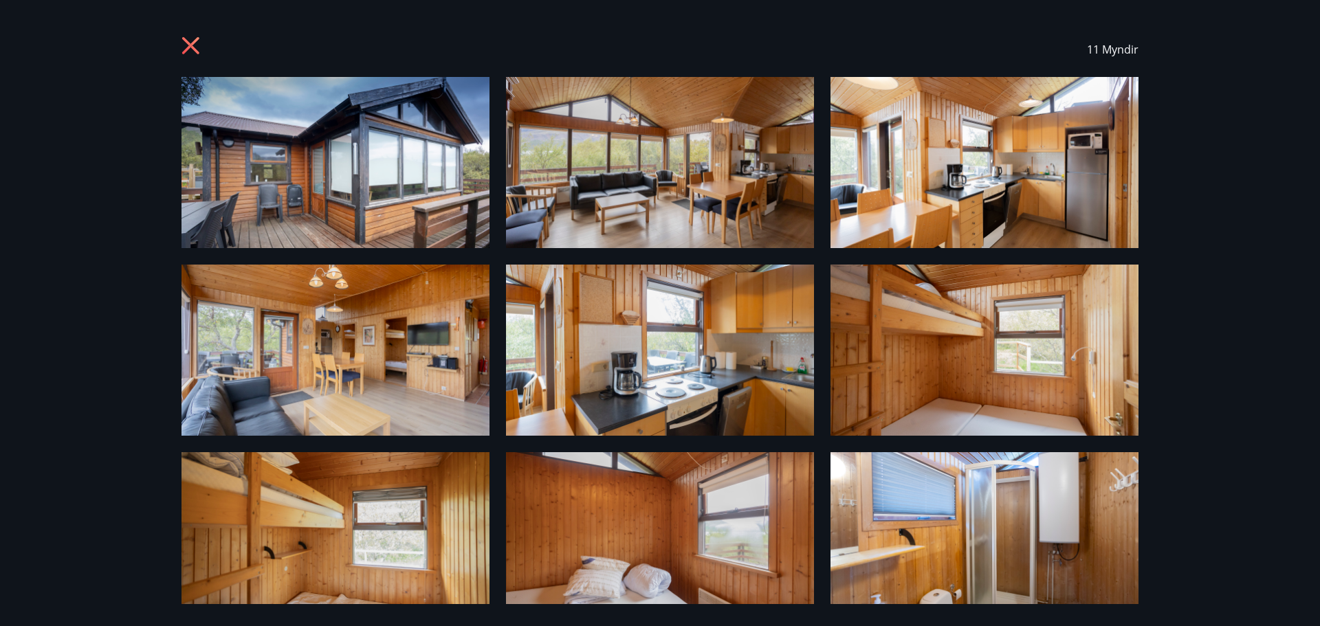
click at [189, 47] on icon at bounding box center [190, 45] width 17 height 17
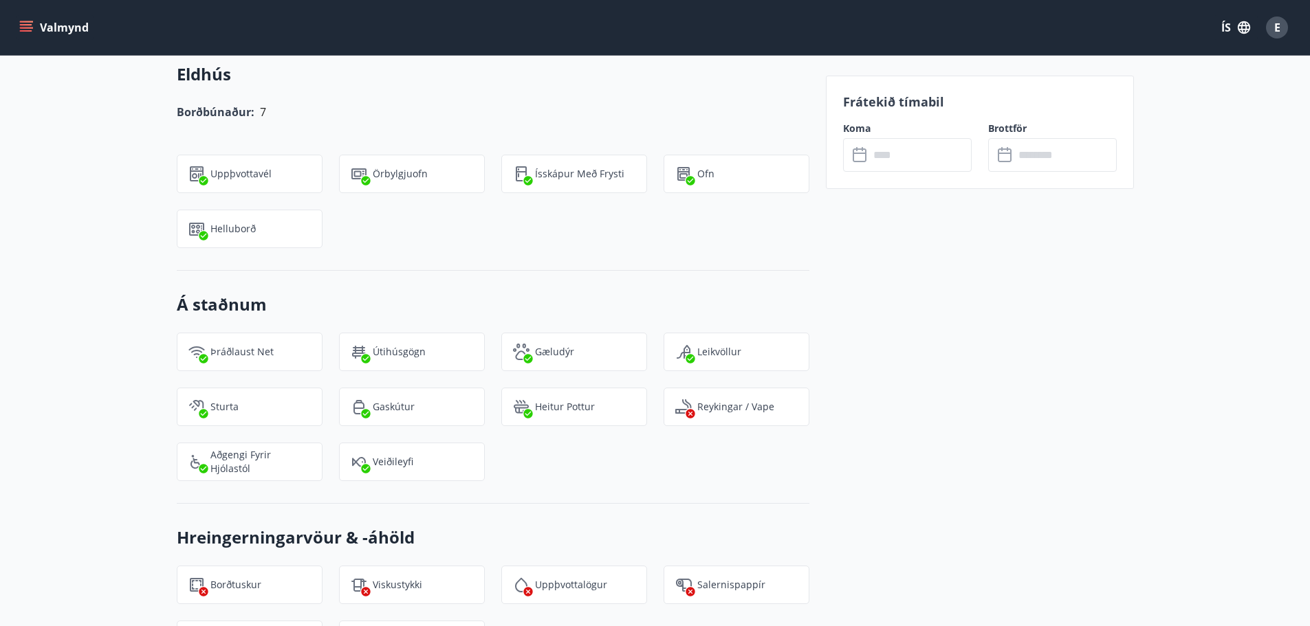
scroll to position [1160, 0]
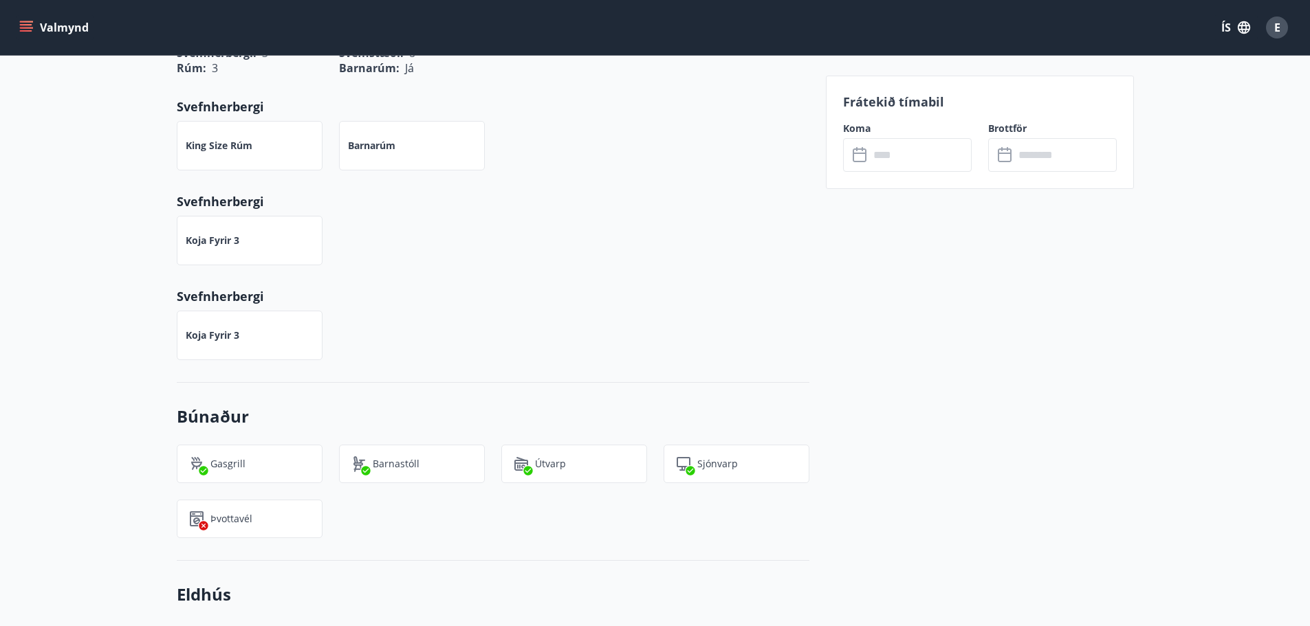
drag, startPoint x: 663, startPoint y: 533, endPoint x: 664, endPoint y: 525, distance: 7.7
drag, startPoint x: 664, startPoint y: 525, endPoint x: 950, endPoint y: 534, distance: 286.2
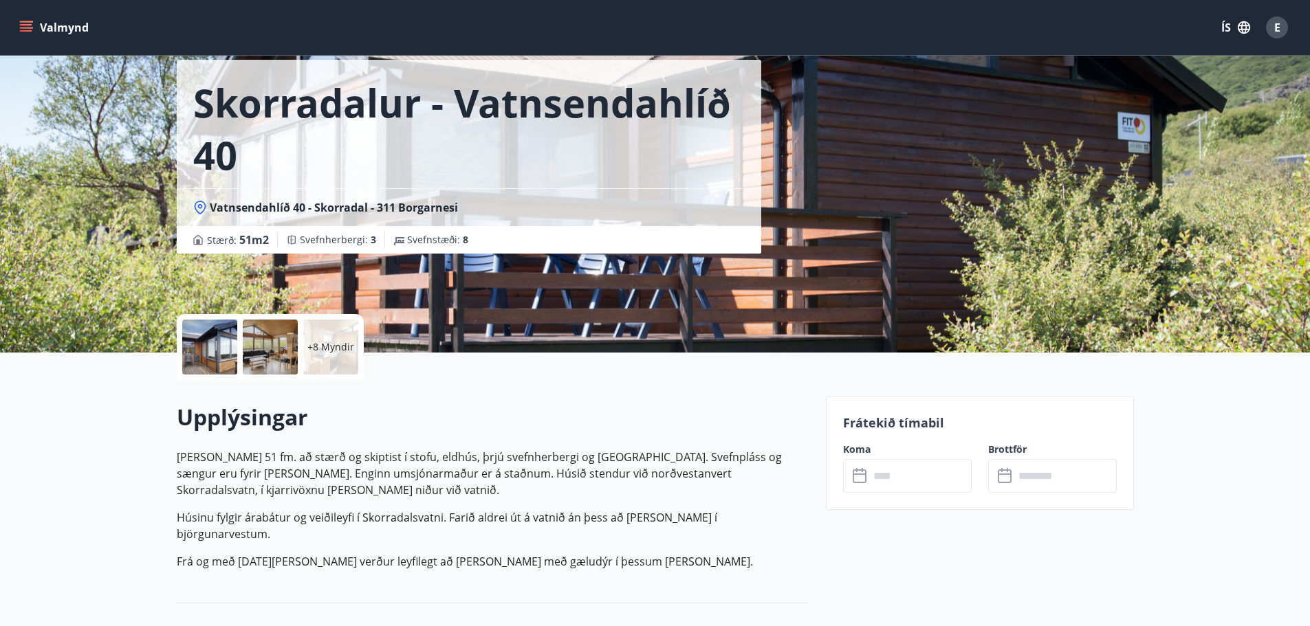
scroll to position [0, 0]
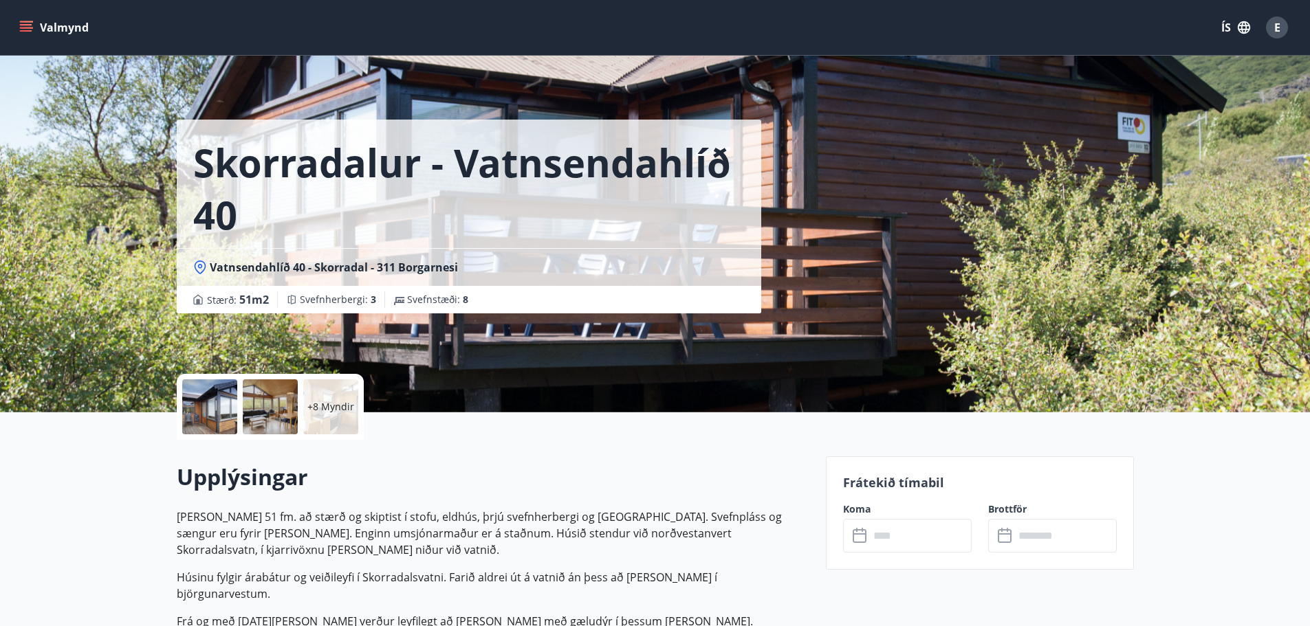
click at [28, 26] on icon "menu" at bounding box center [26, 28] width 14 height 14
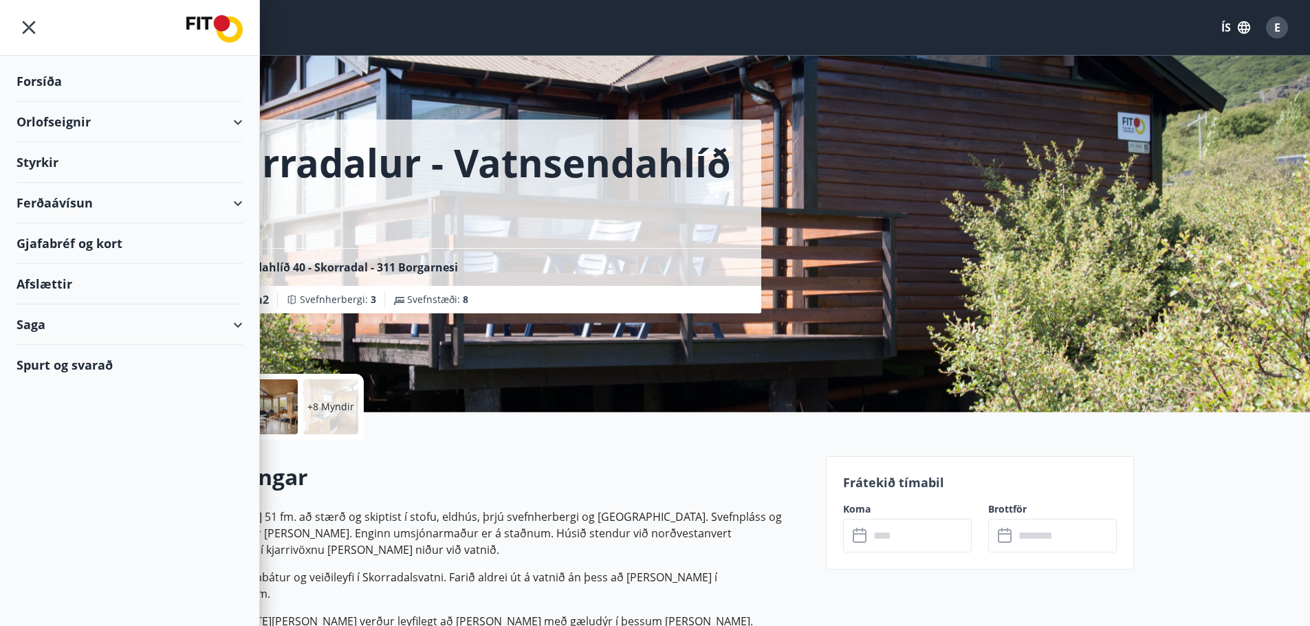
click at [66, 126] on div "Orlofseignir" at bounding box center [130, 122] width 226 height 41
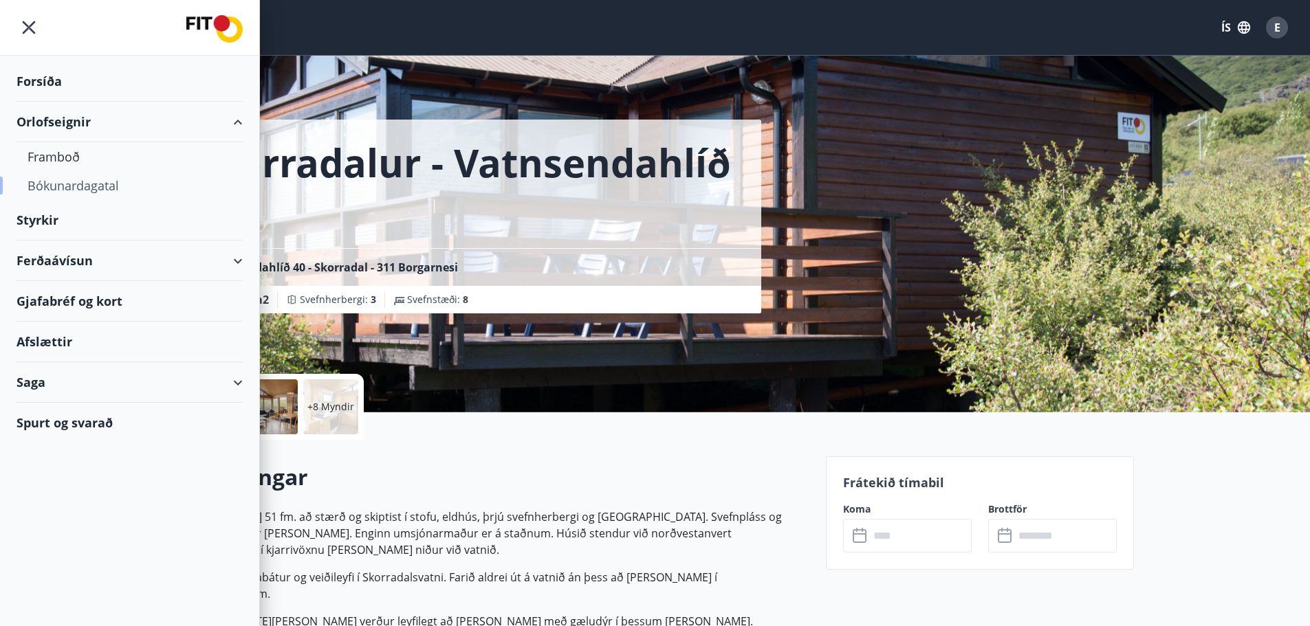
click at [64, 187] on div "Bókunardagatal" at bounding box center [130, 185] width 204 height 29
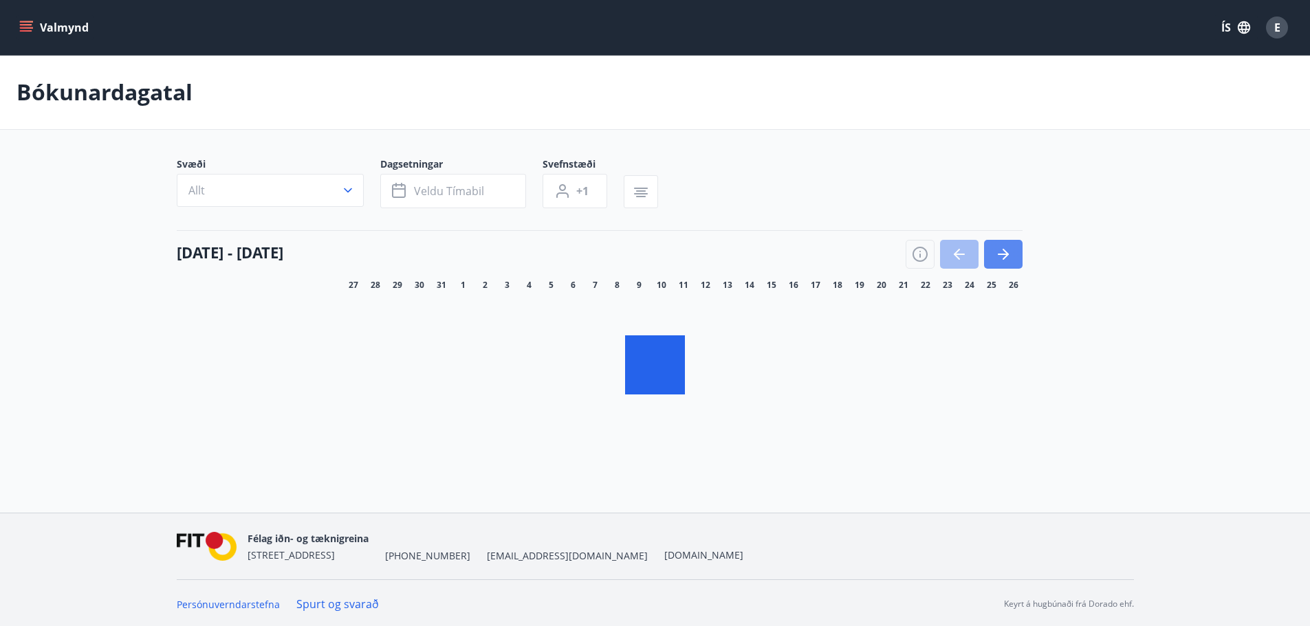
click at [1010, 260] on icon "button" at bounding box center [1003, 254] width 17 height 17
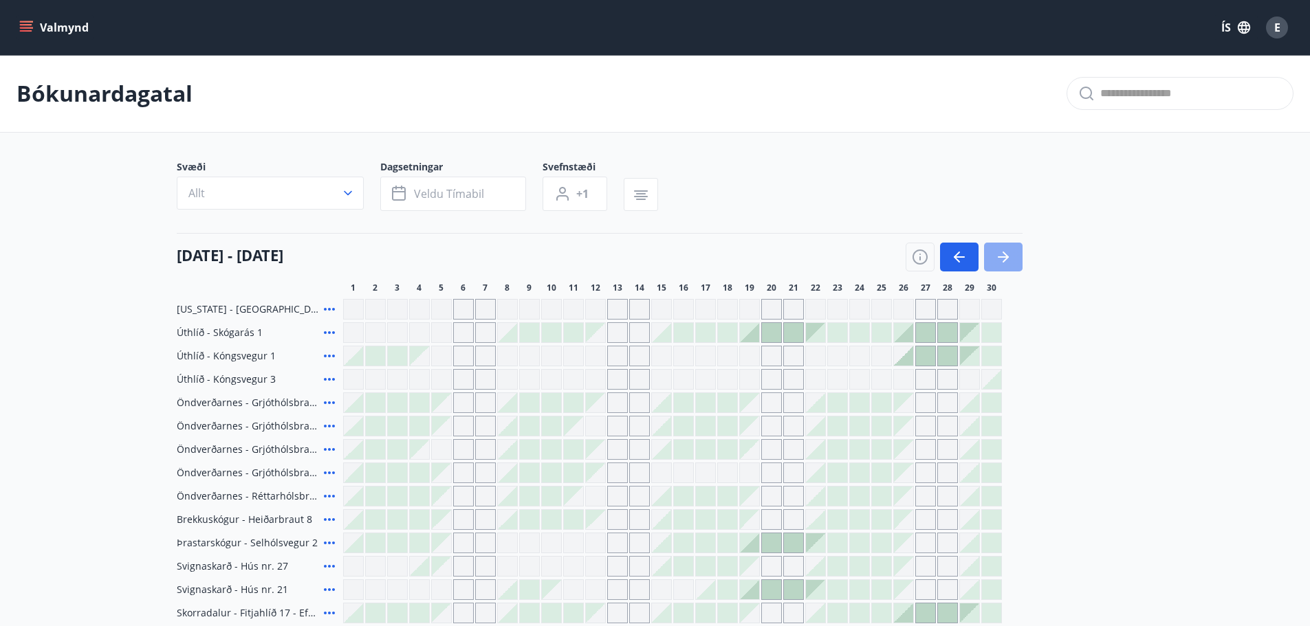
click at [1003, 254] on icon "button" at bounding box center [1003, 257] width 17 height 17
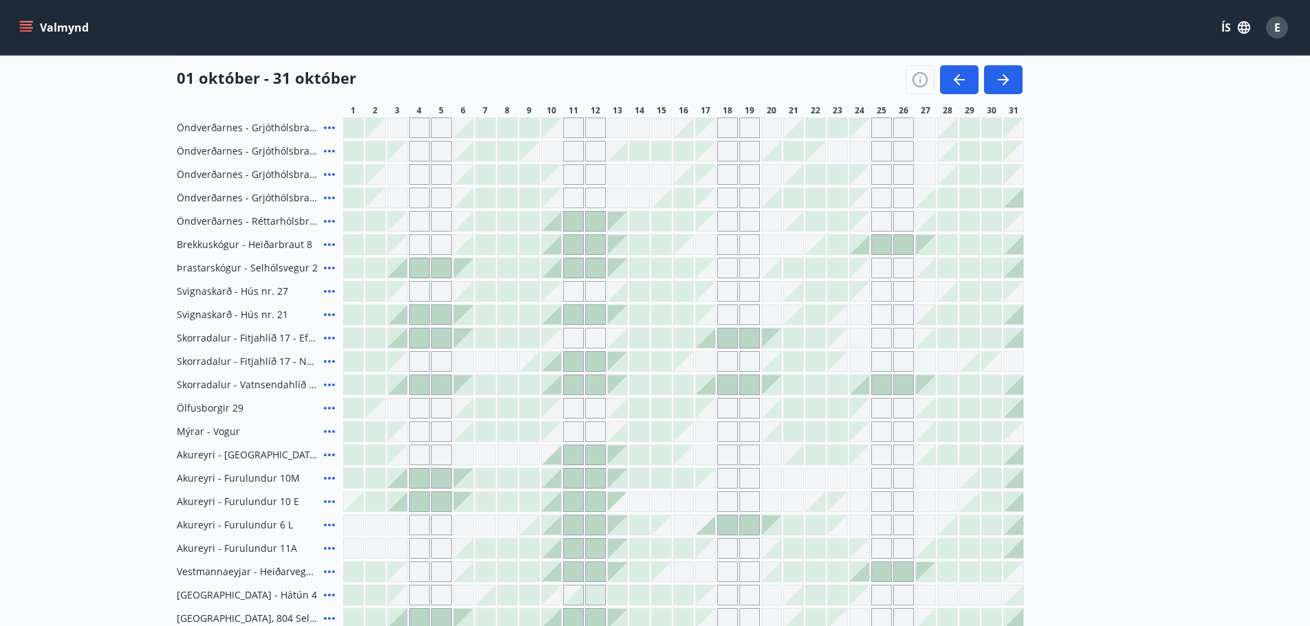
scroll to position [138, 0]
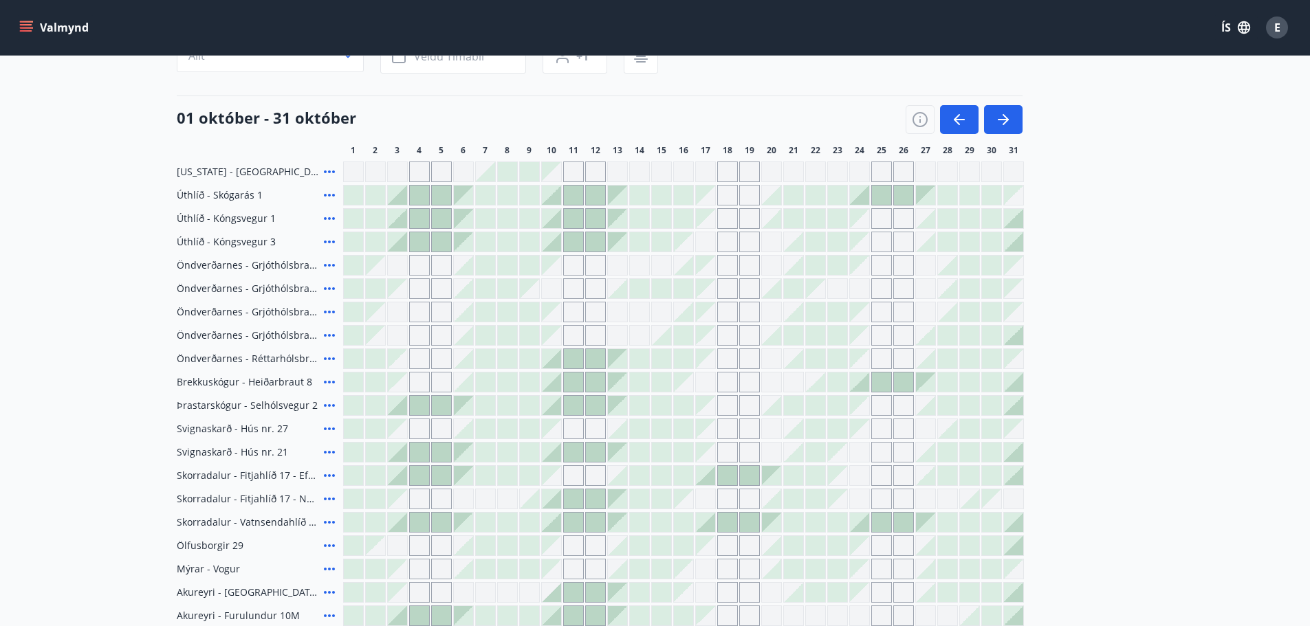
click at [969, 523] on div at bounding box center [969, 522] width 19 height 19
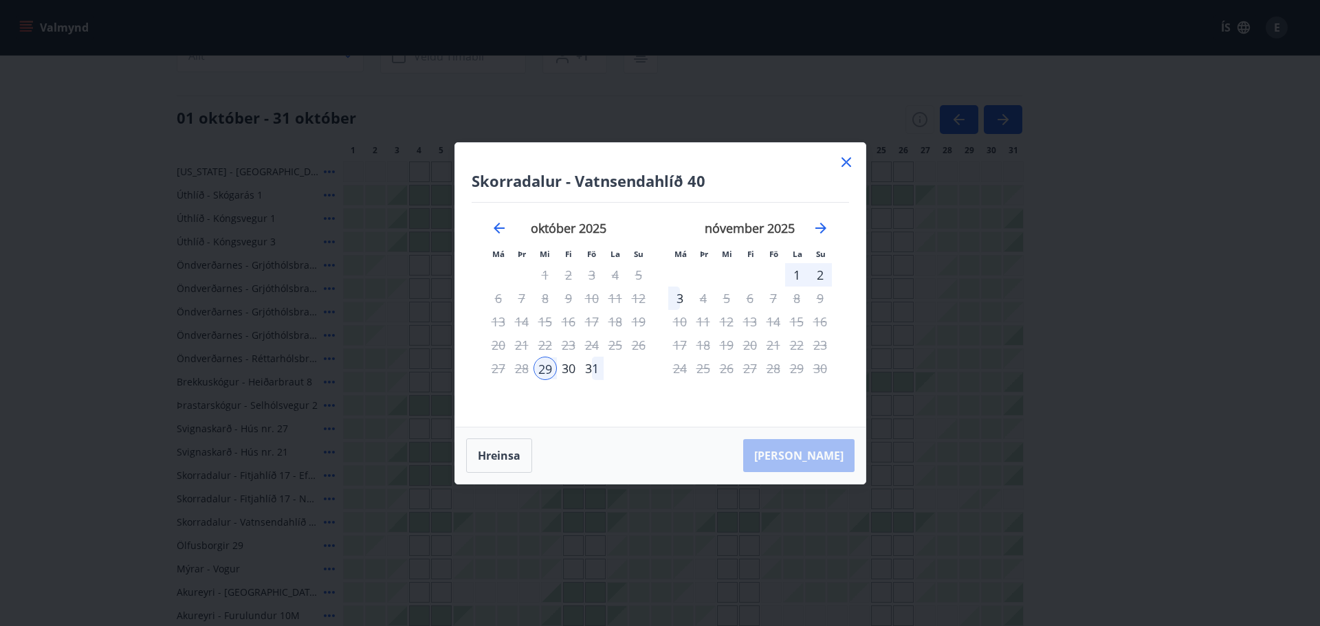
click at [820, 276] on div "2" at bounding box center [820, 274] width 23 height 23
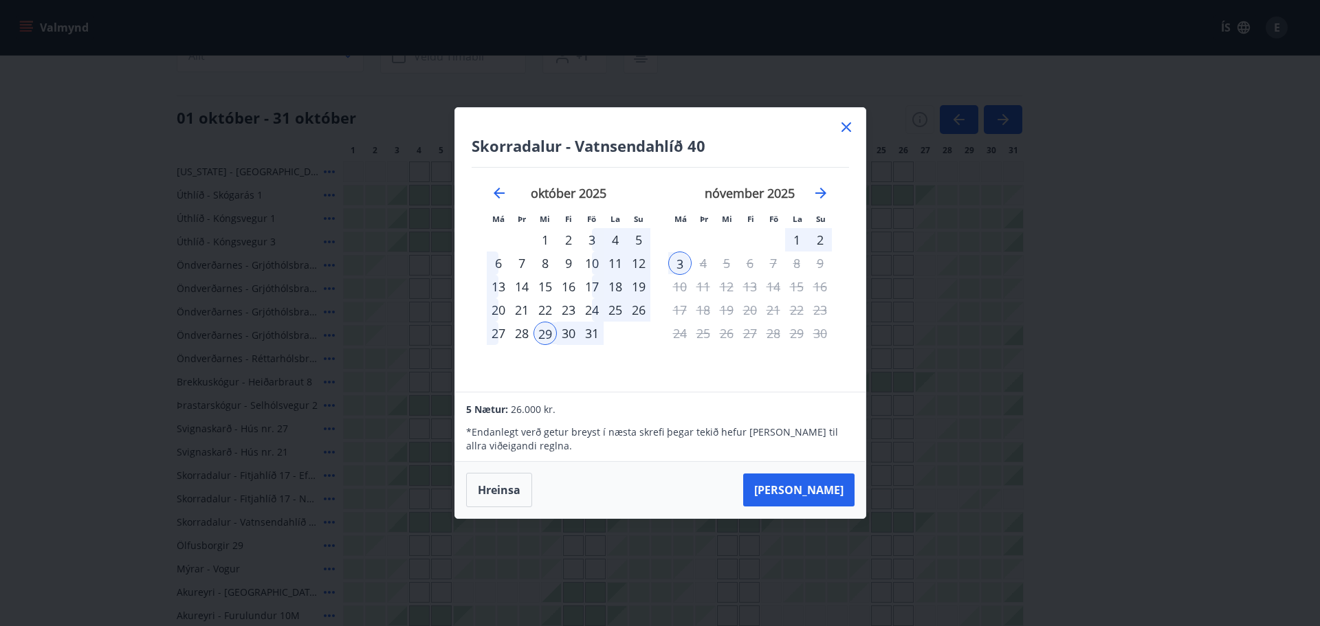
click at [850, 123] on icon at bounding box center [847, 127] width 10 height 10
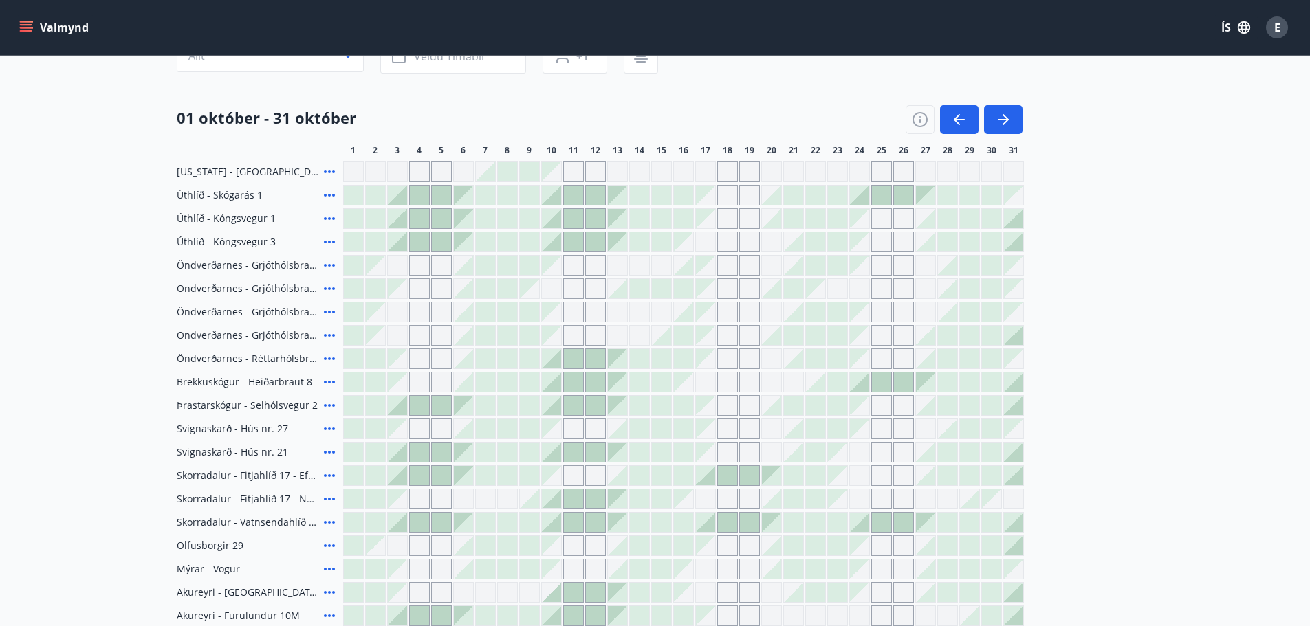
click at [1163, 412] on main "Bókunardagatal Svæði Allt Dagsetningar Veldu tímabil Svefnstæði +1 01 október -…" at bounding box center [655, 412] width 1310 height 990
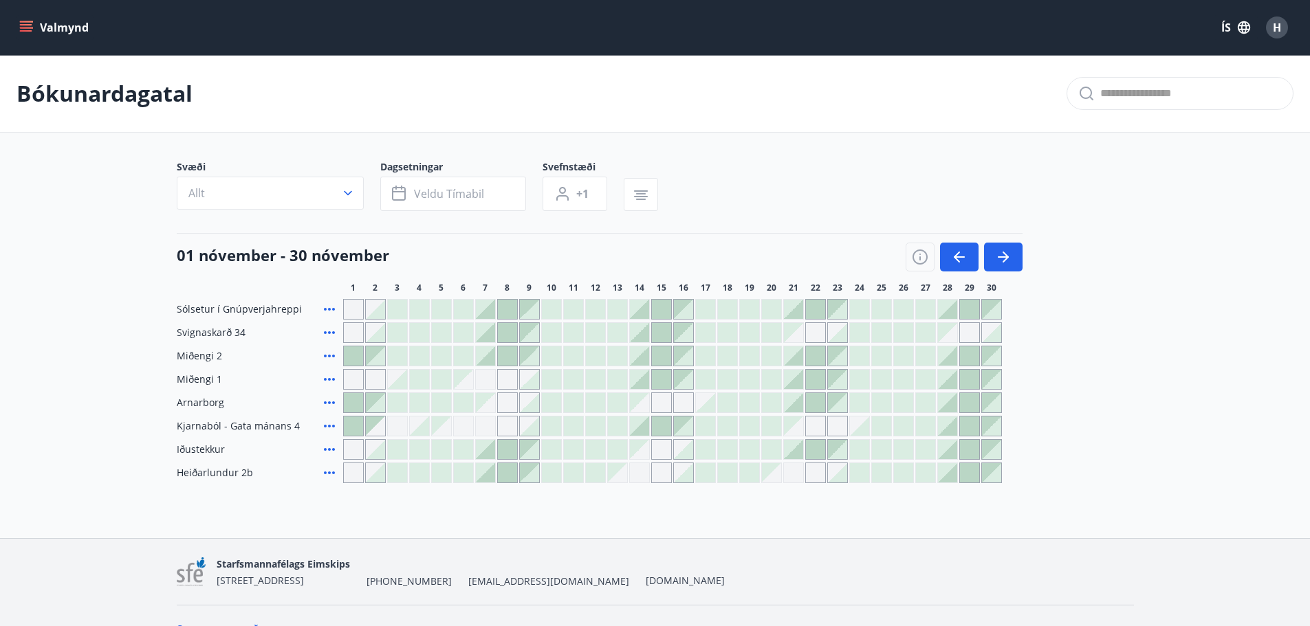
click at [948, 378] on div at bounding box center [947, 379] width 19 height 19
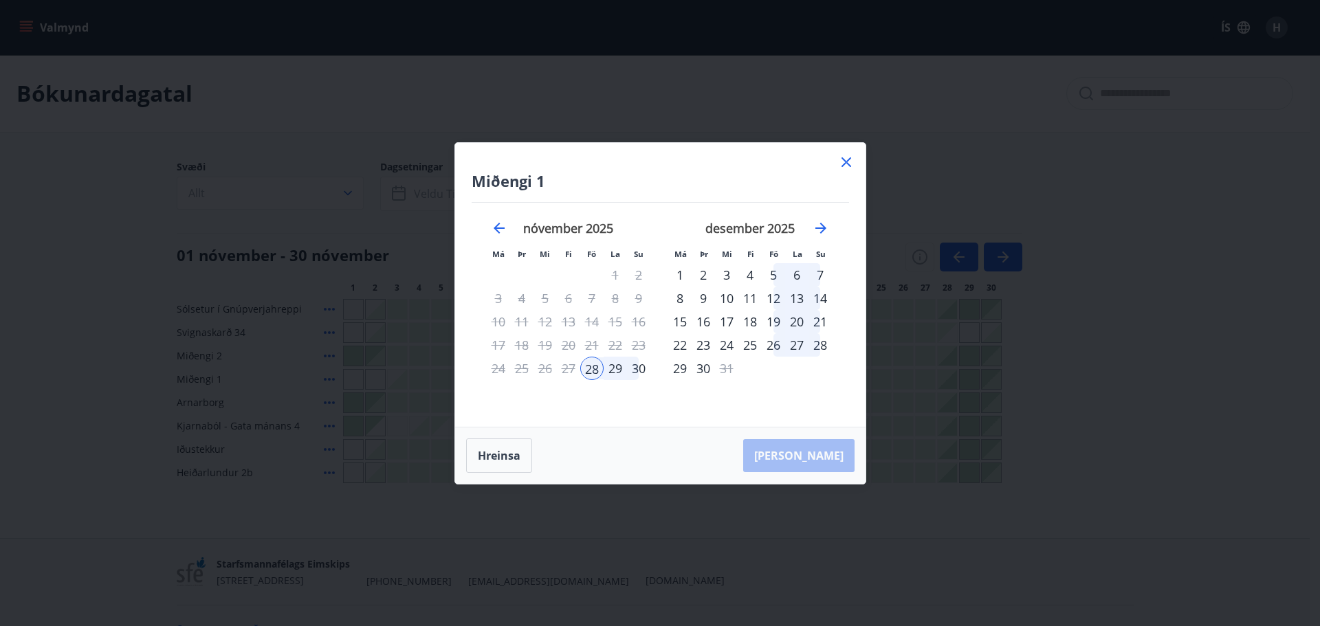
click at [689, 452] on div "Hreinsa Taka Frá" at bounding box center [660, 456] width 411 height 56
click at [588, 371] on div "28" at bounding box center [591, 368] width 23 height 23
click at [642, 363] on div "30" at bounding box center [638, 368] width 23 height 23
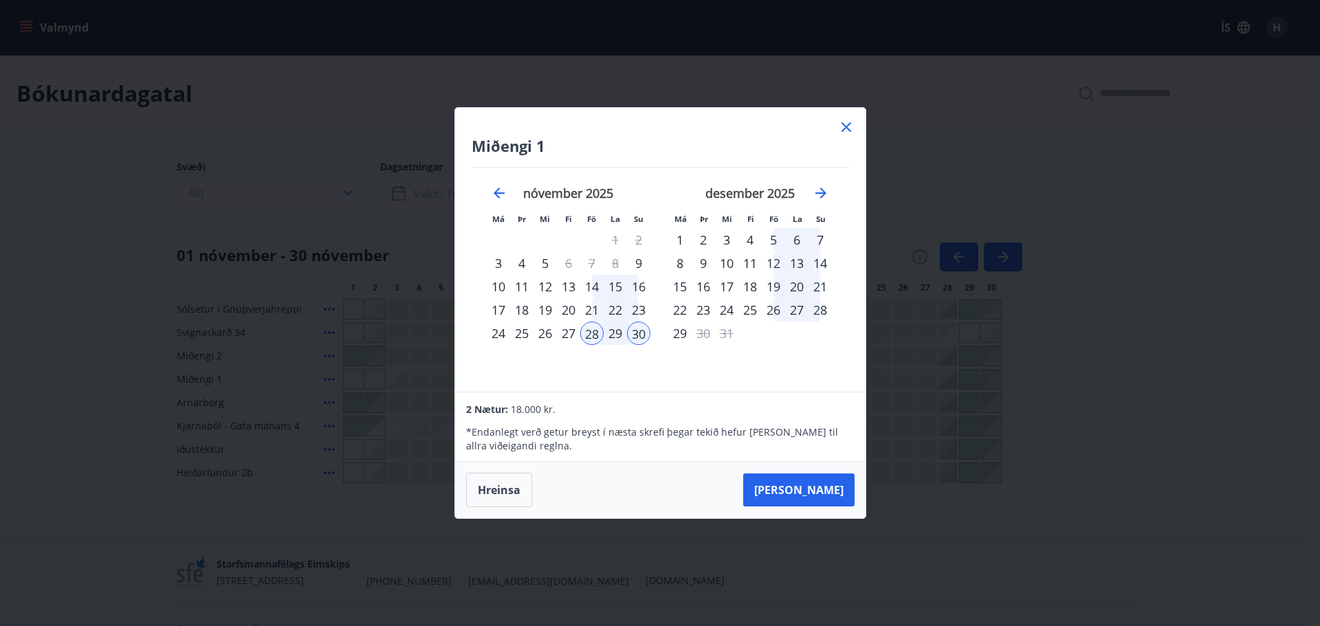
click at [842, 125] on icon at bounding box center [846, 127] width 17 height 17
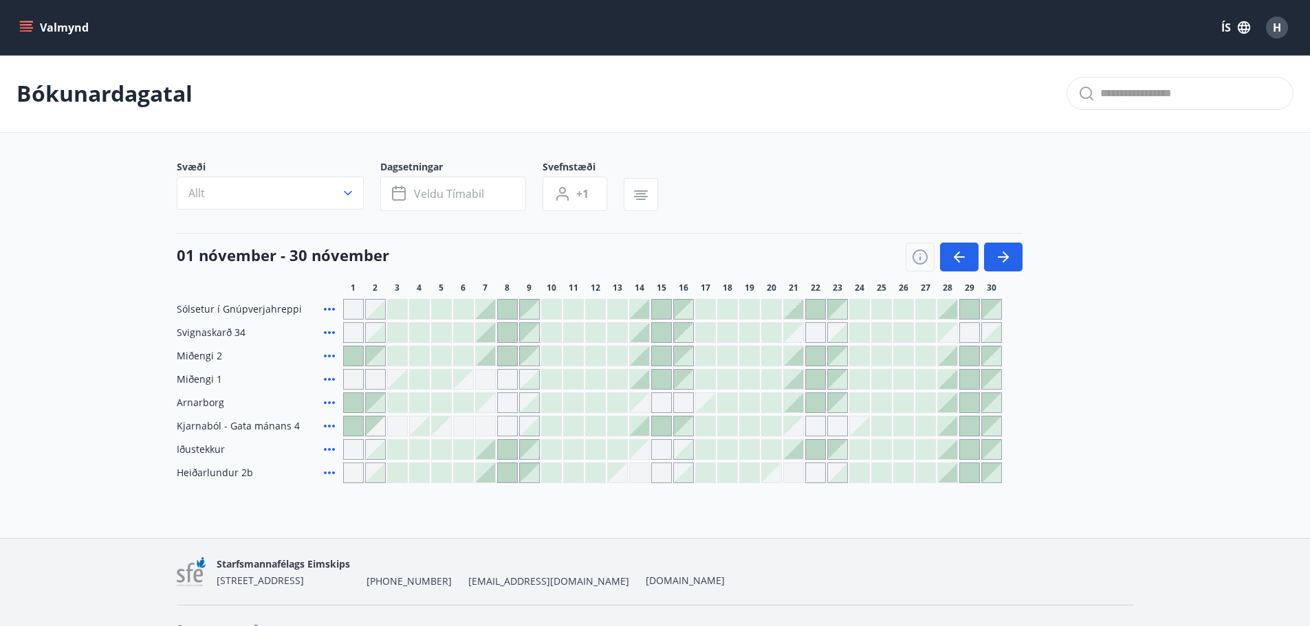
click at [919, 382] on div at bounding box center [925, 379] width 19 height 19
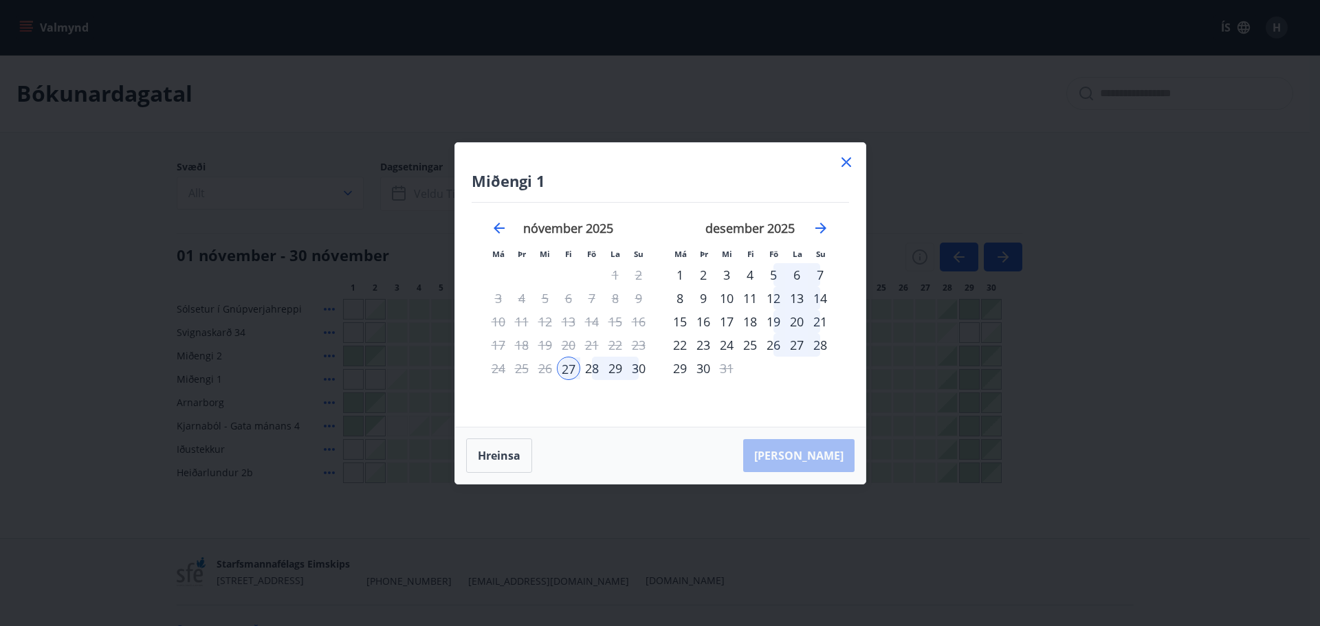
click at [848, 164] on icon at bounding box center [847, 162] width 10 height 10
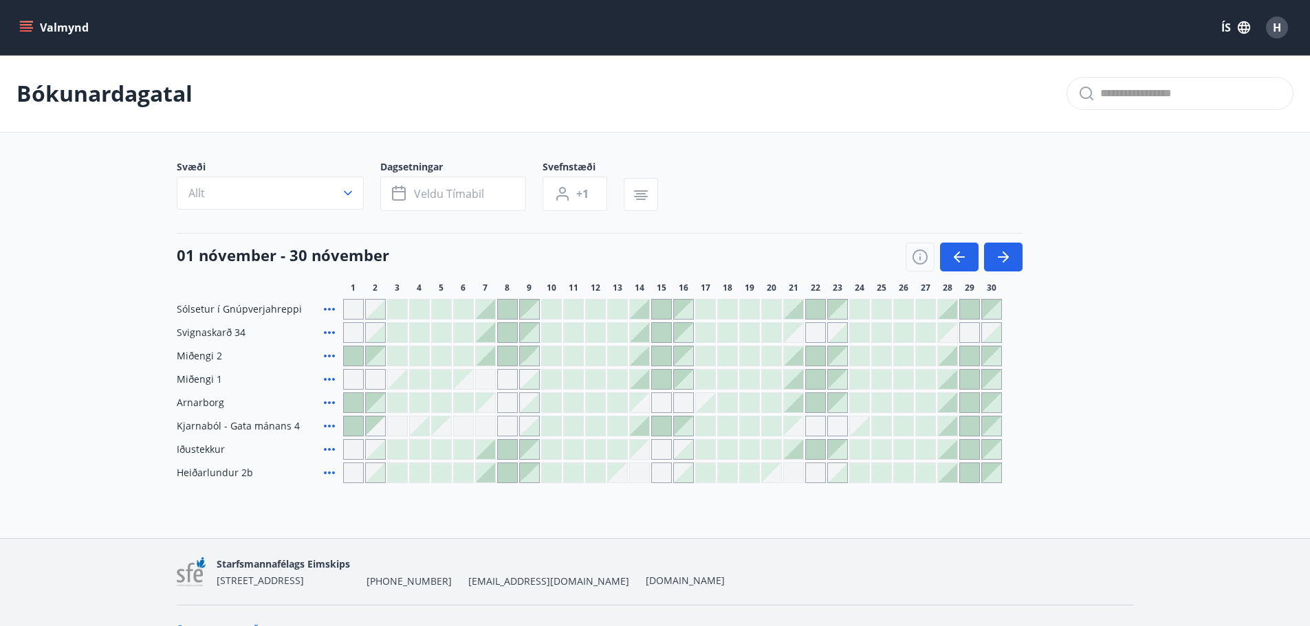
click at [1128, 437] on div "Sólsetur í Gnúpverjahreppi Svignaskarð 34 Miðengi 2 Miðengi 1 Arnarborg Kjarnab…" at bounding box center [655, 391] width 957 height 184
